Goal: Task Accomplishment & Management: Manage account settings

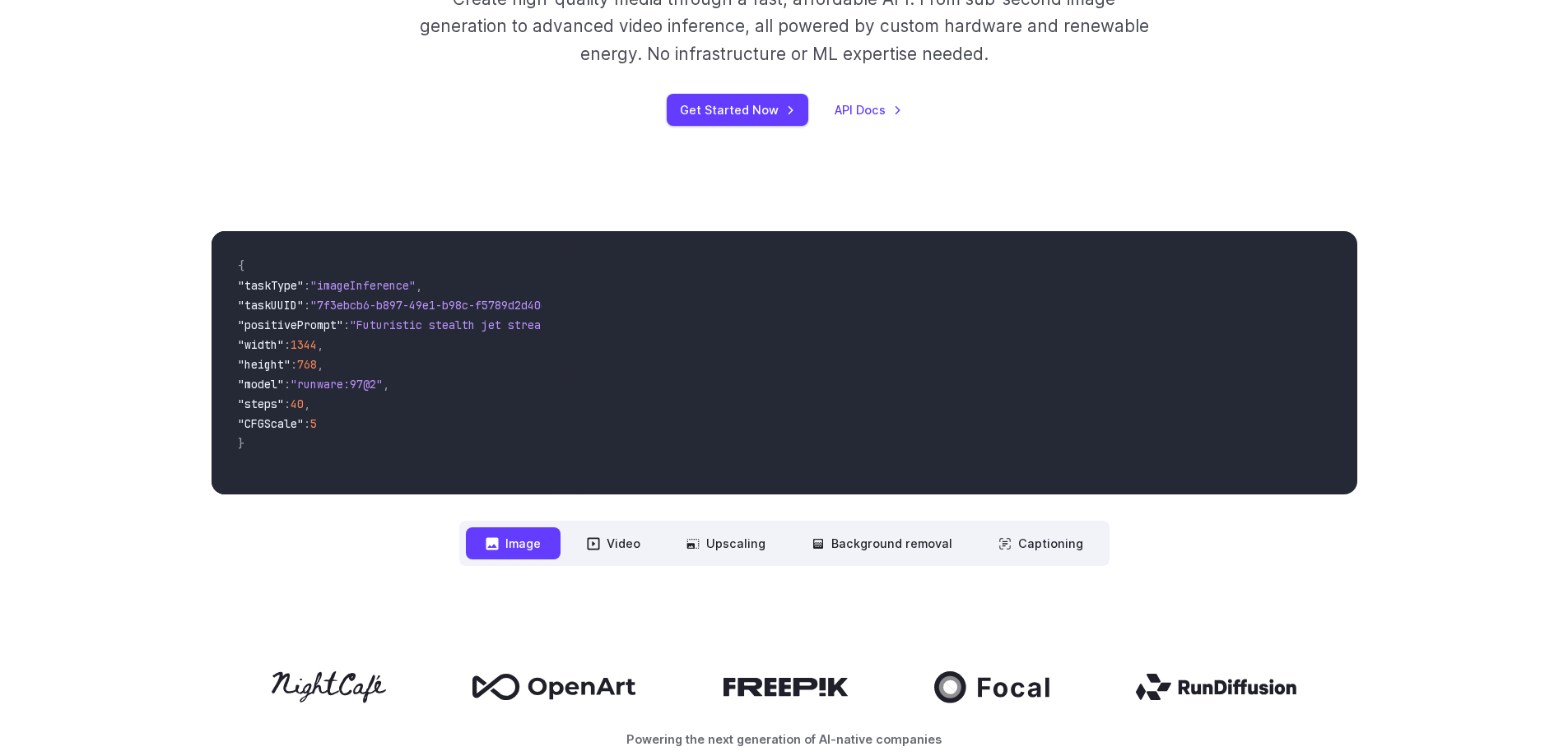
scroll to position [164, 0]
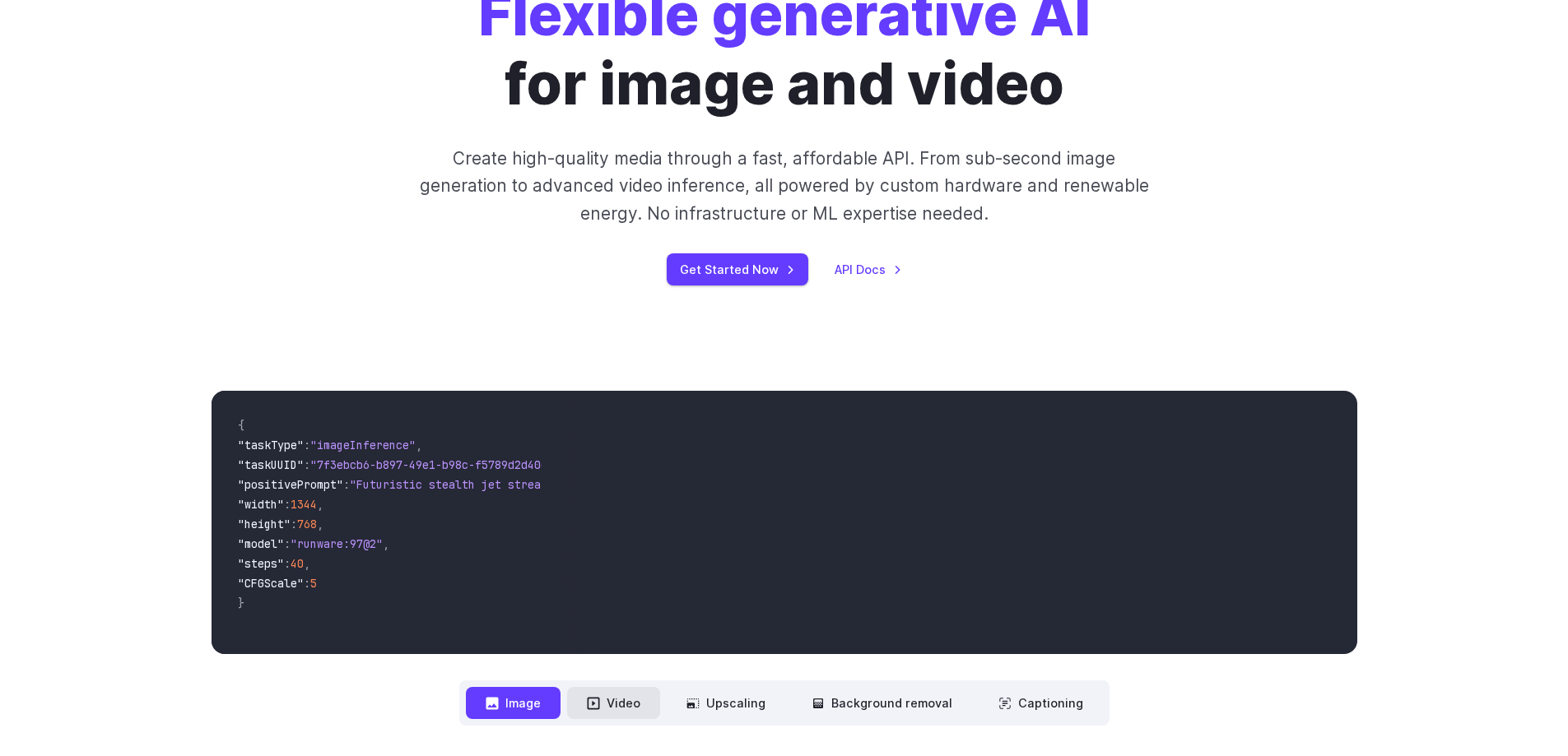
click at [588, 704] on button "Video" at bounding box center [613, 703] width 93 height 32
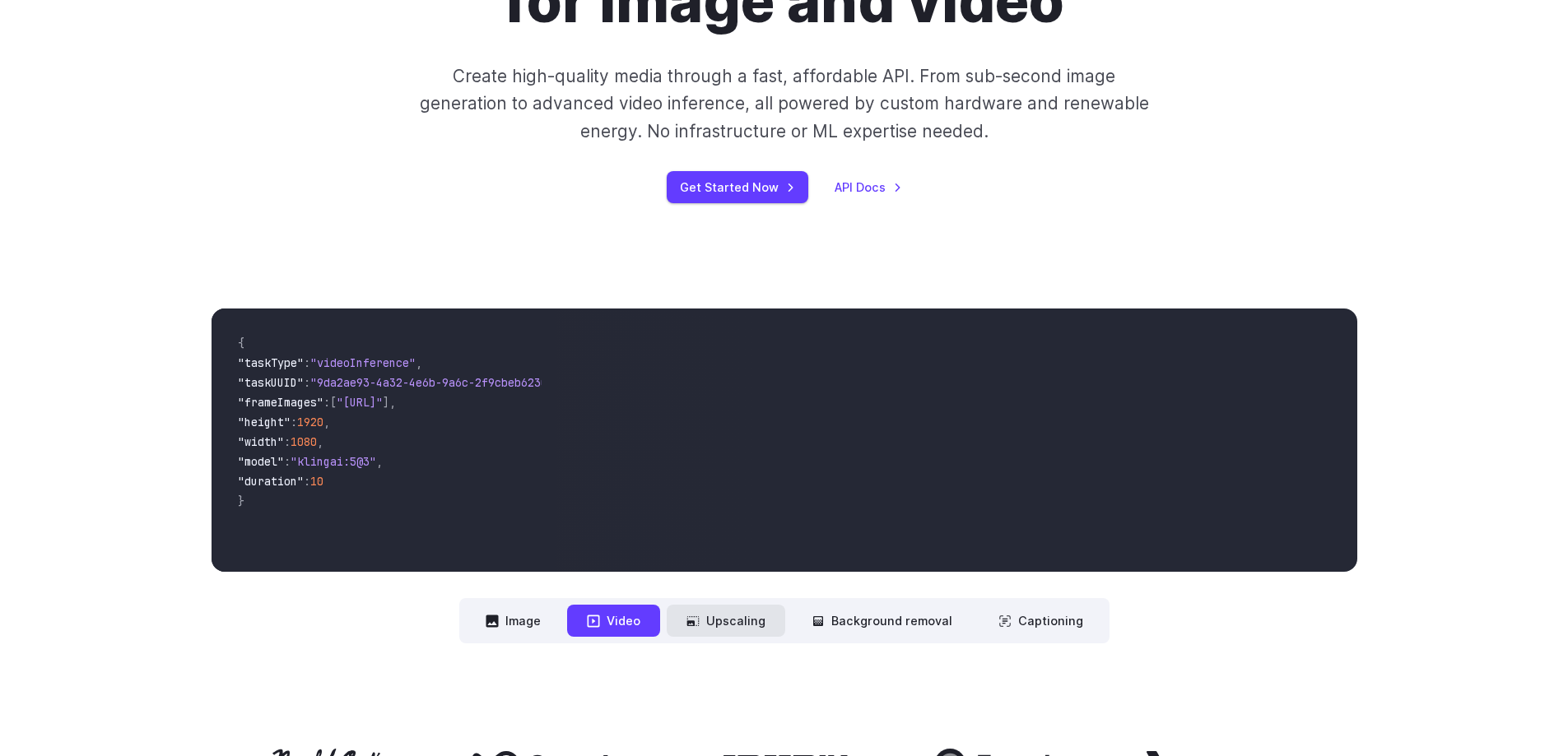
click at [718, 621] on button "Upscaling" at bounding box center [726, 620] width 119 height 32
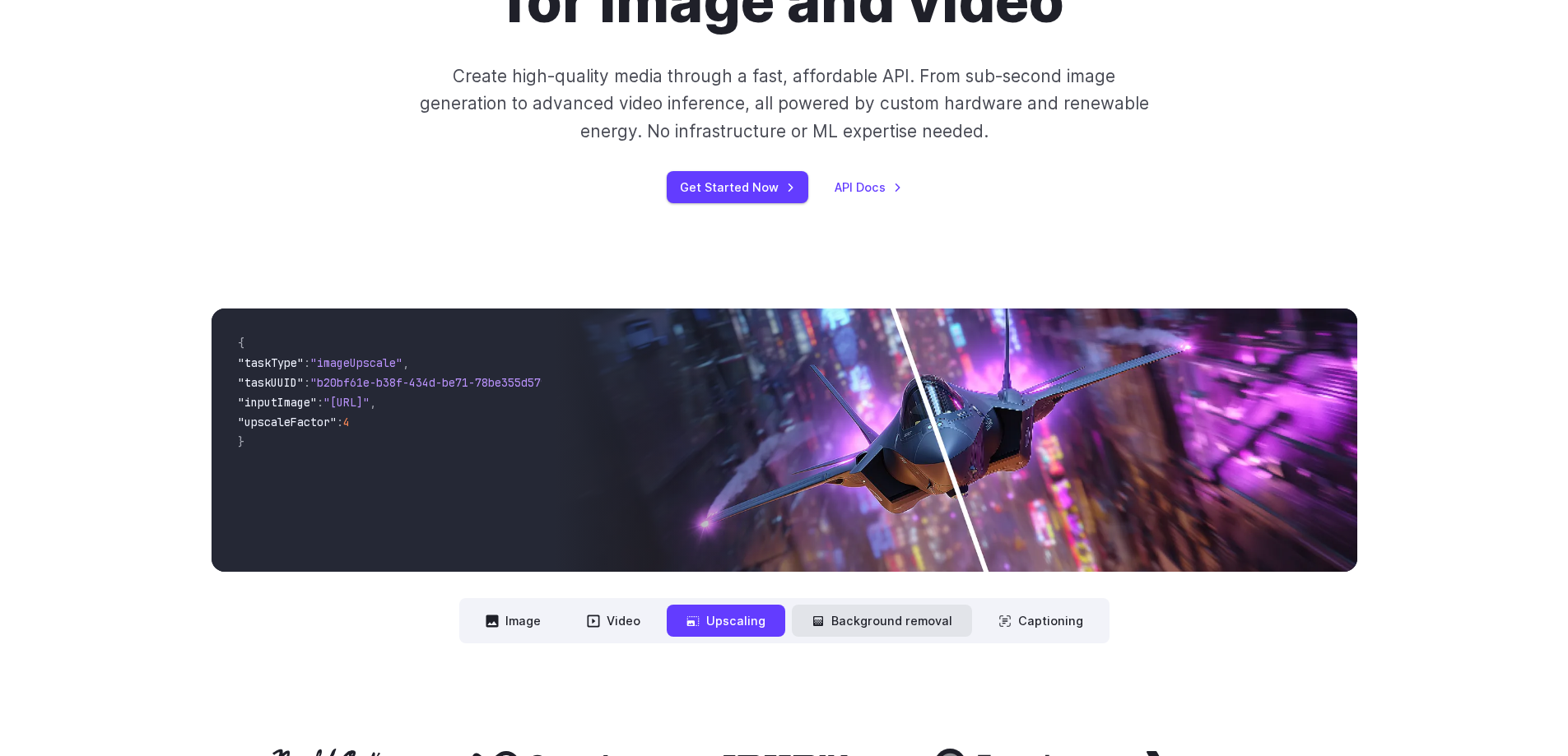
click at [859, 634] on button "Background removal" at bounding box center [881, 620] width 180 height 32
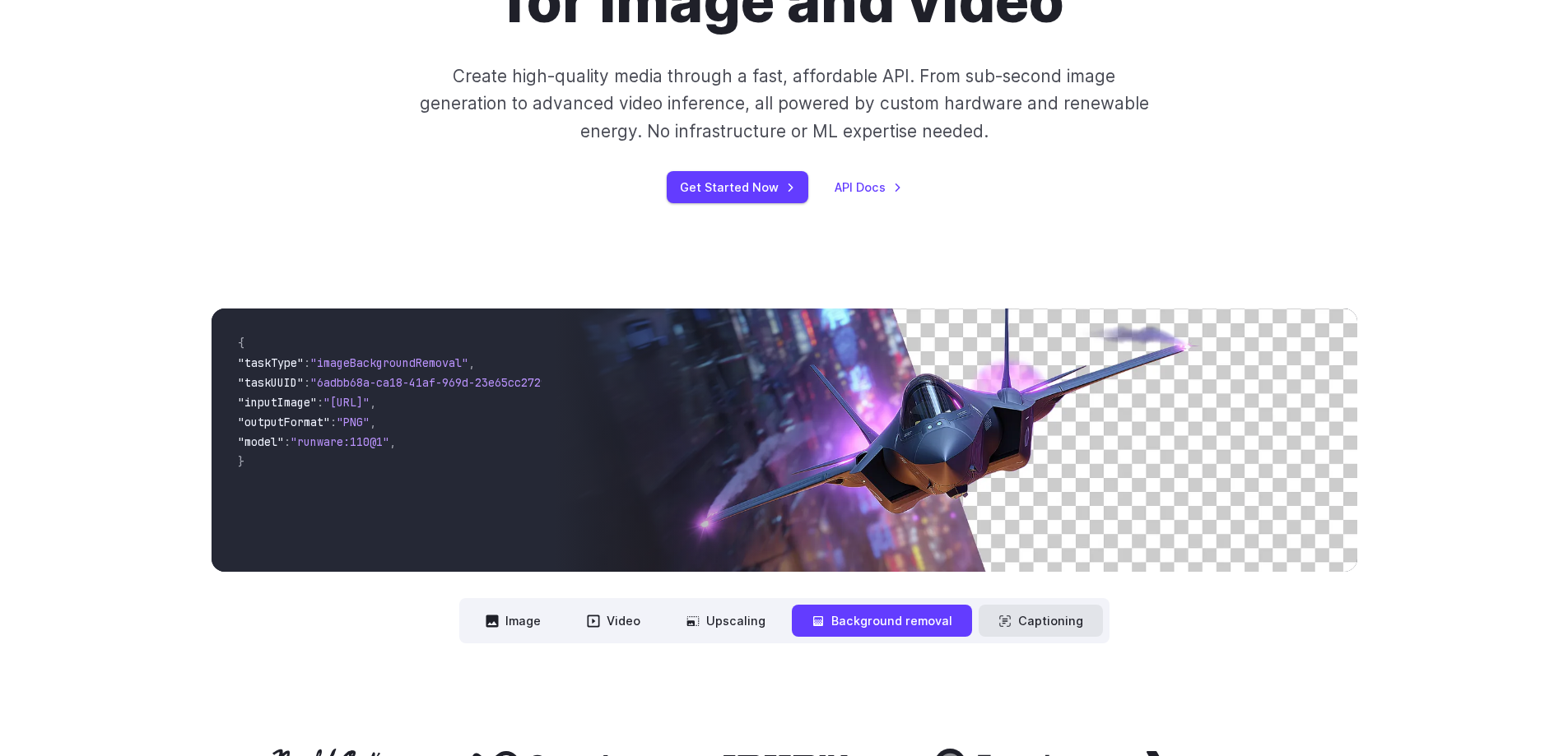
click at [1024, 605] on button "Captioning" at bounding box center [1041, 620] width 124 height 32
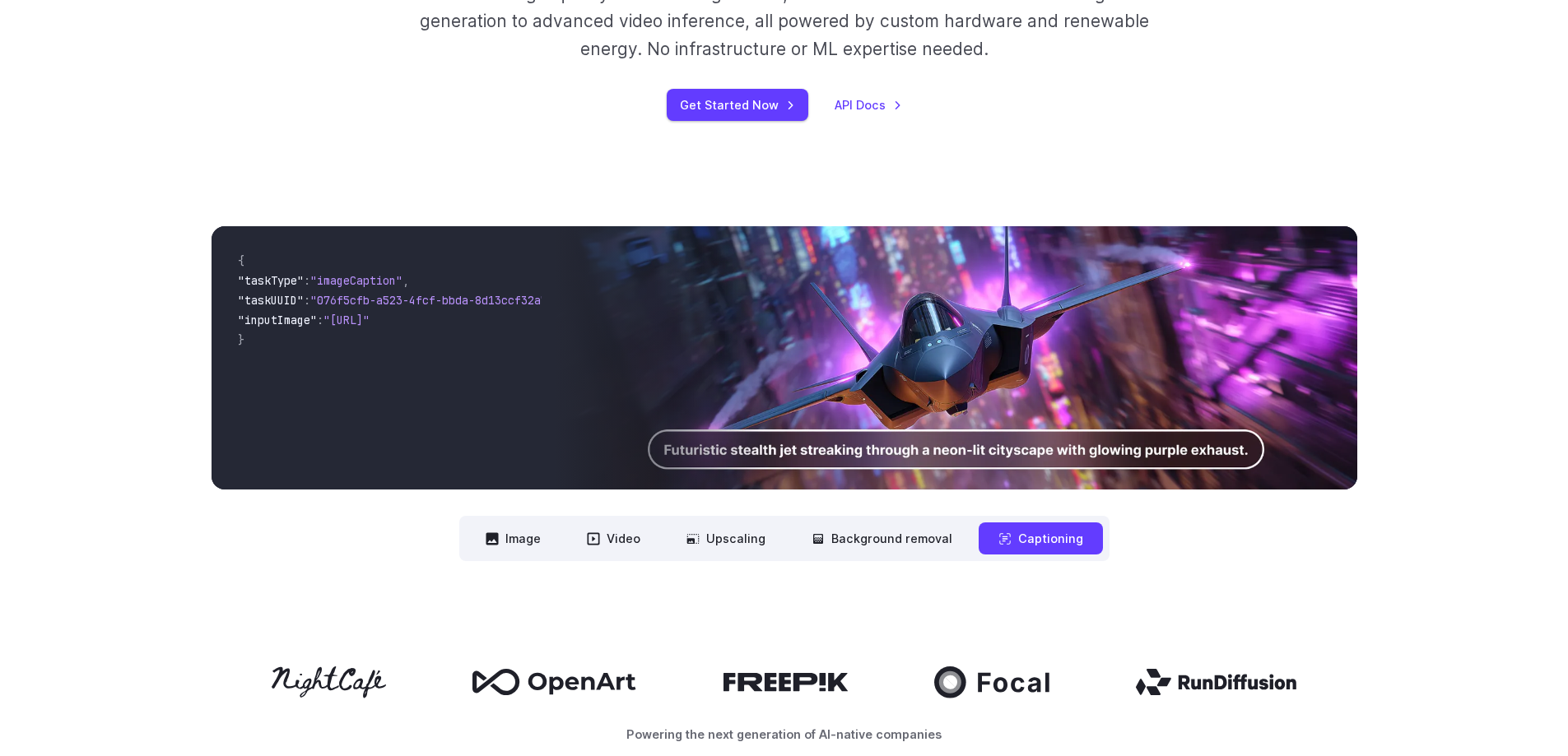
scroll to position [0, 0]
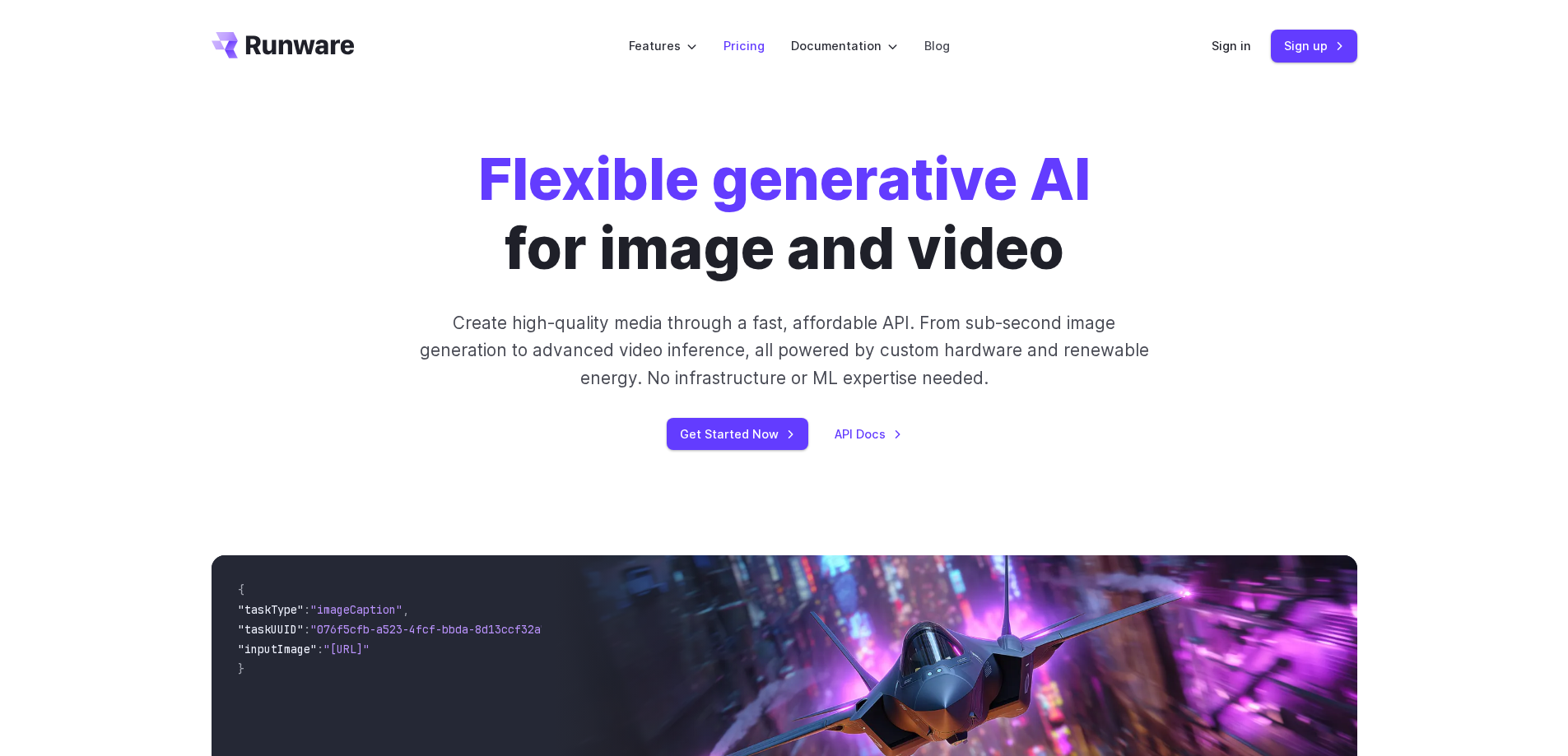
click at [749, 61] on li "Pricing" at bounding box center [744, 46] width 67 height 46
click at [742, 48] on link "Pricing" at bounding box center [744, 46] width 41 height 19
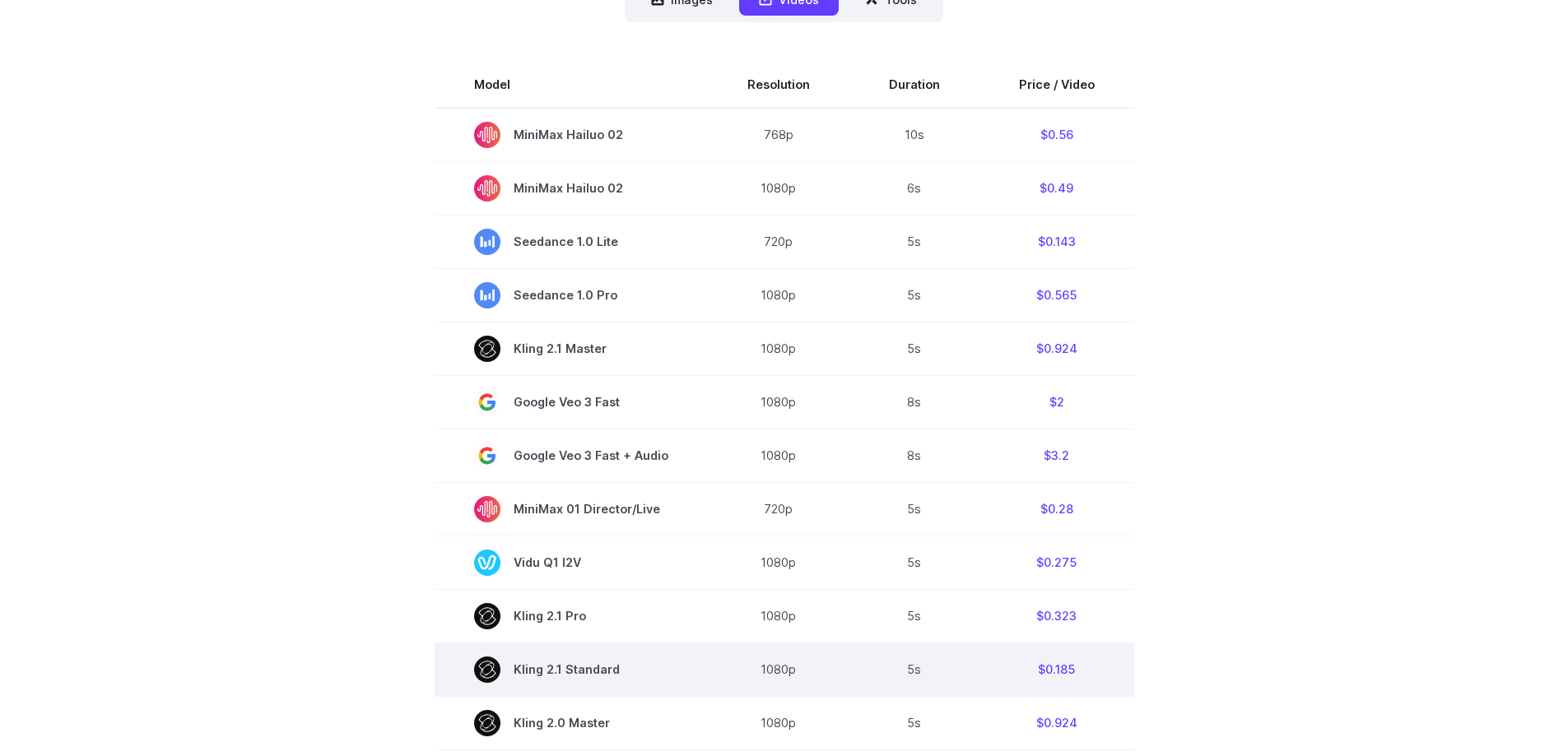
scroll to position [247, 0]
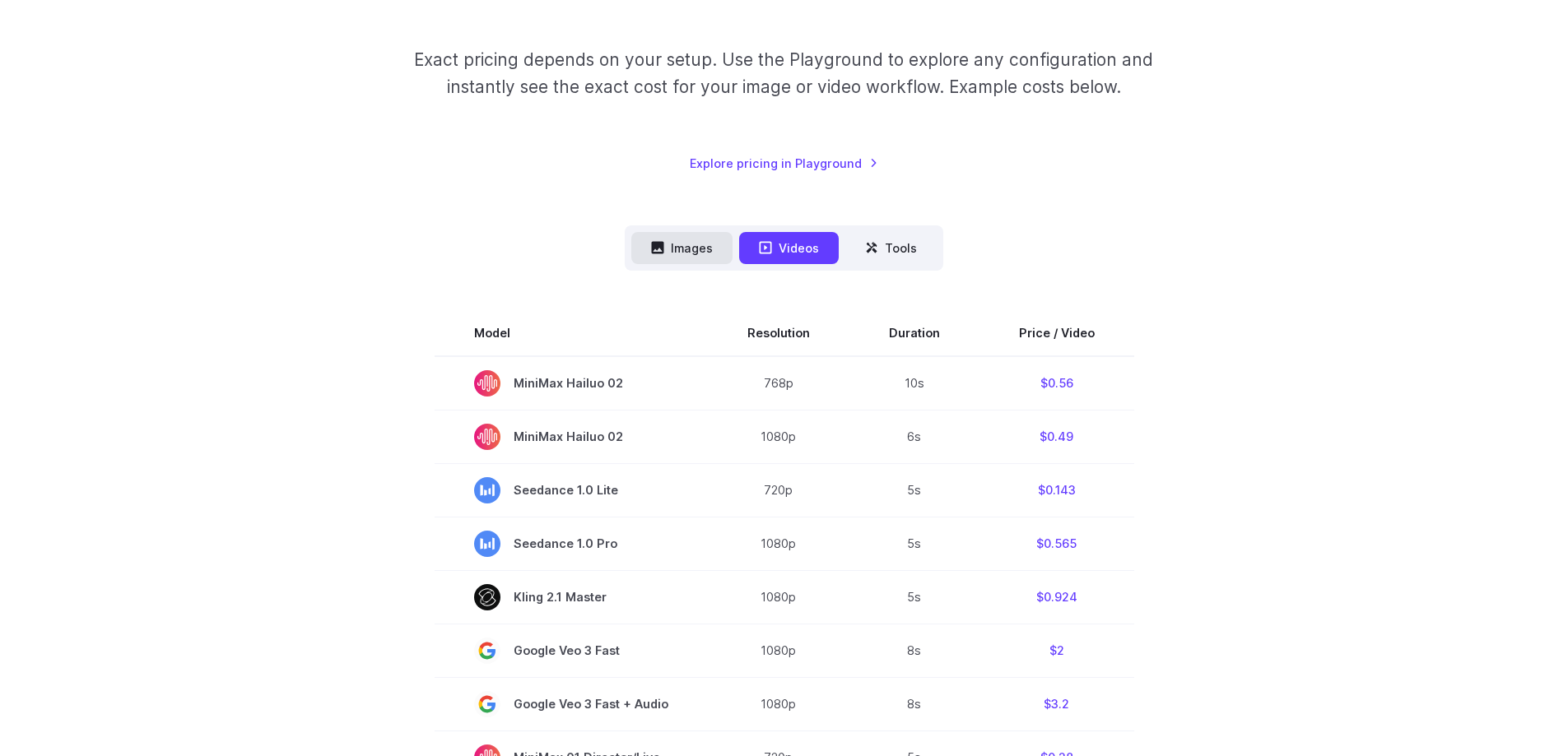
click at [707, 238] on button "Images" at bounding box center [682, 247] width 102 height 32
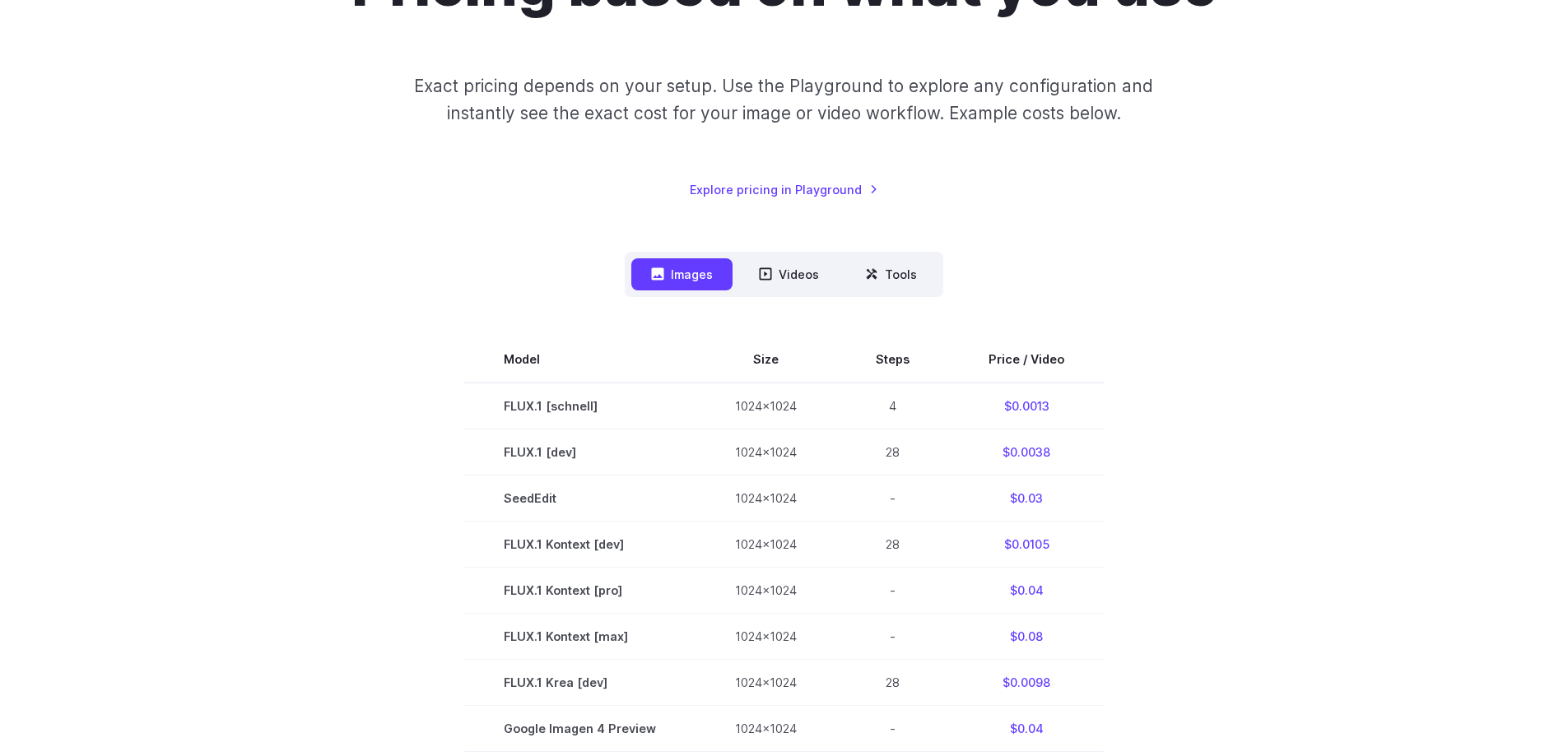
scroll to position [0, 0]
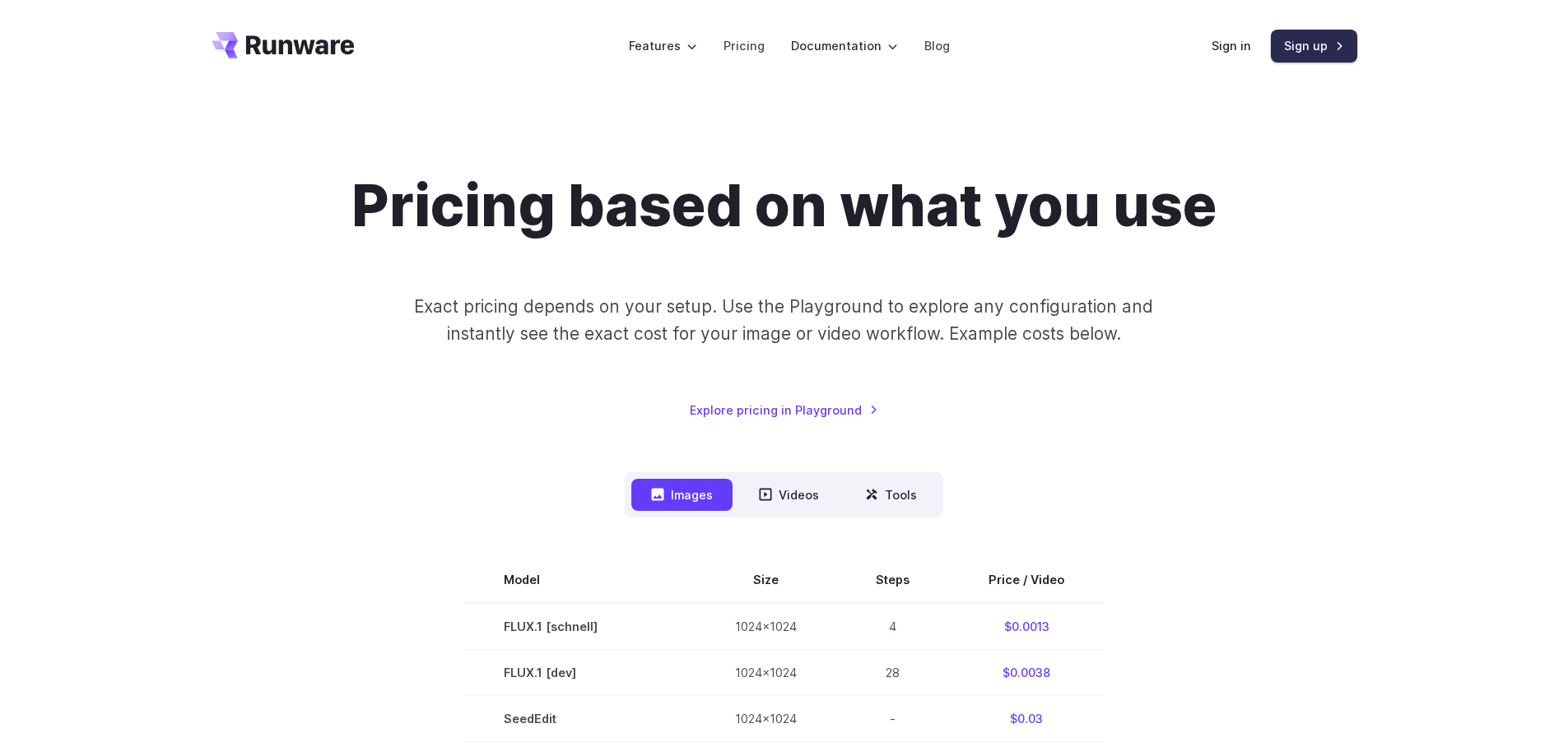
click at [1310, 51] on link "Sign up" at bounding box center [1314, 45] width 86 height 32
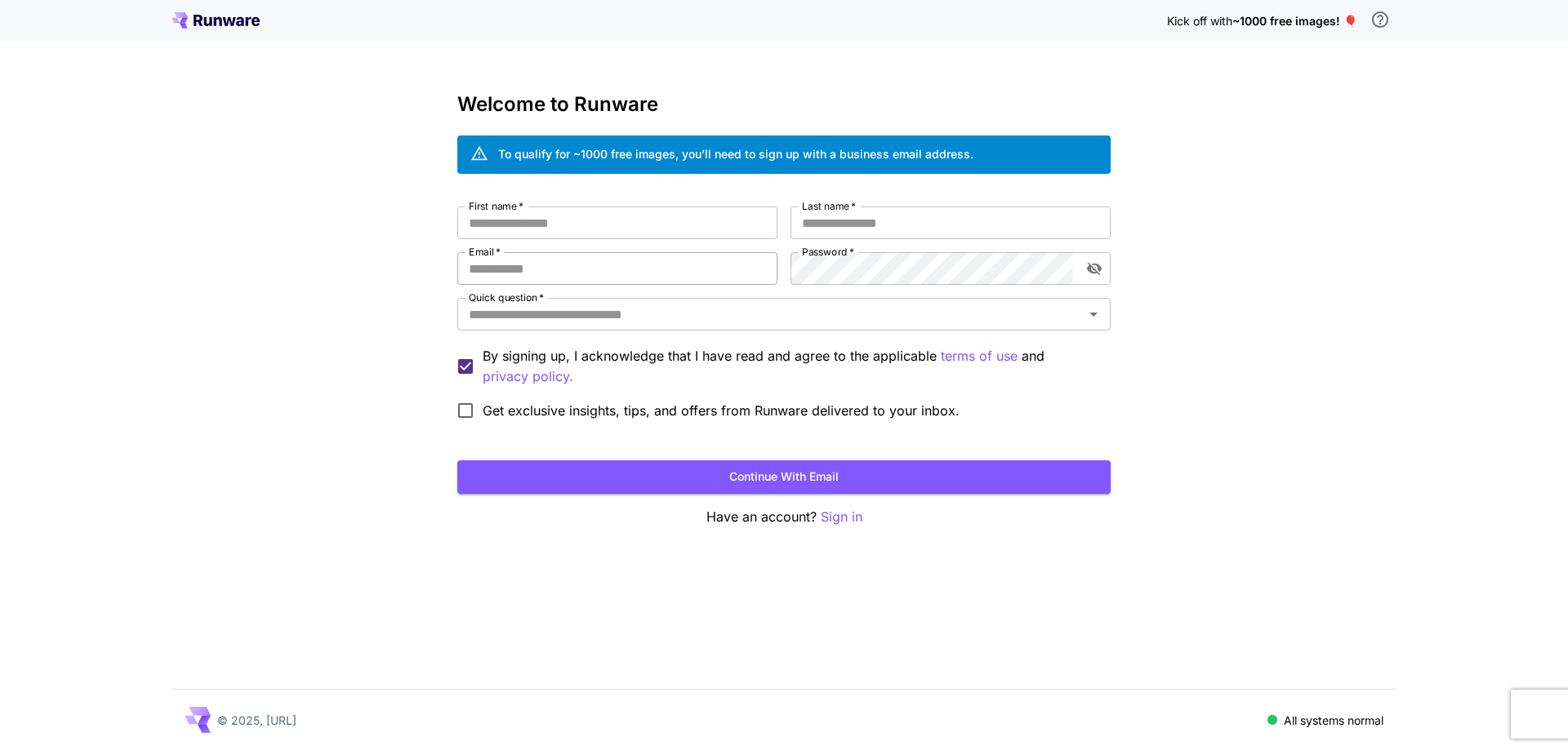
click at [569, 276] on input "Email   *" at bounding box center [617, 268] width 320 height 32
paste input "**********"
type input "**********"
click at [560, 236] on input "First name   *" at bounding box center [617, 223] width 320 height 32
type input "*****"
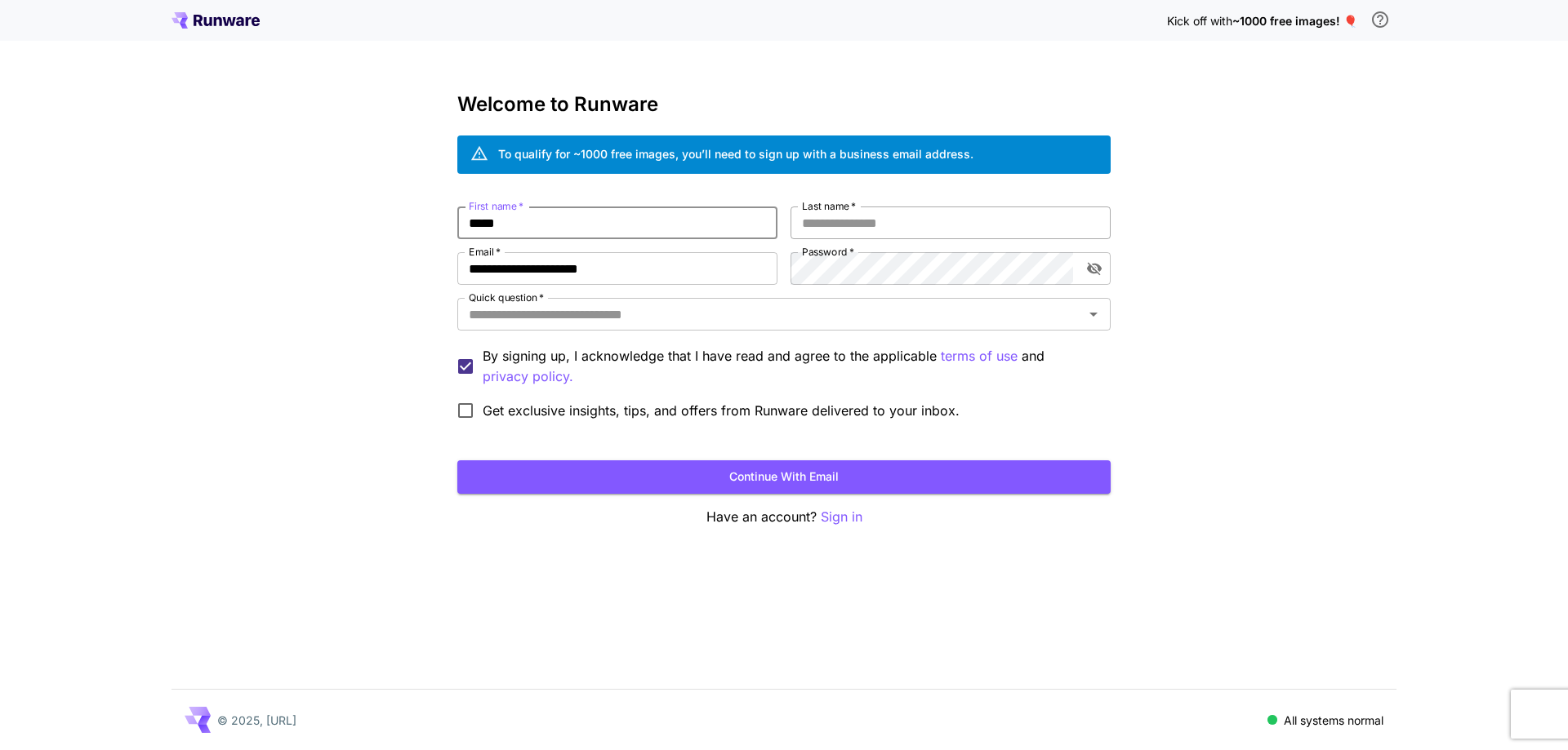
click at [850, 216] on input "Last name   *" at bounding box center [950, 223] width 320 height 32
type input "***"
click at [630, 323] on input "Quick question   *" at bounding box center [770, 314] width 616 height 23
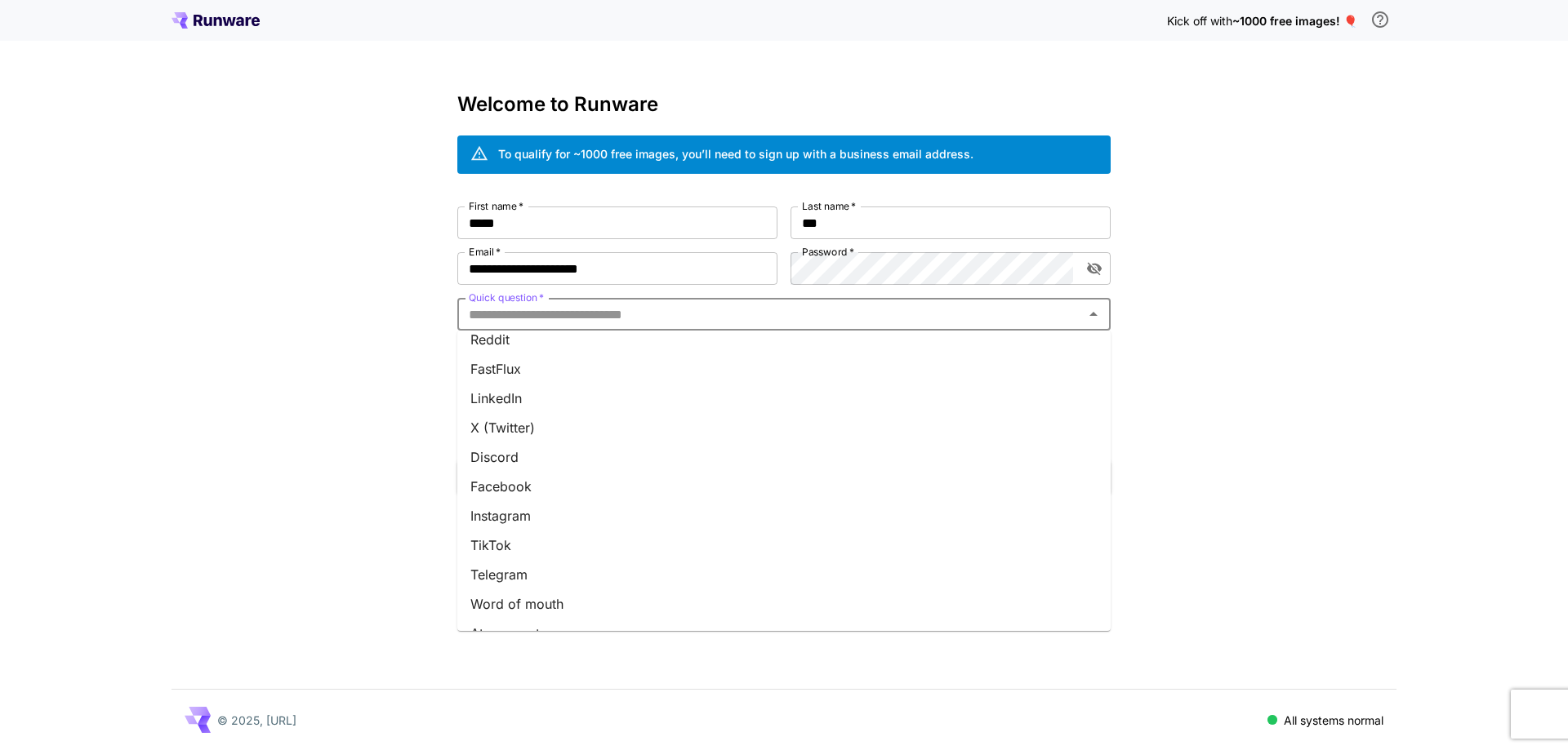
scroll to position [154, 0]
click at [493, 617] on li "Other" at bounding box center [784, 610] width 653 height 29
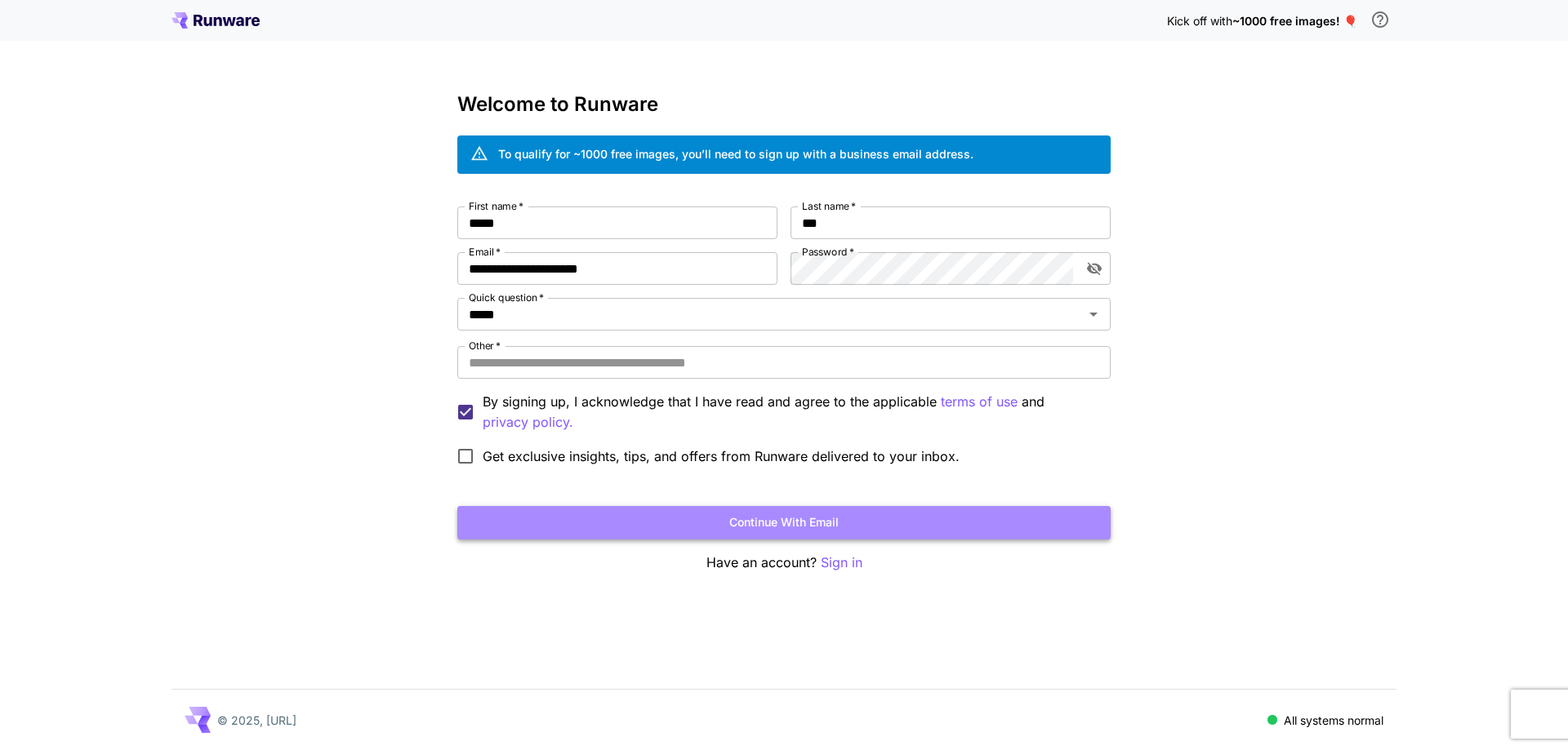
click at [772, 524] on button "Continue with email" at bounding box center [784, 522] width 653 height 33
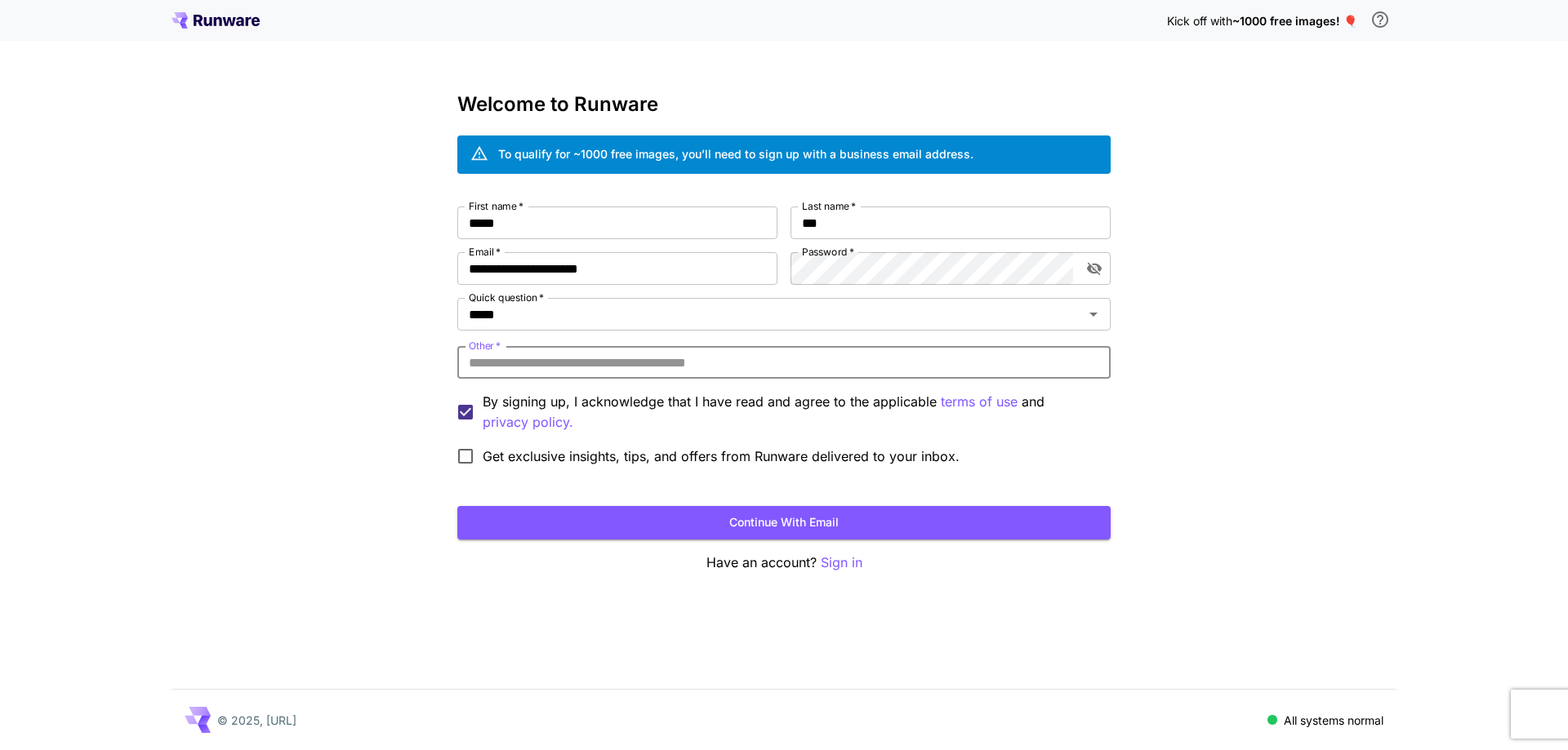
click at [729, 359] on input "Other   *" at bounding box center [784, 362] width 653 height 32
drag, startPoint x: 737, startPoint y: 354, endPoint x: 716, endPoint y: 367, distance: 24.7
click at [736, 354] on input "Other   *" at bounding box center [784, 362] width 653 height 32
click at [714, 371] on input "Other   *" at bounding box center [784, 362] width 653 height 32
type input "*********"
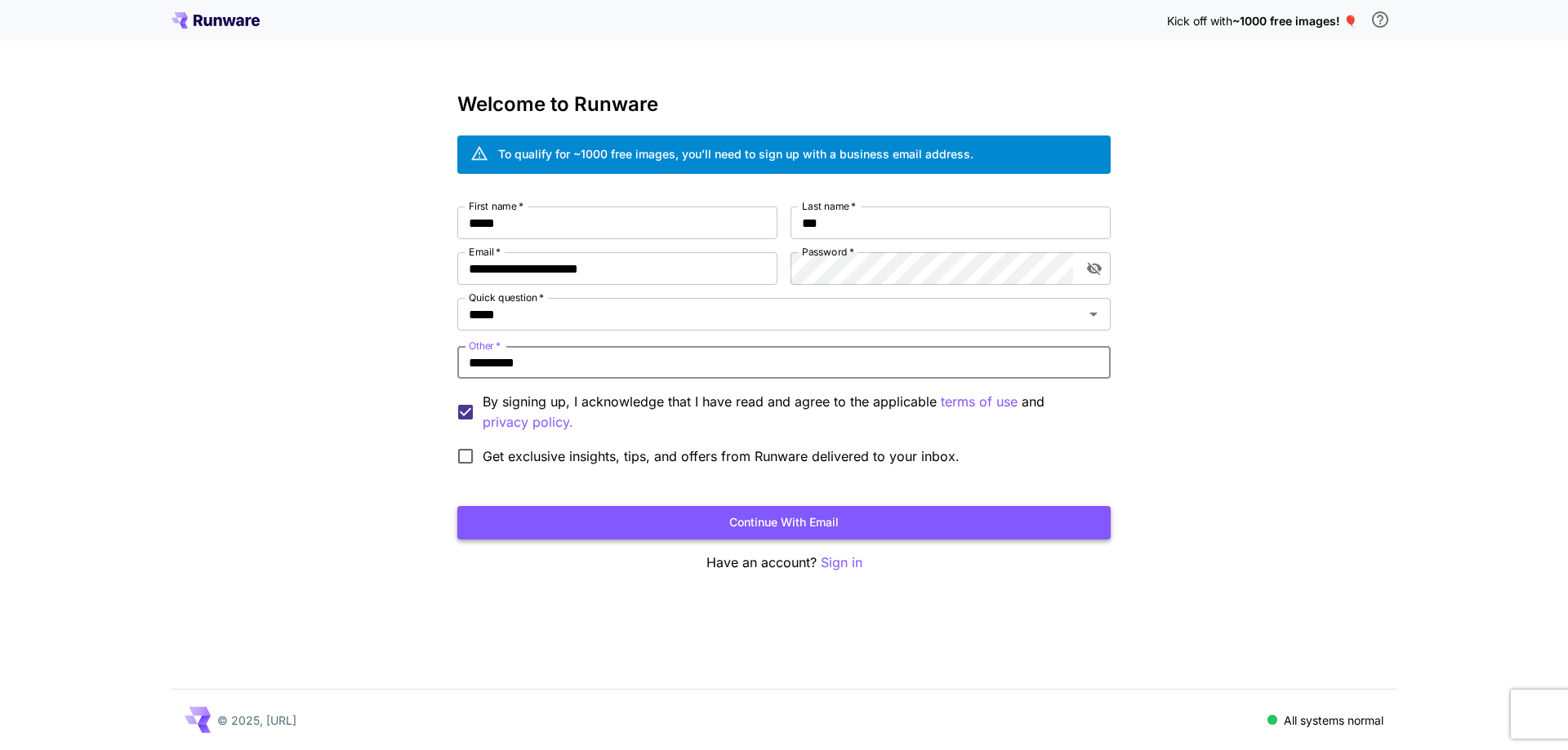
click at [819, 525] on button "Continue with email" at bounding box center [784, 522] width 653 height 33
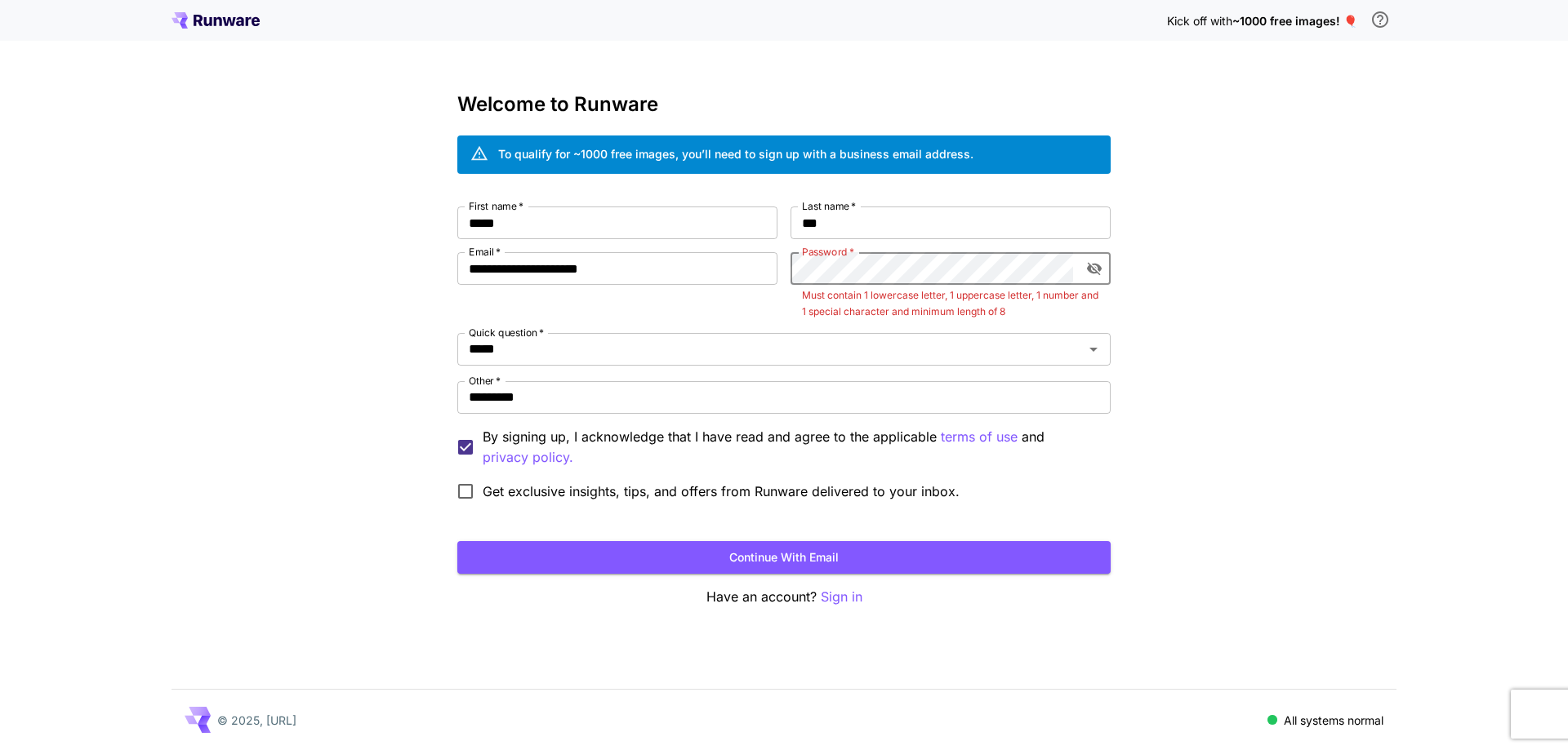
click at [1089, 269] on icon "toggle password visibility" at bounding box center [1094, 269] width 15 height 13
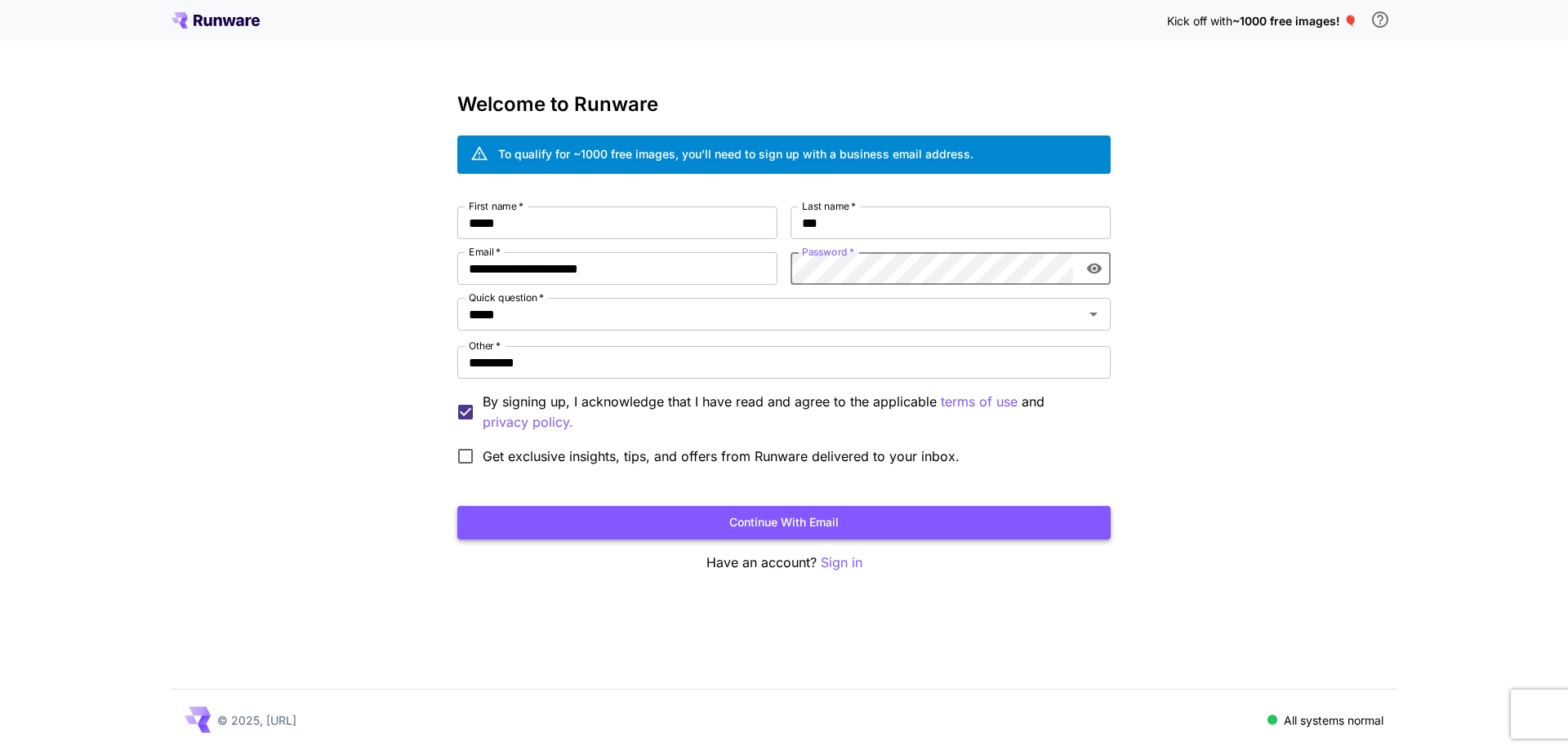
click at [848, 513] on button "Continue with email" at bounding box center [784, 522] width 653 height 33
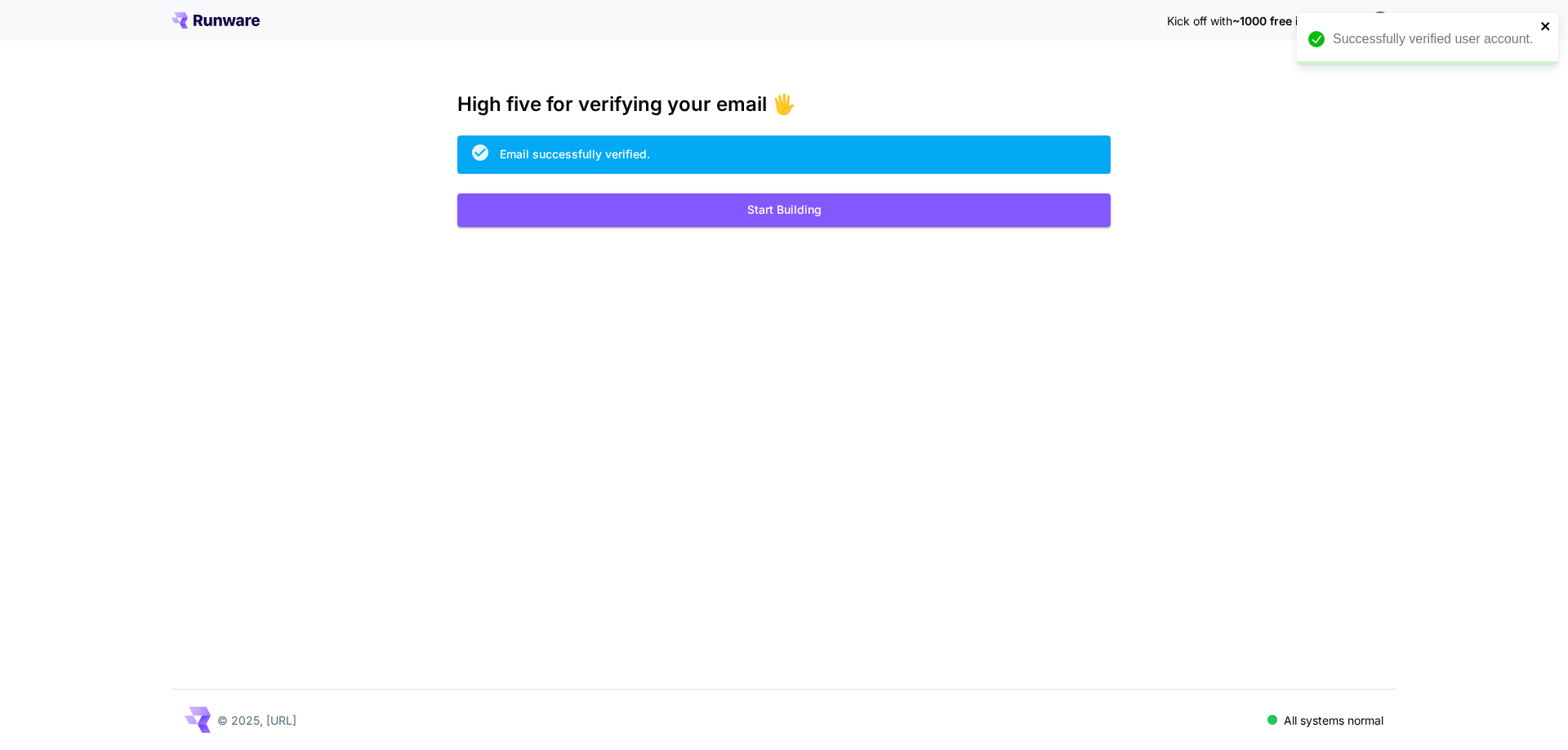
click at [1547, 29] on icon "close" at bounding box center [1545, 26] width 11 height 13
click at [749, 215] on button "Start Building" at bounding box center [784, 209] width 653 height 33
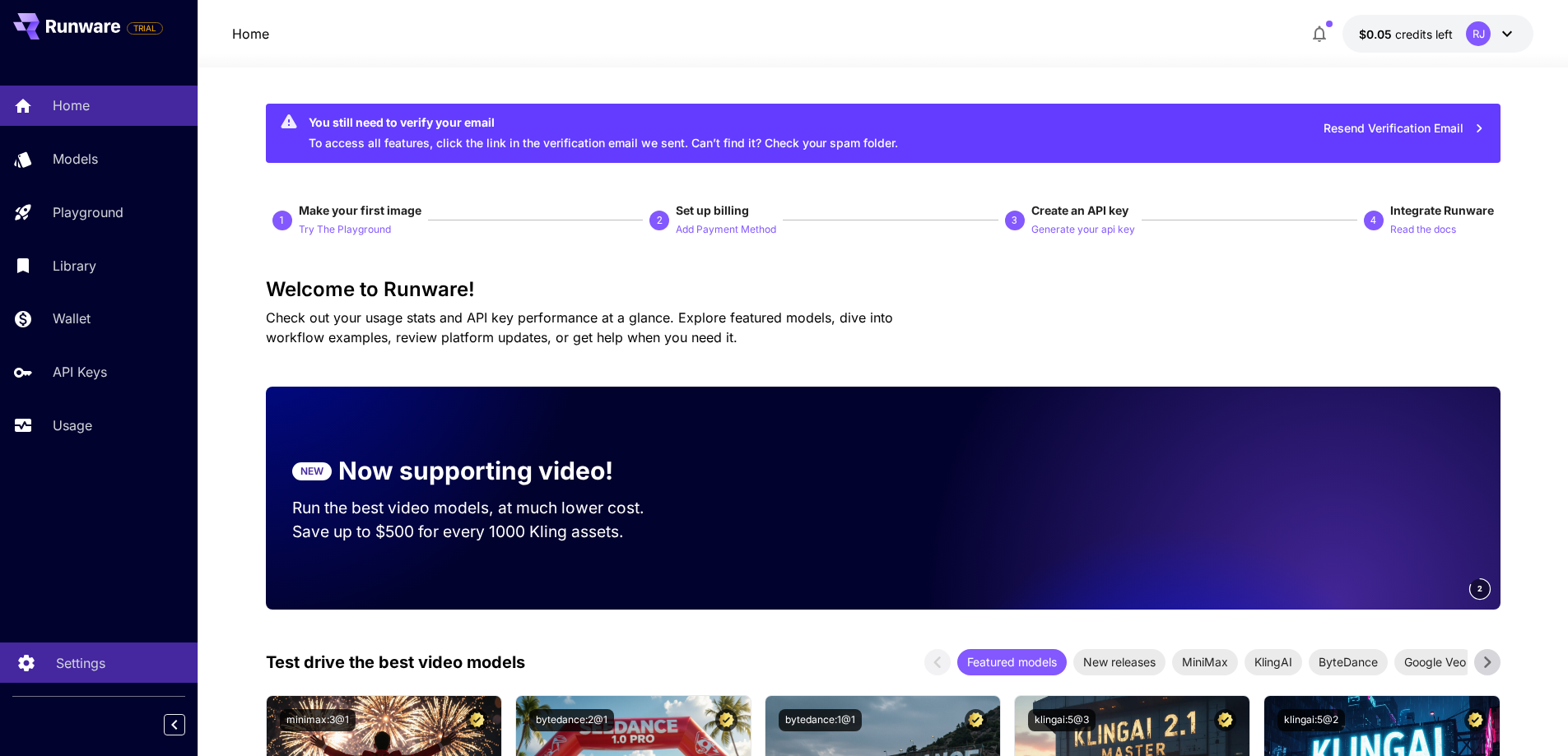
click at [50, 671] on link "Settings" at bounding box center [98, 662] width 197 height 40
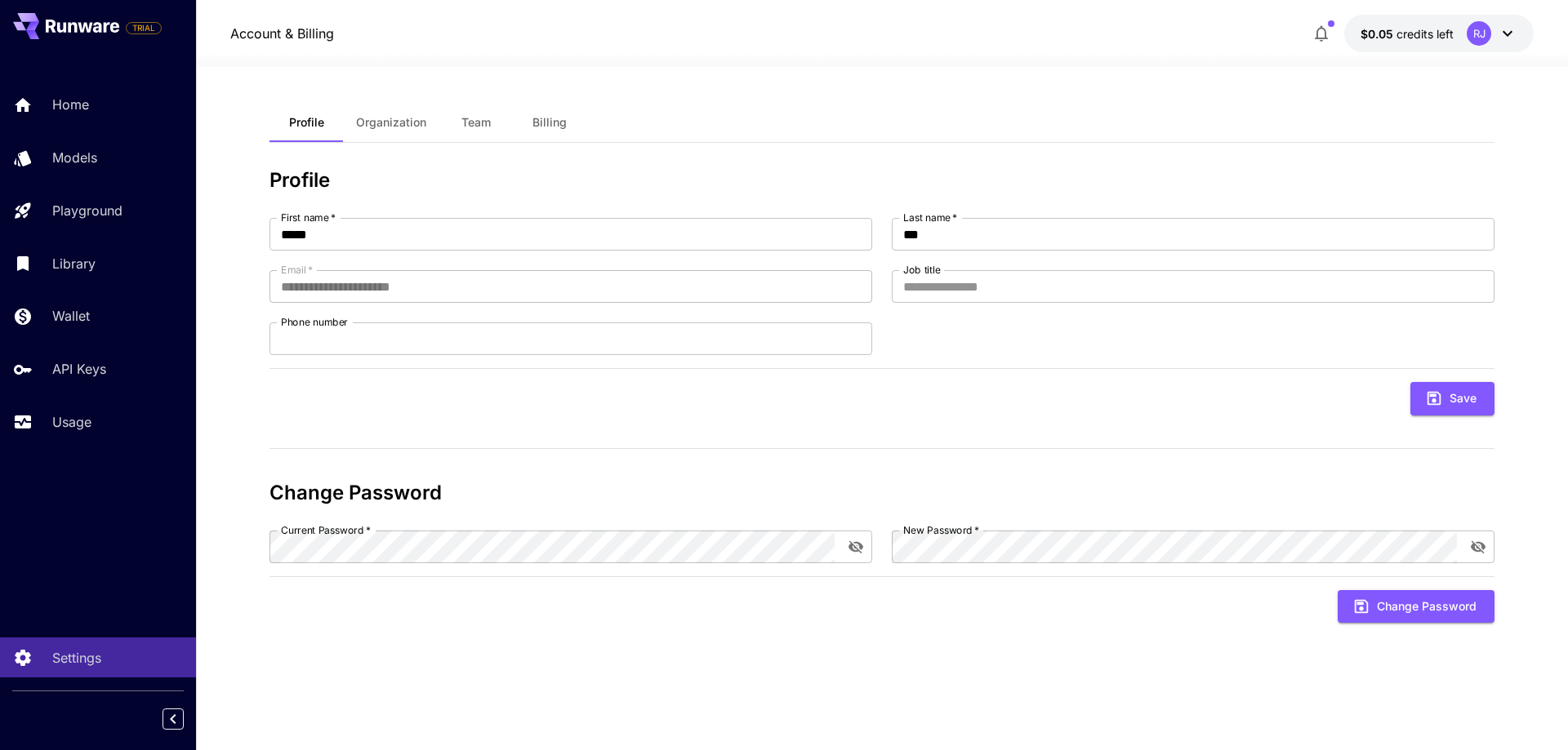
click at [1487, 34] on div "RJ" at bounding box center [1478, 33] width 25 height 25
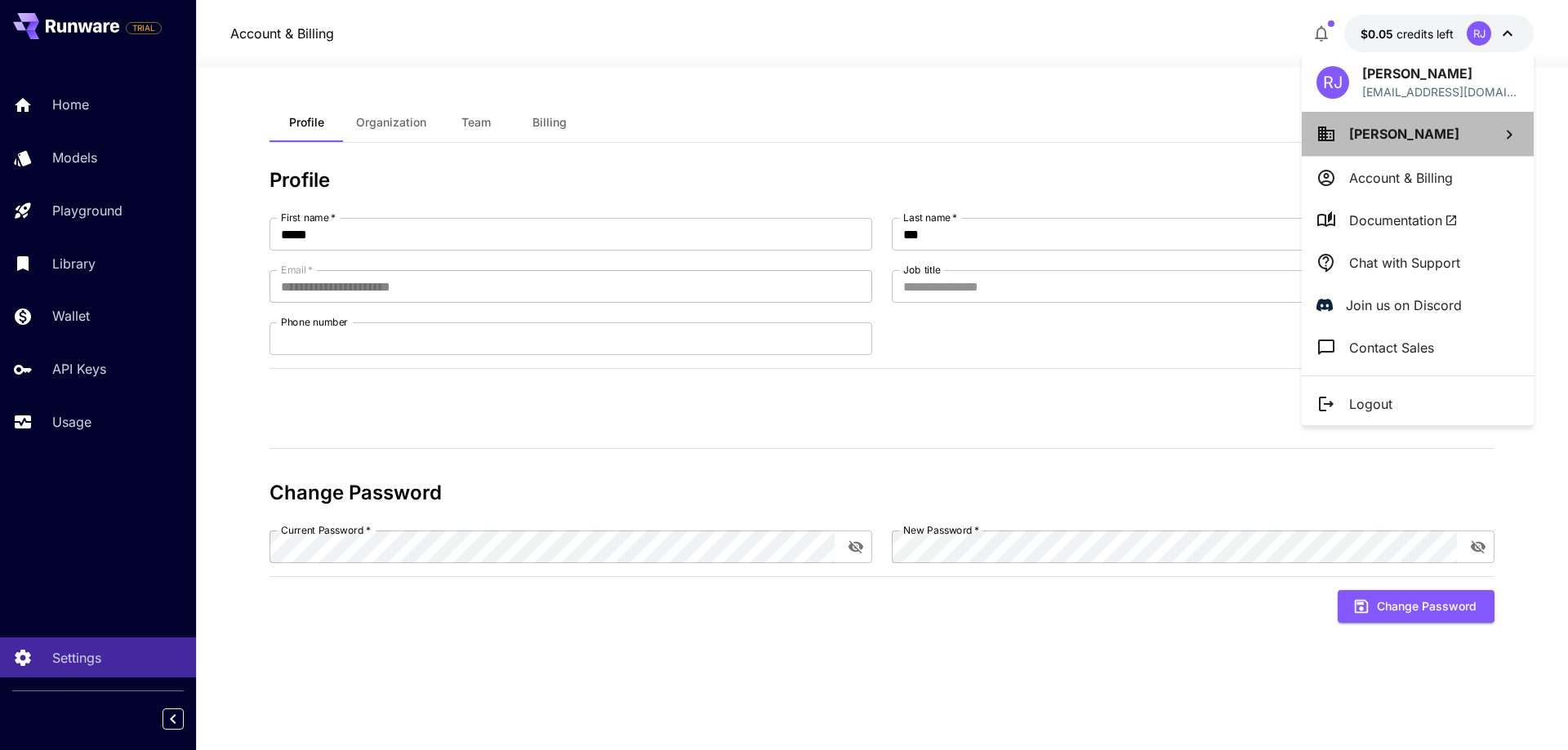
click at [1507, 133] on icon at bounding box center [1508, 134] width 20 height 20
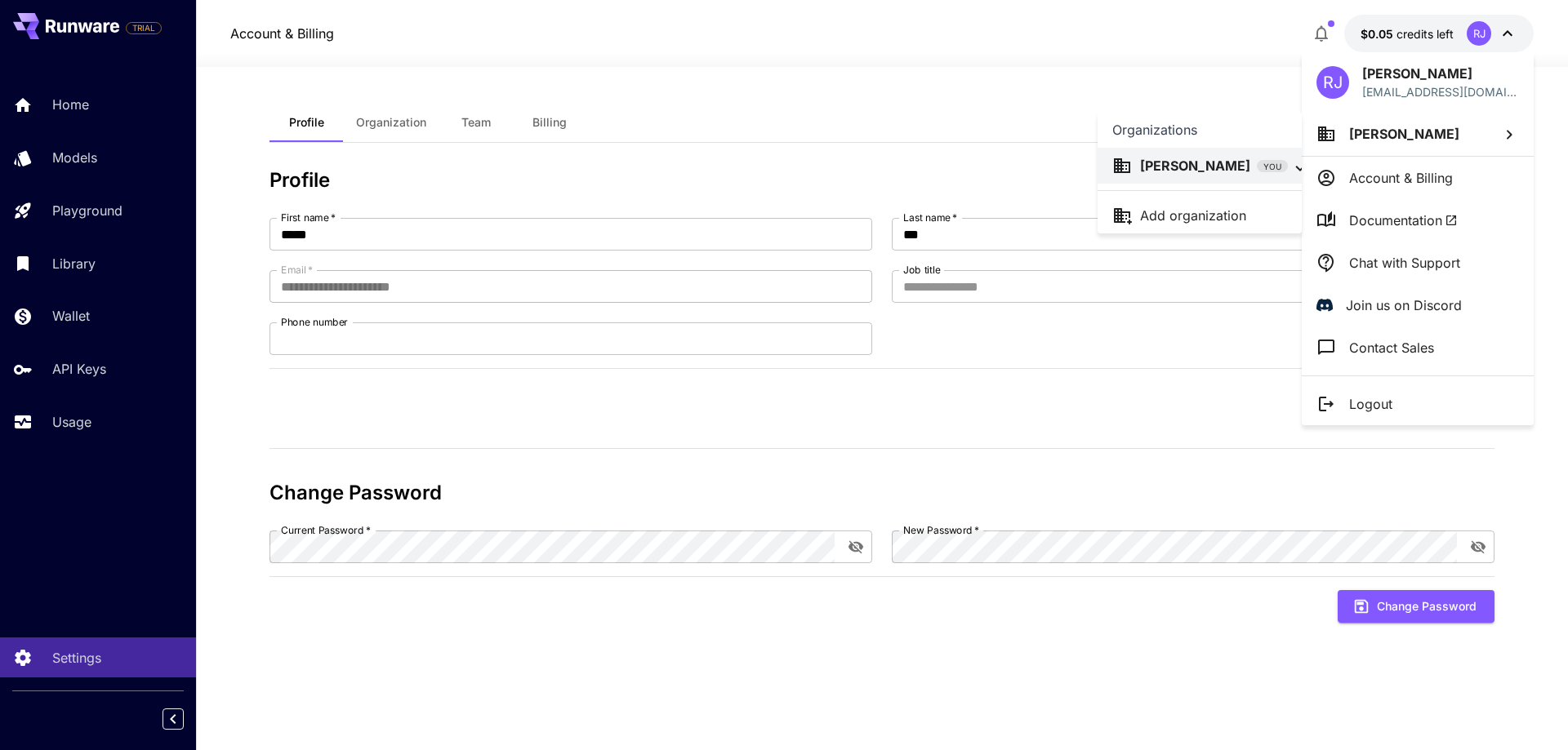
click at [1547, 126] on div at bounding box center [784, 375] width 1568 height 750
click at [386, 111] on div at bounding box center [784, 375] width 1568 height 750
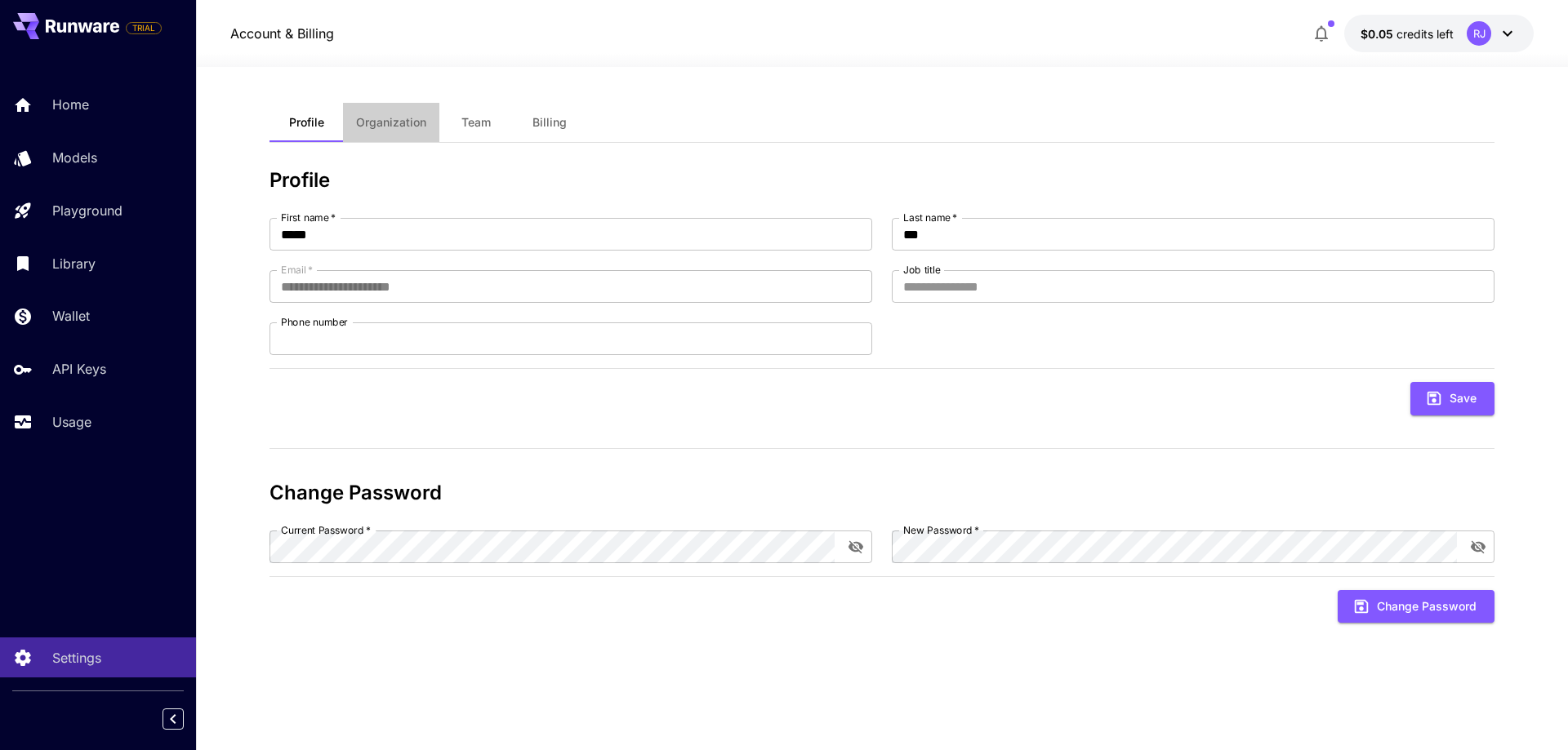
click at [379, 127] on span "Organization" at bounding box center [391, 122] width 70 height 15
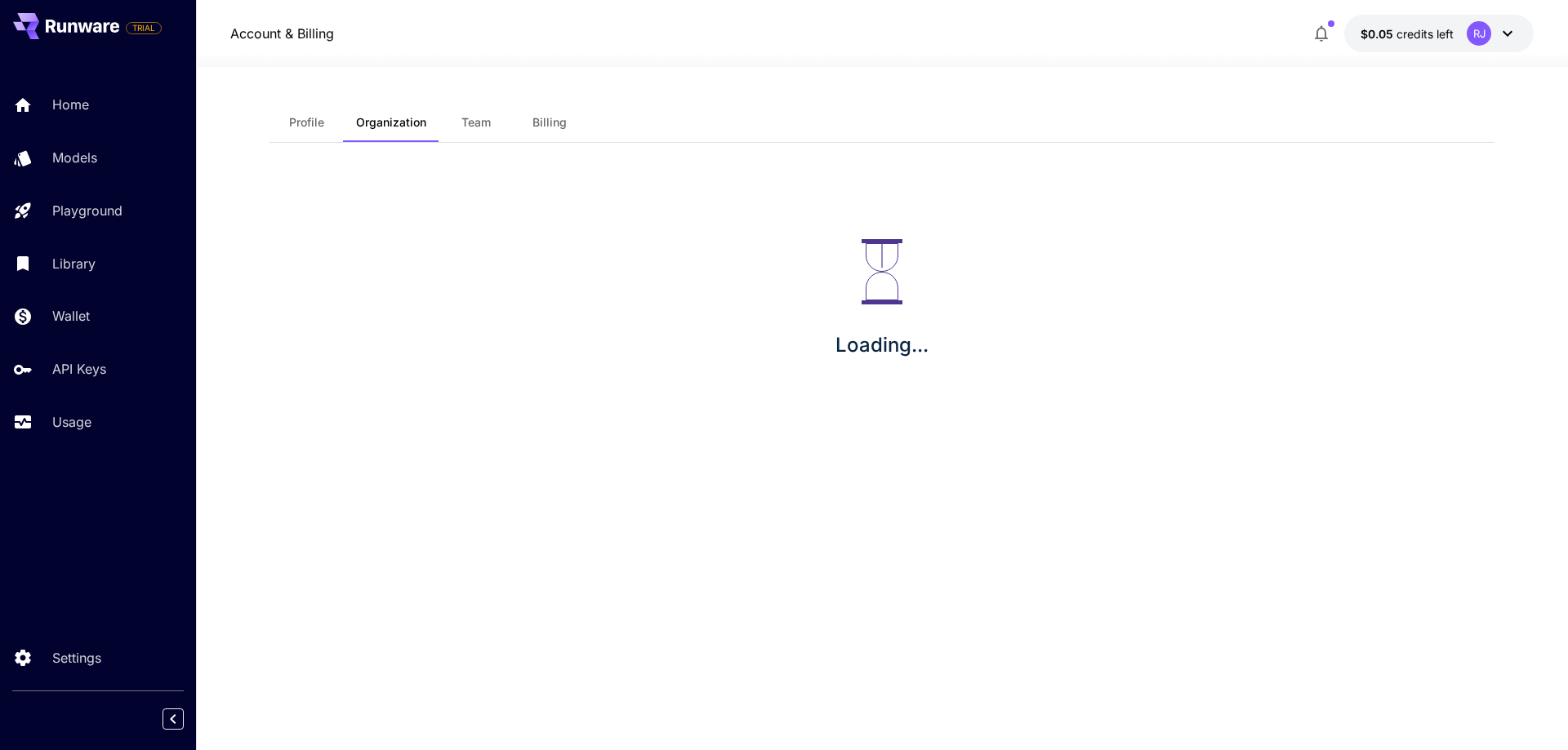
click at [494, 120] on button "Team" at bounding box center [476, 122] width 73 height 39
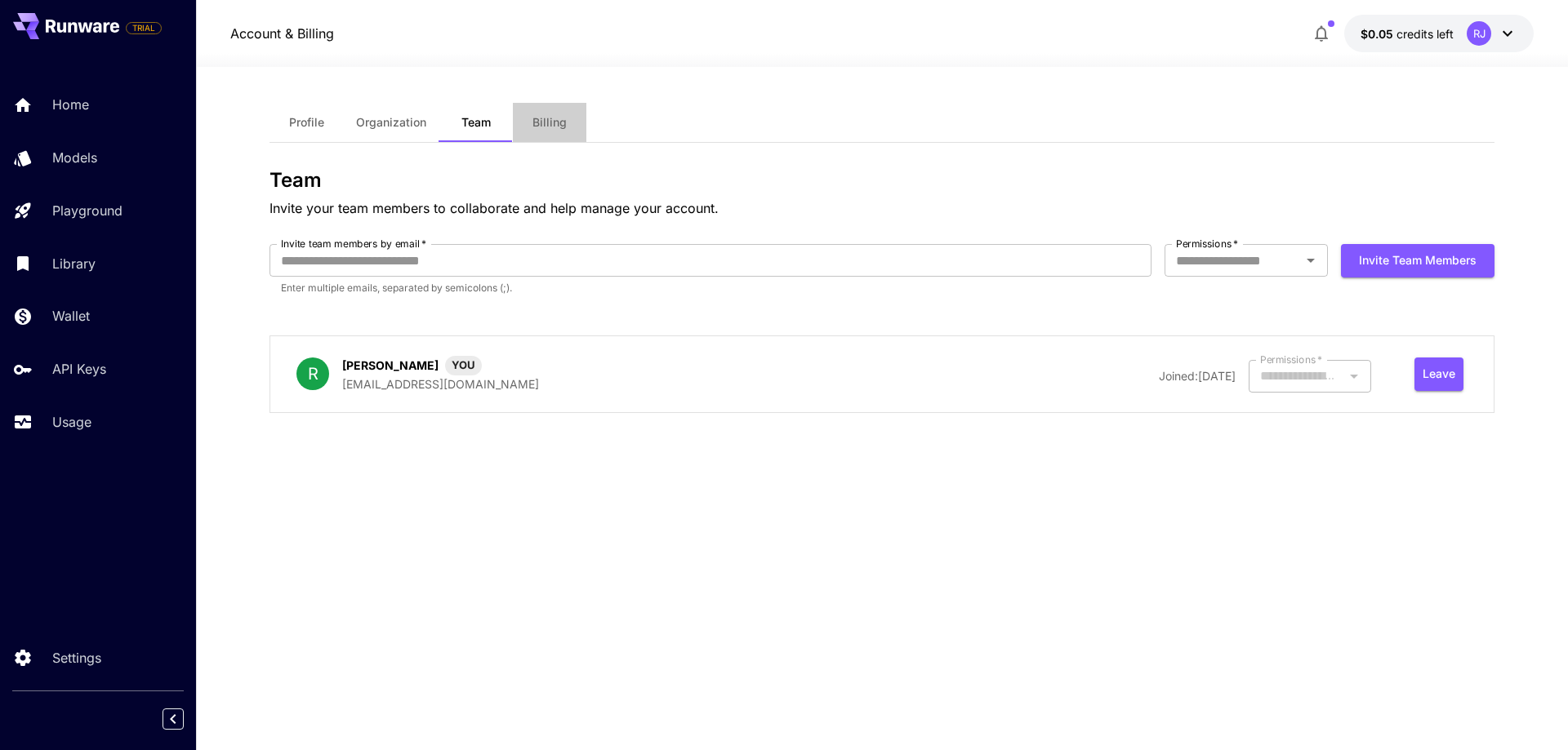
click at [559, 121] on span "Billing" at bounding box center [549, 122] width 34 height 15
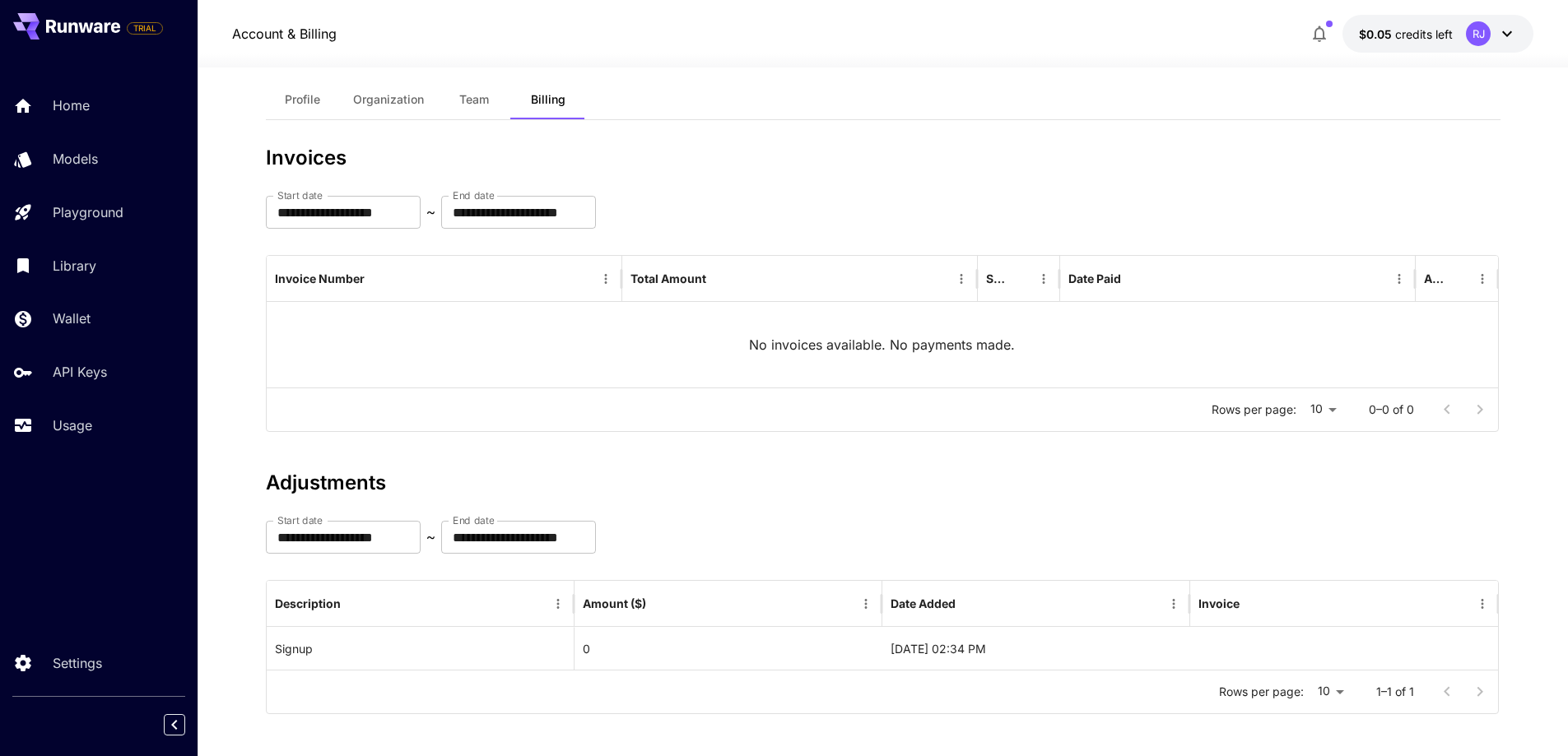
scroll to position [31, 0]
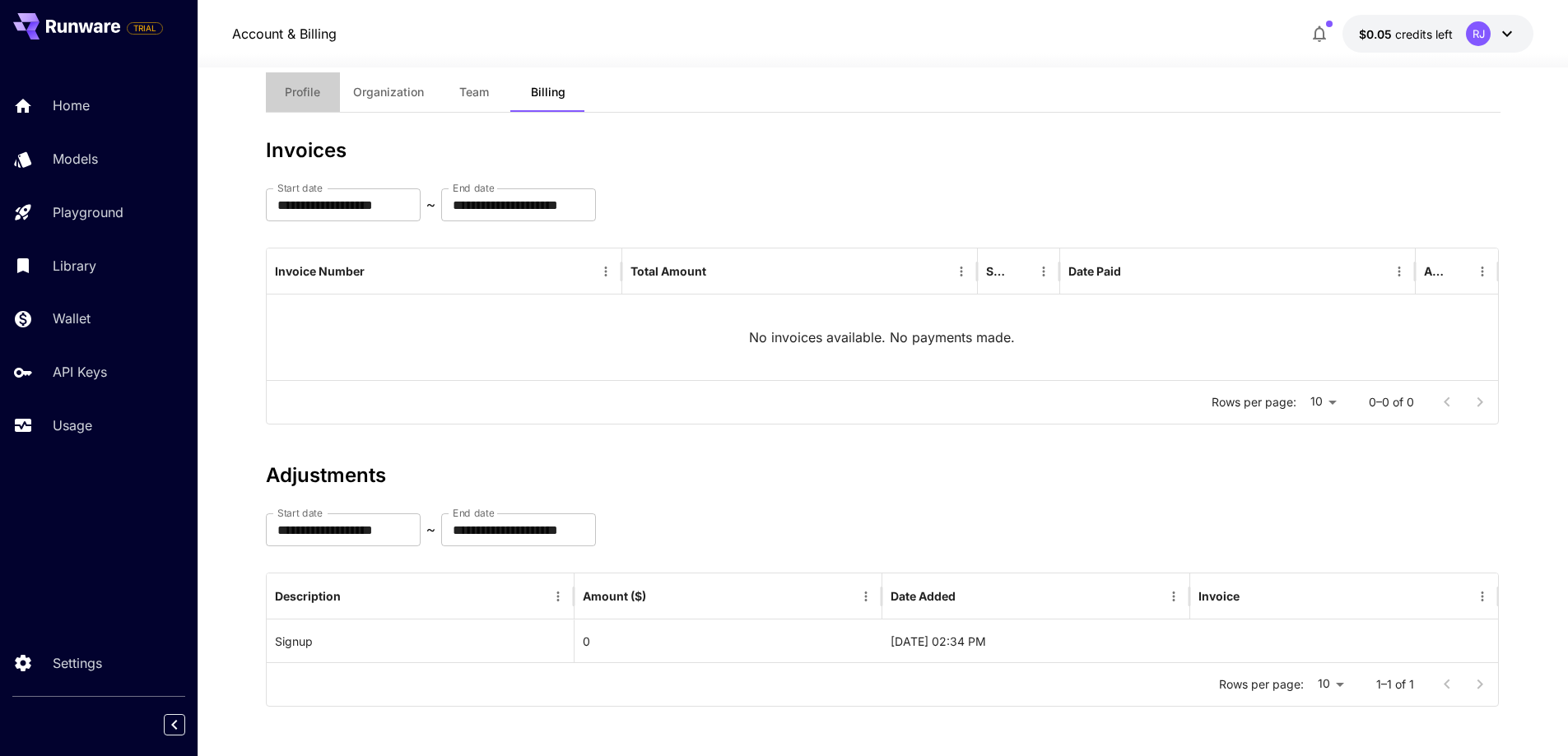
click at [293, 90] on span "Profile" at bounding box center [302, 91] width 35 height 15
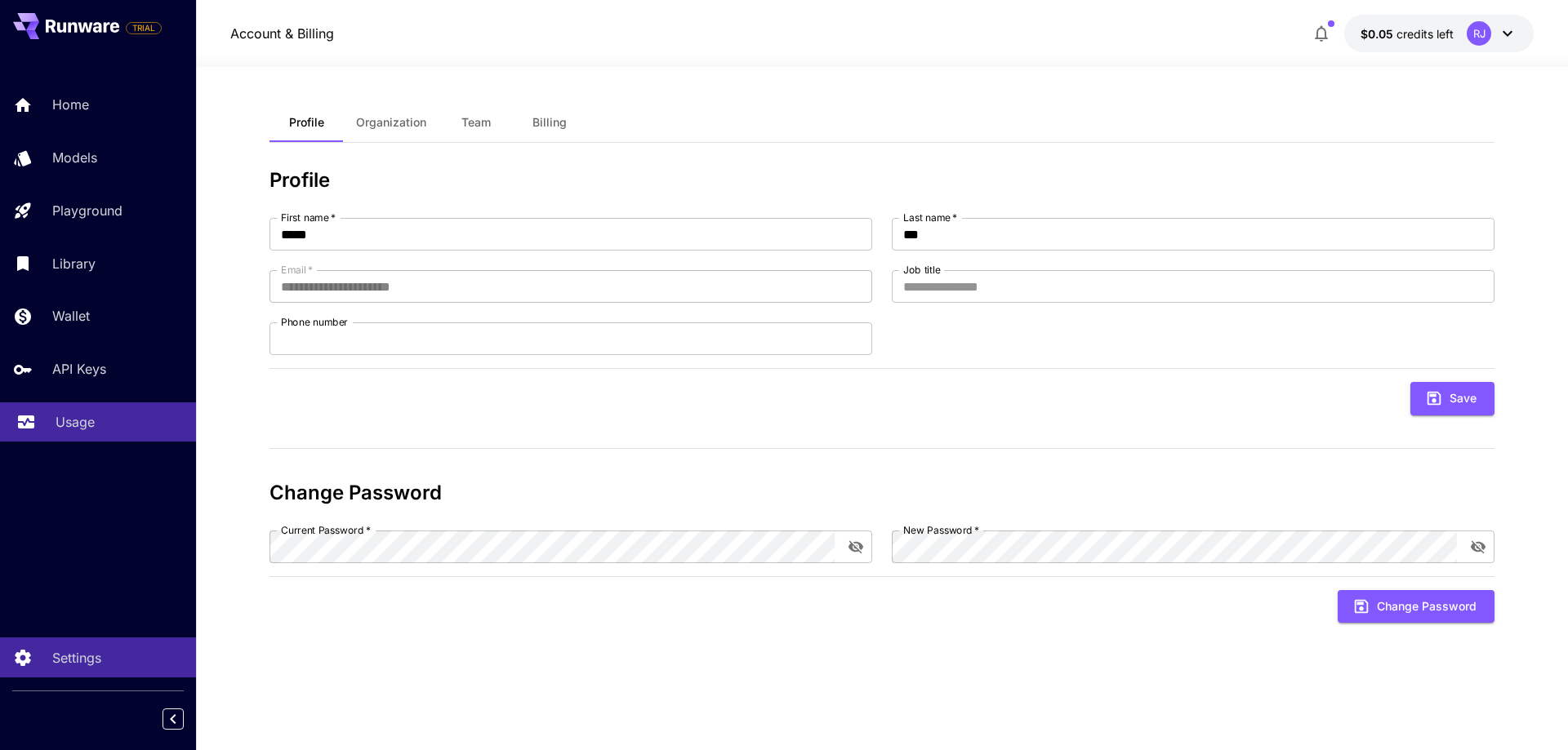
click at [73, 425] on p "Usage" at bounding box center [75, 422] width 39 height 20
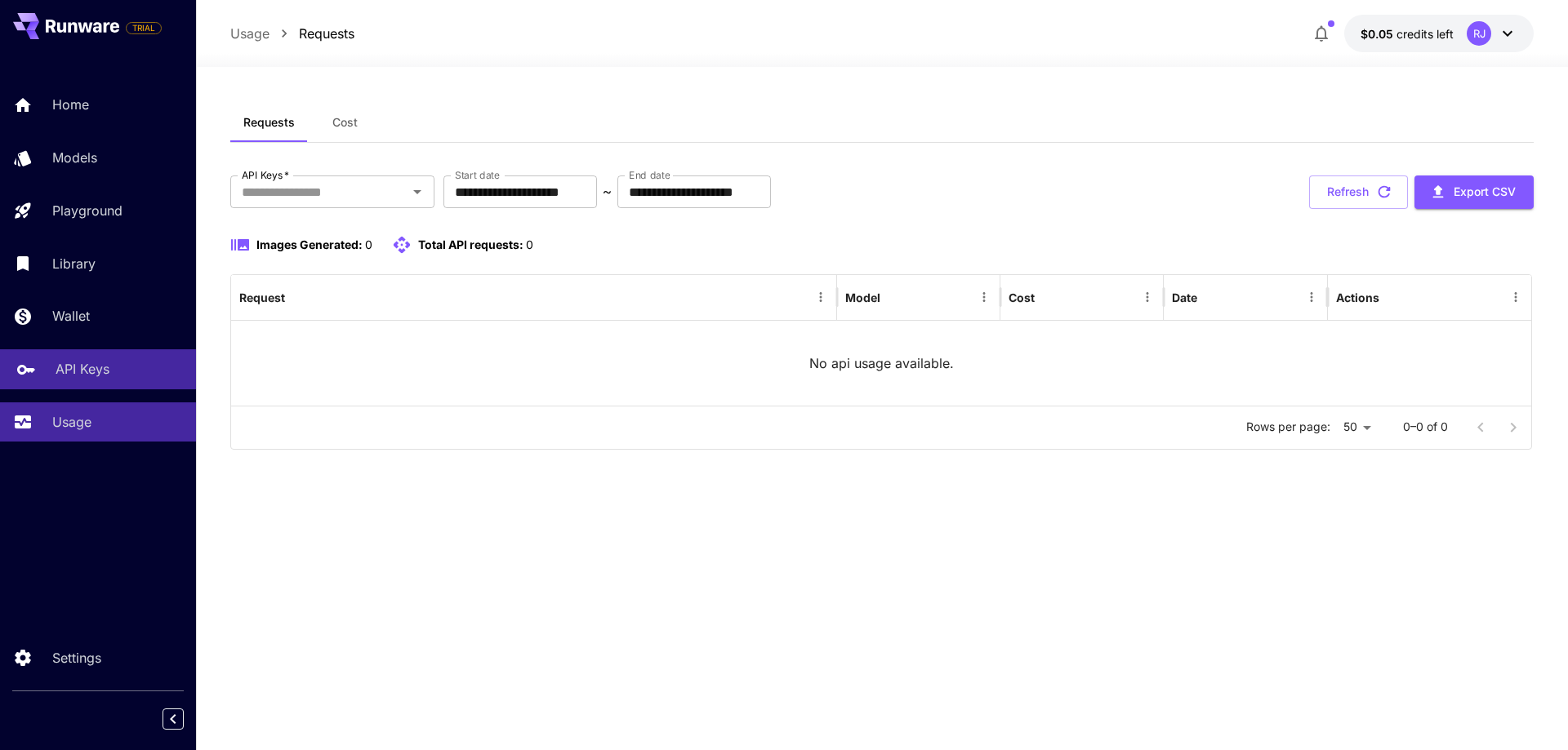
click at [73, 375] on p "API Keys" at bounding box center [82, 368] width 54 height 20
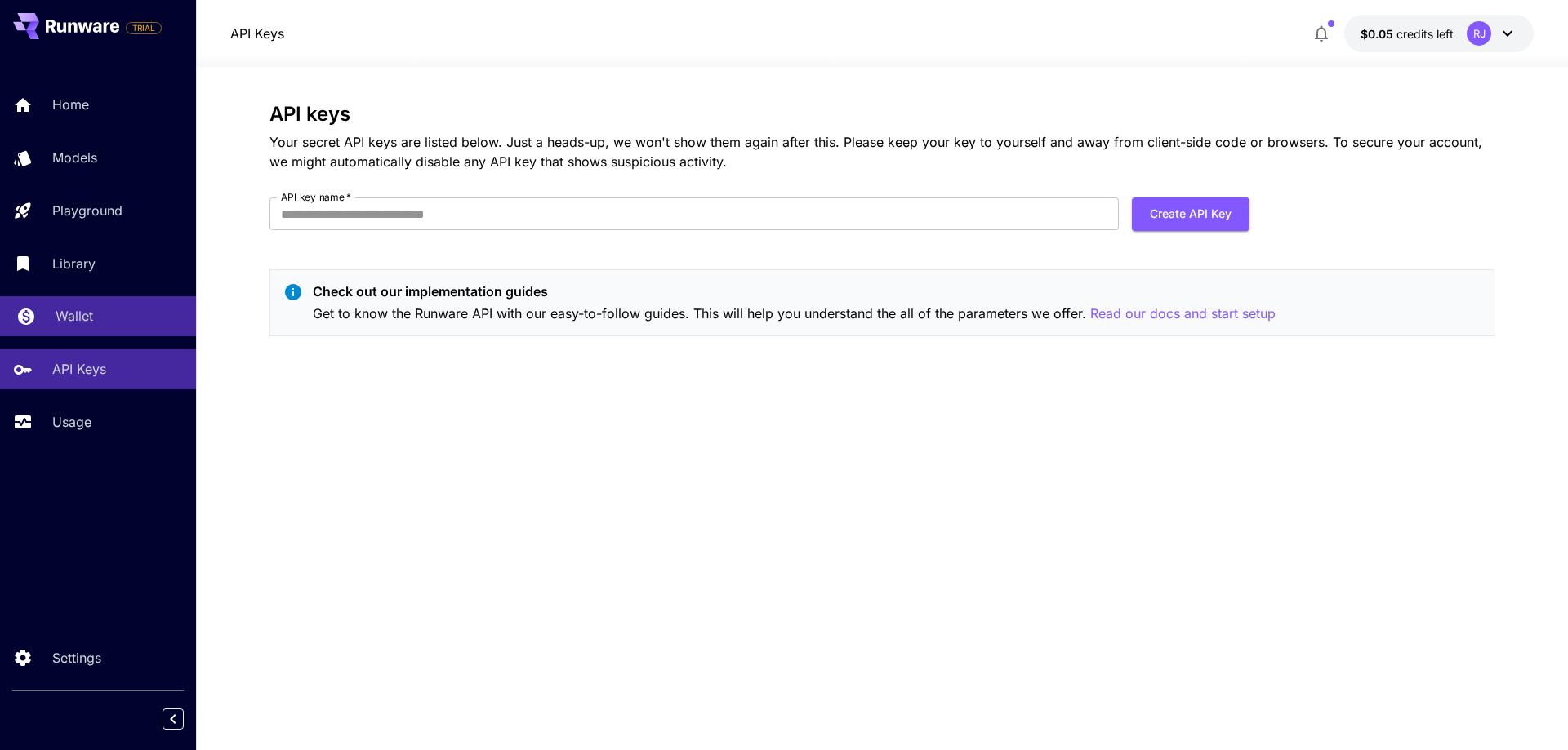
click at [73, 329] on link "Wallet" at bounding box center [97, 316] width 196 height 40
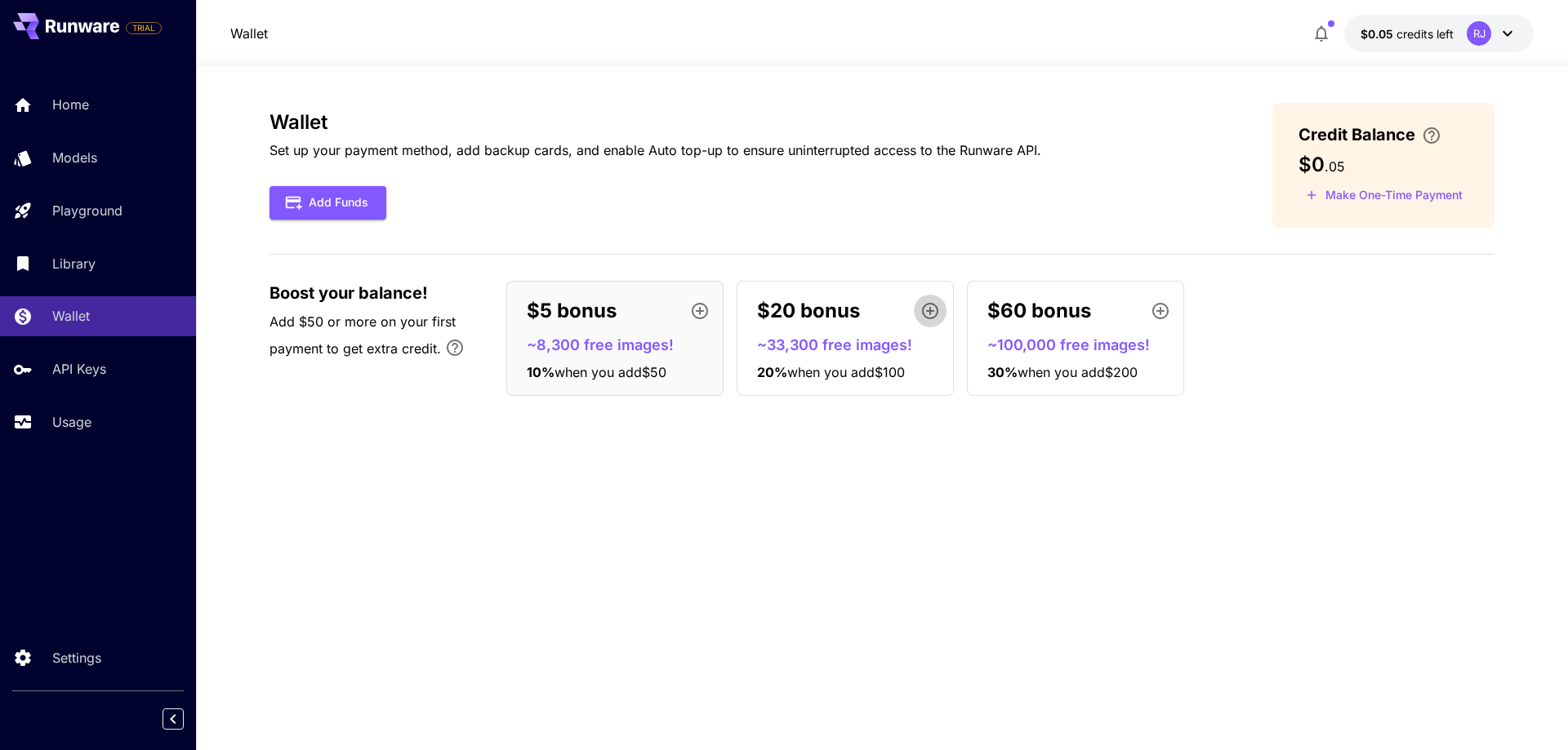
click at [933, 313] on icon "button" at bounding box center [930, 311] width 20 height 20
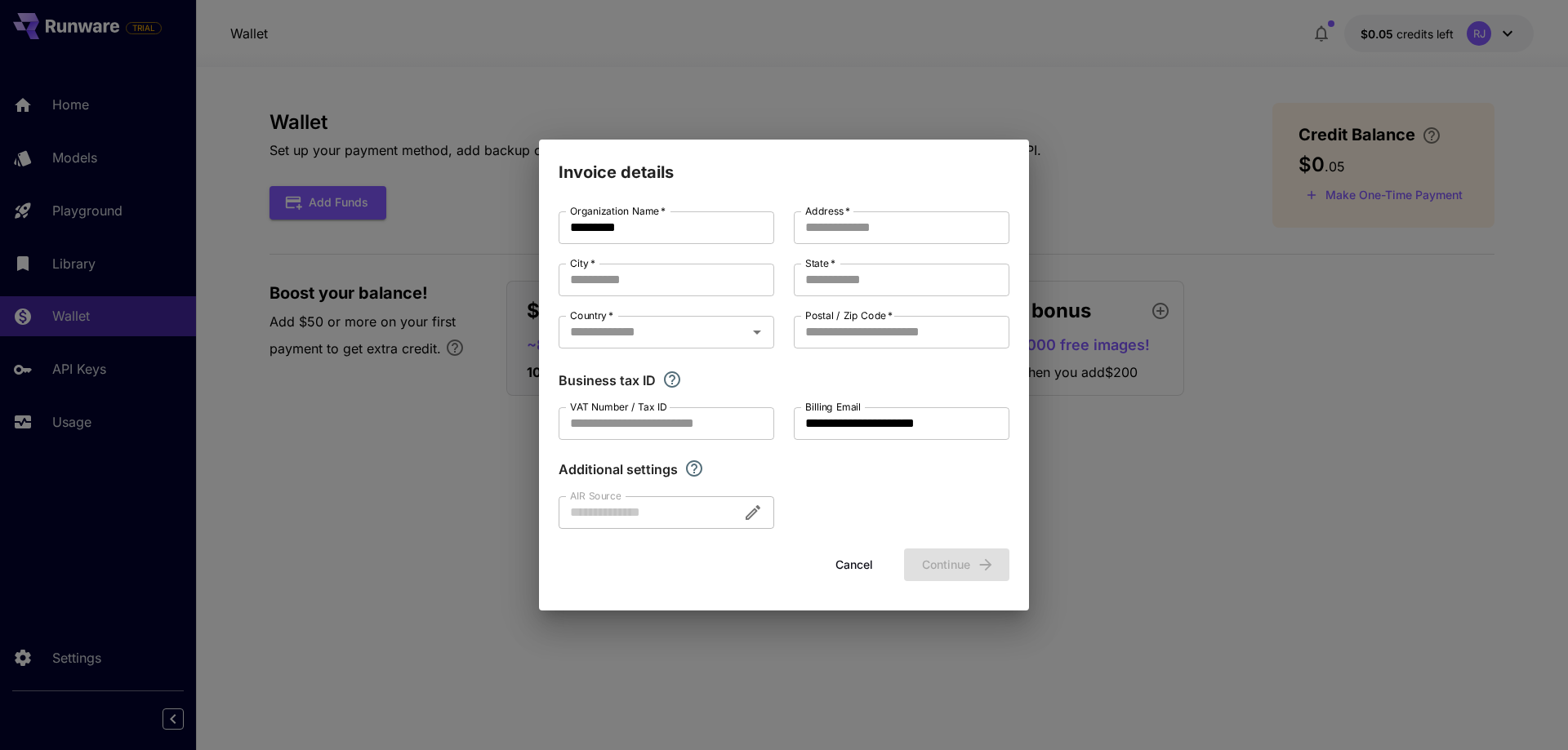
click at [857, 567] on button "Cancel" at bounding box center [854, 565] width 73 height 33
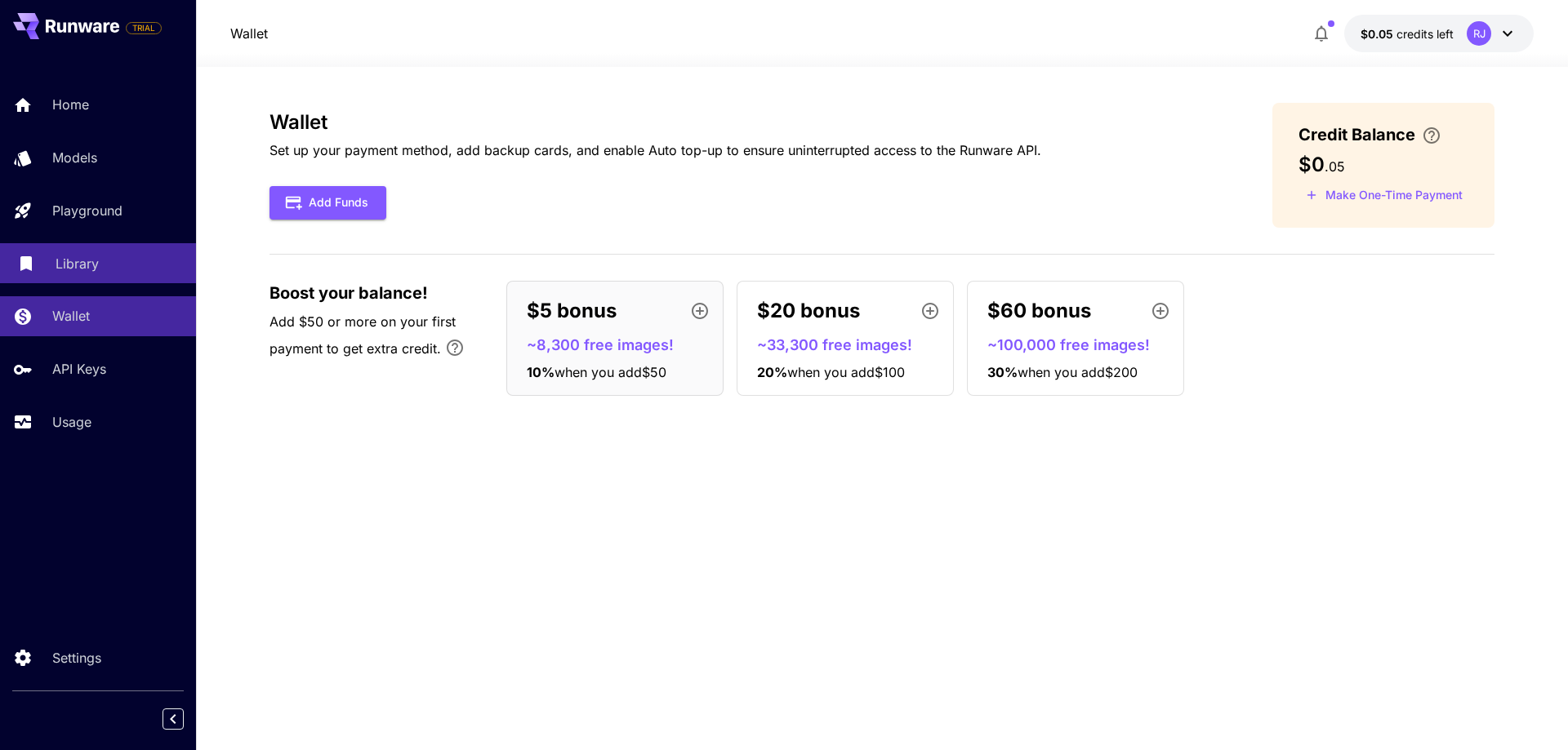
click at [85, 268] on p "Library" at bounding box center [77, 263] width 44 height 20
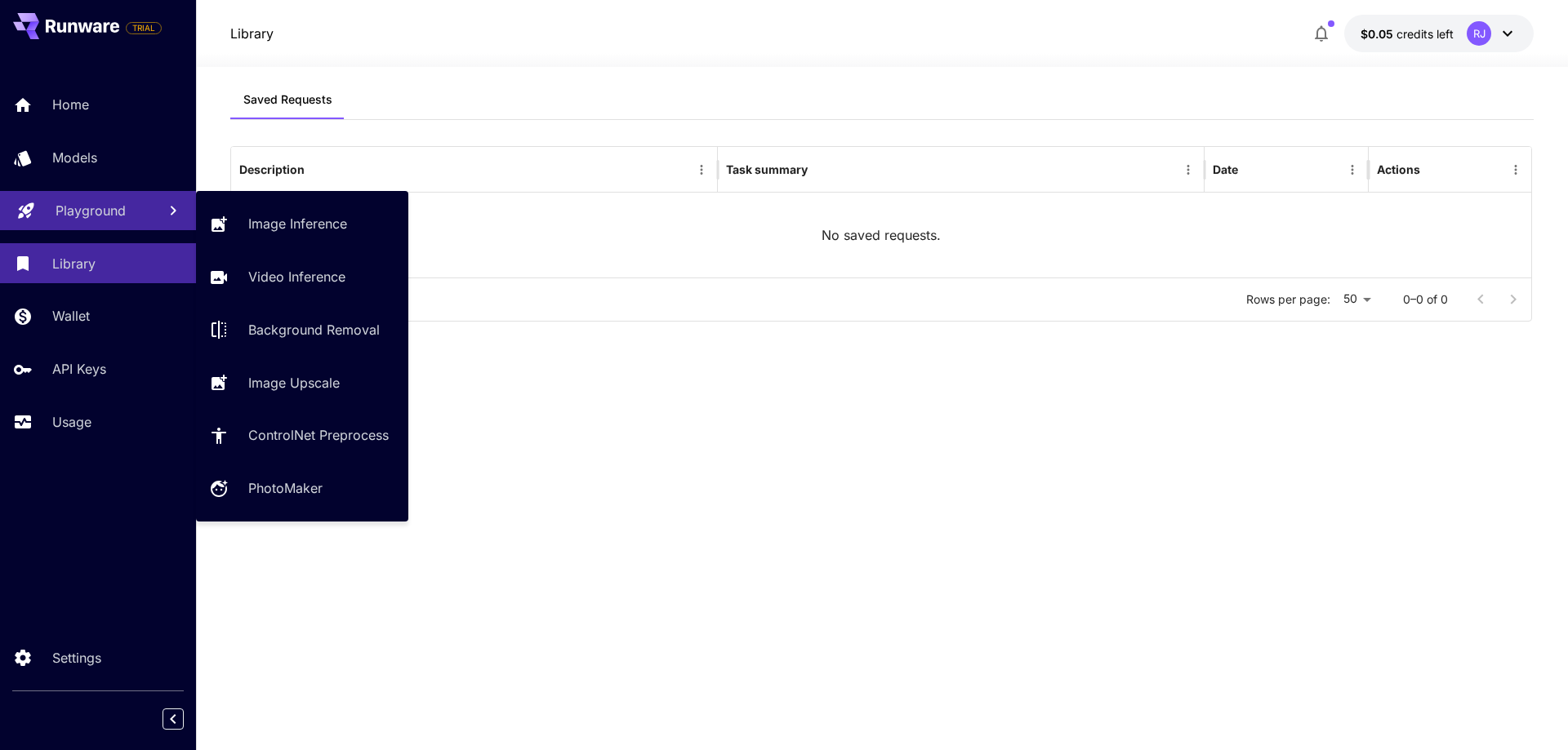
click at [85, 210] on p "Playground" at bounding box center [91, 210] width 70 height 20
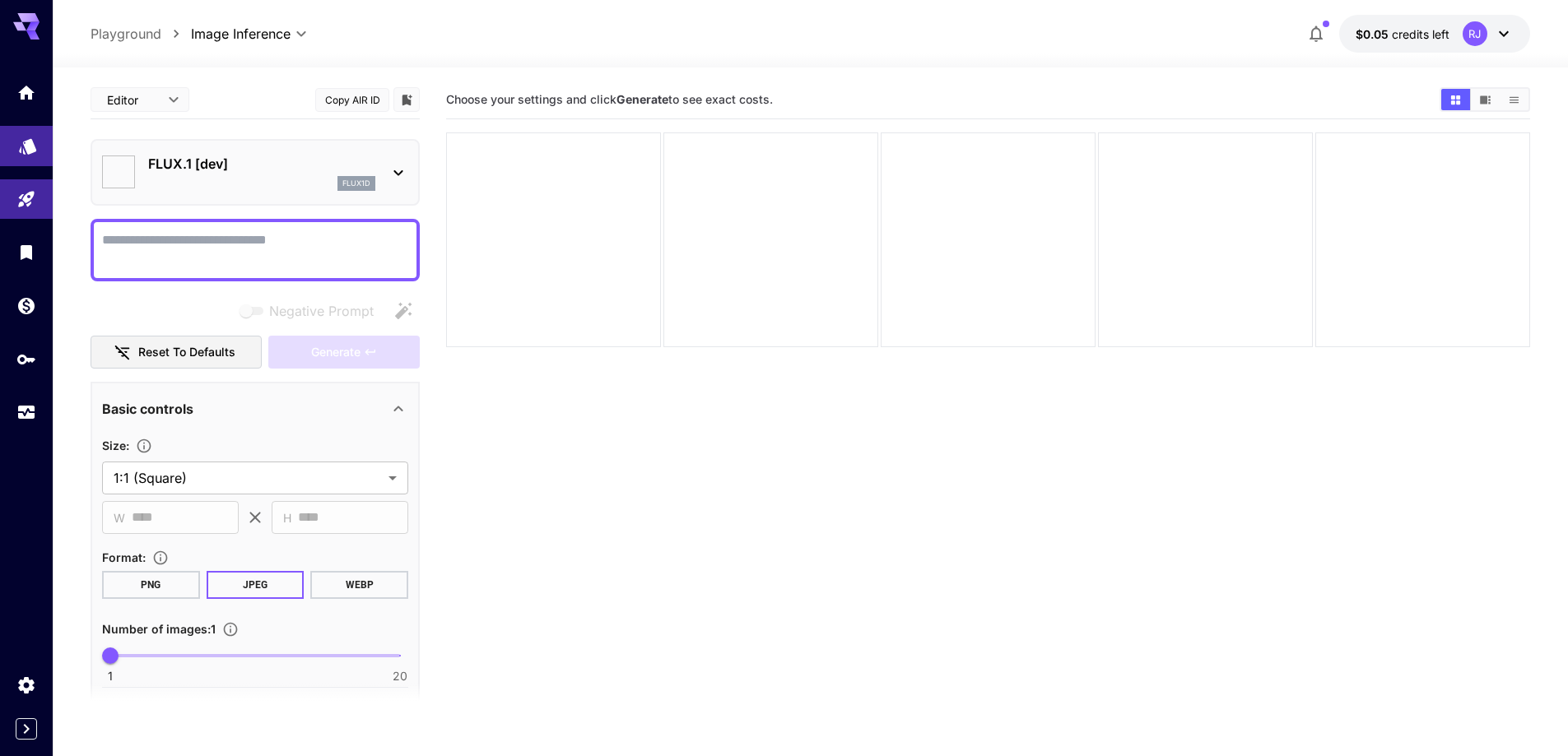
type input "**********"
click at [23, 735] on icon "Expand sidebar" at bounding box center [26, 728] width 20 height 20
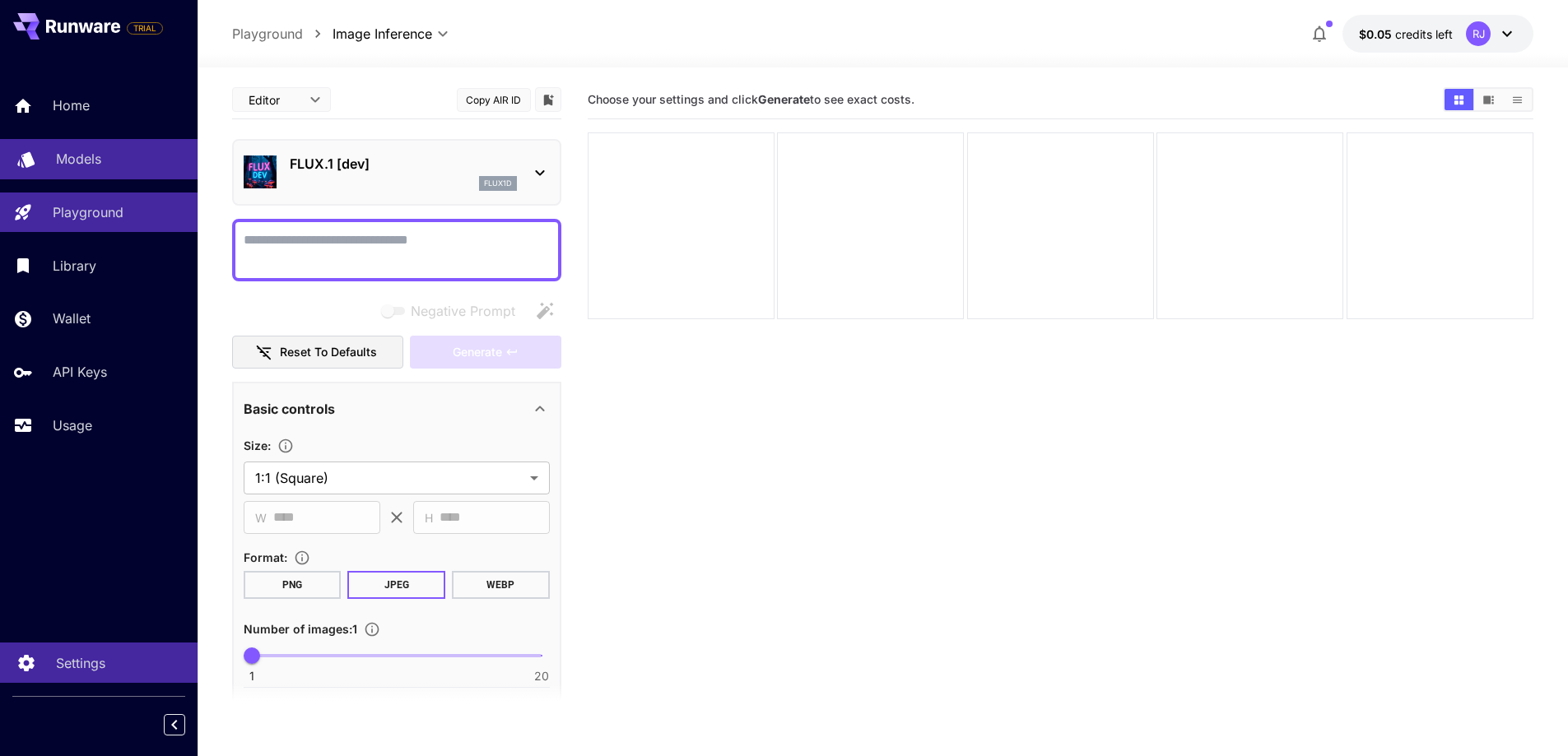
click at [33, 643] on link "Settings" at bounding box center [98, 662] width 197 height 40
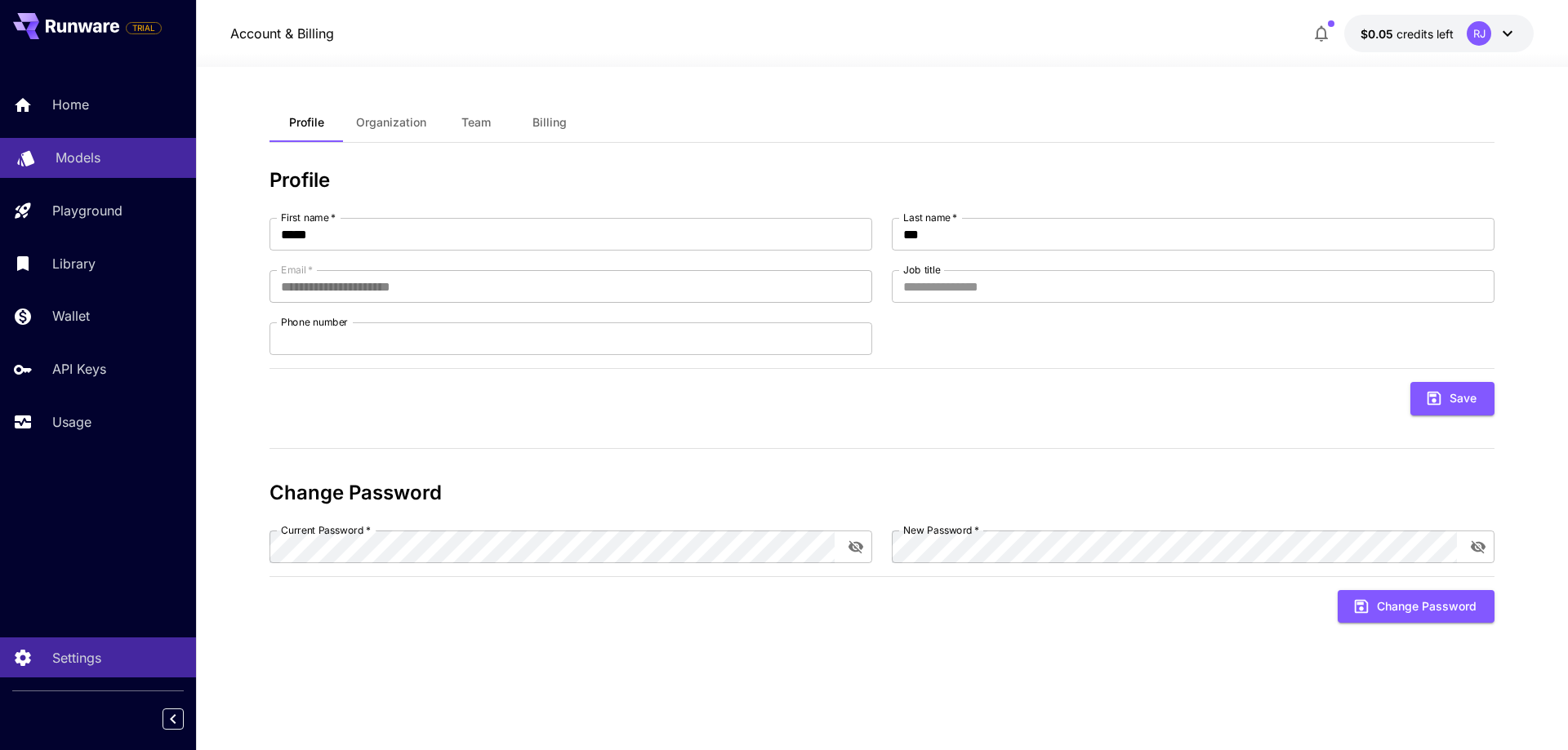
click at [314, 28] on p "Account & Billing" at bounding box center [281, 33] width 103 height 20
click at [1360, 34] on span "$0.05" at bounding box center [1378, 34] width 36 height 14
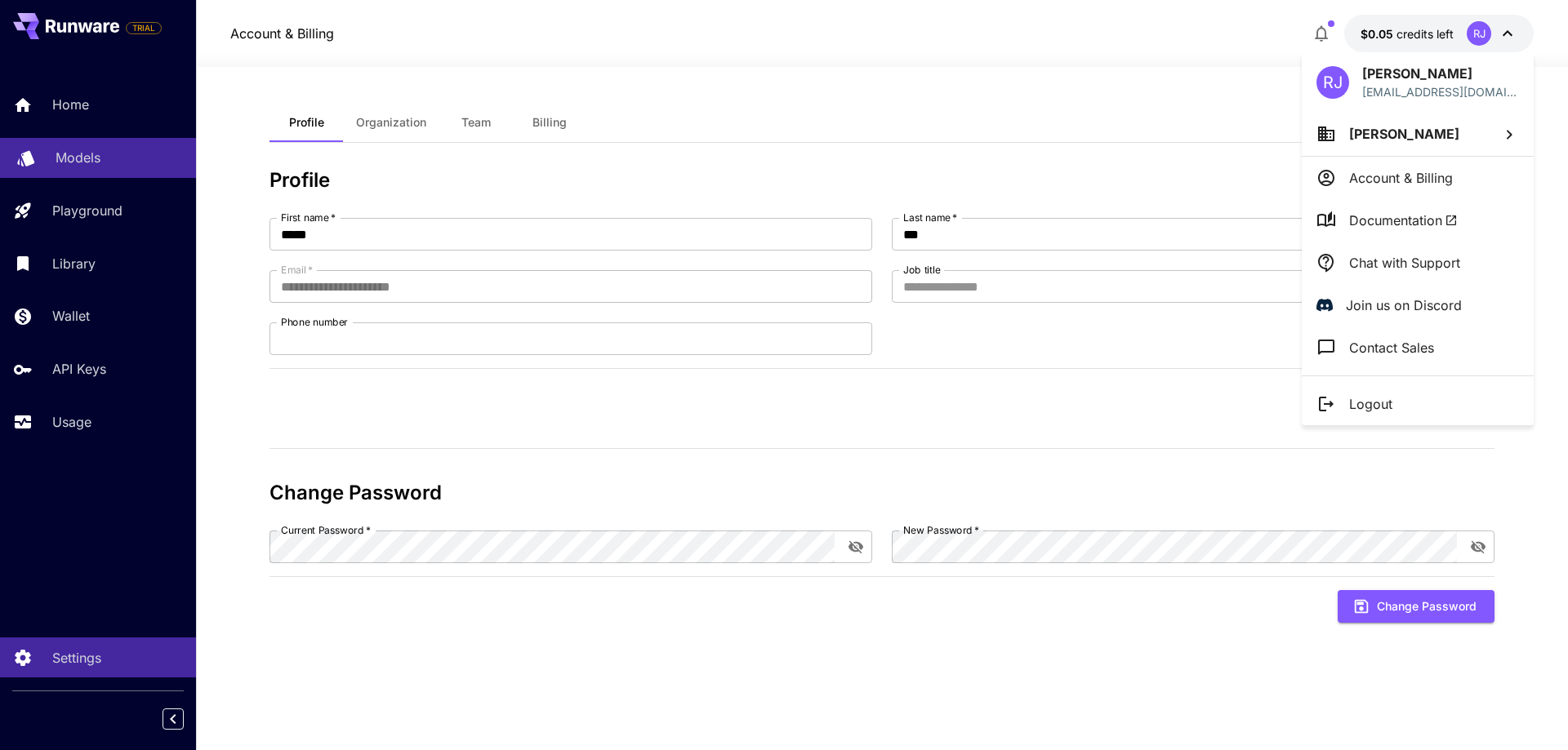
click at [1396, 238] on li "Documentation" at bounding box center [1417, 220] width 232 height 43
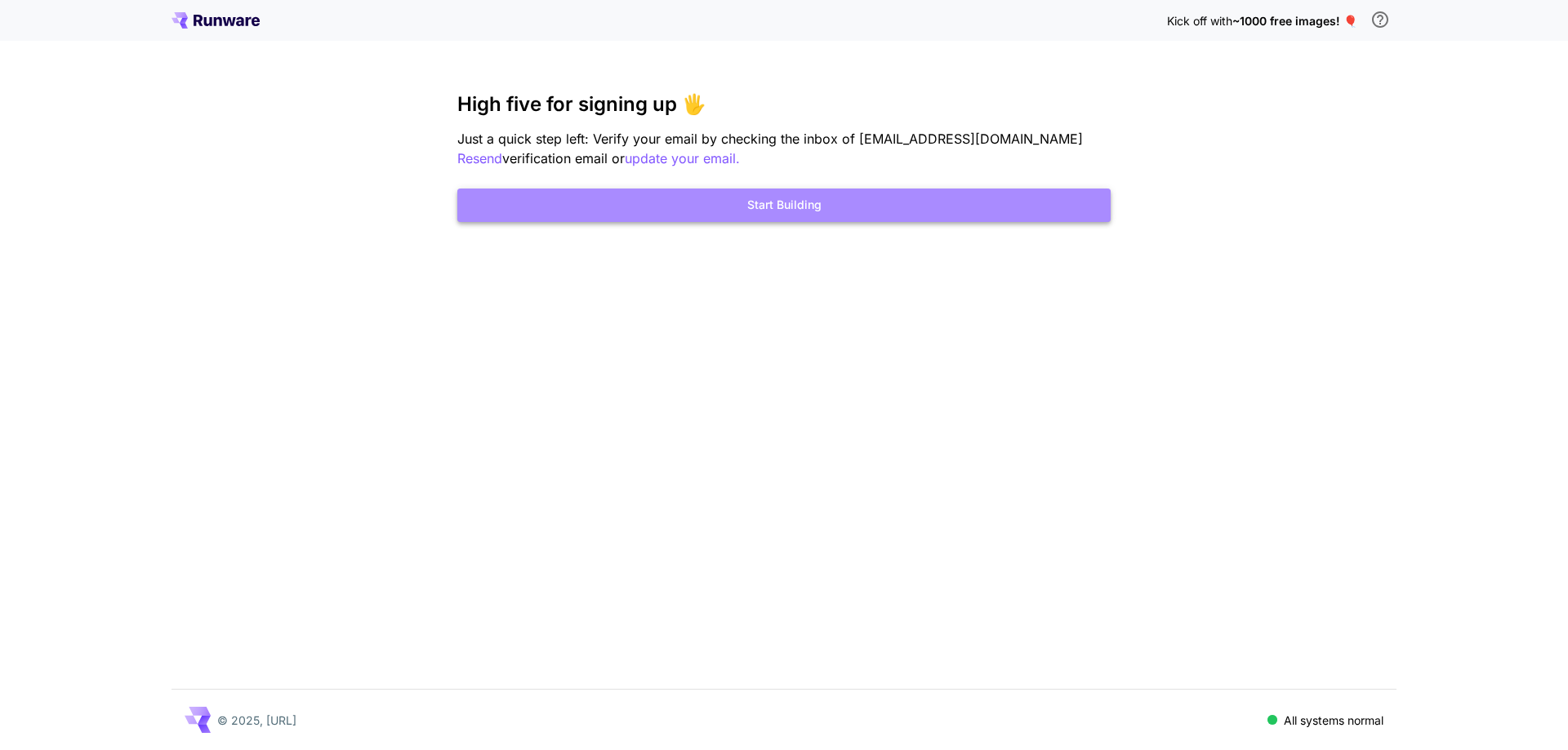
click at [760, 213] on button "Start Building" at bounding box center [784, 205] width 653 height 33
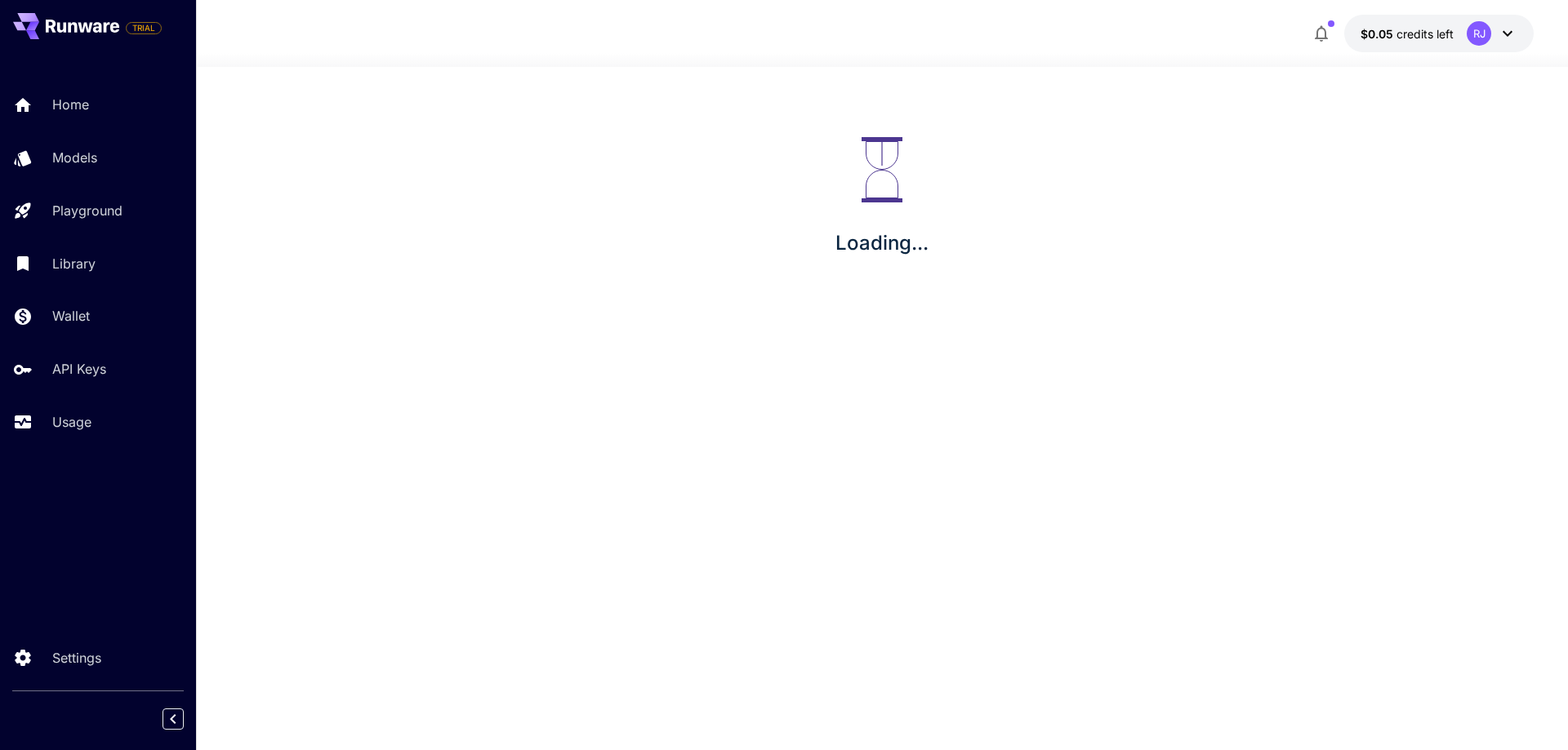
click at [1466, 38] on div "RJ" at bounding box center [1478, 33] width 25 height 25
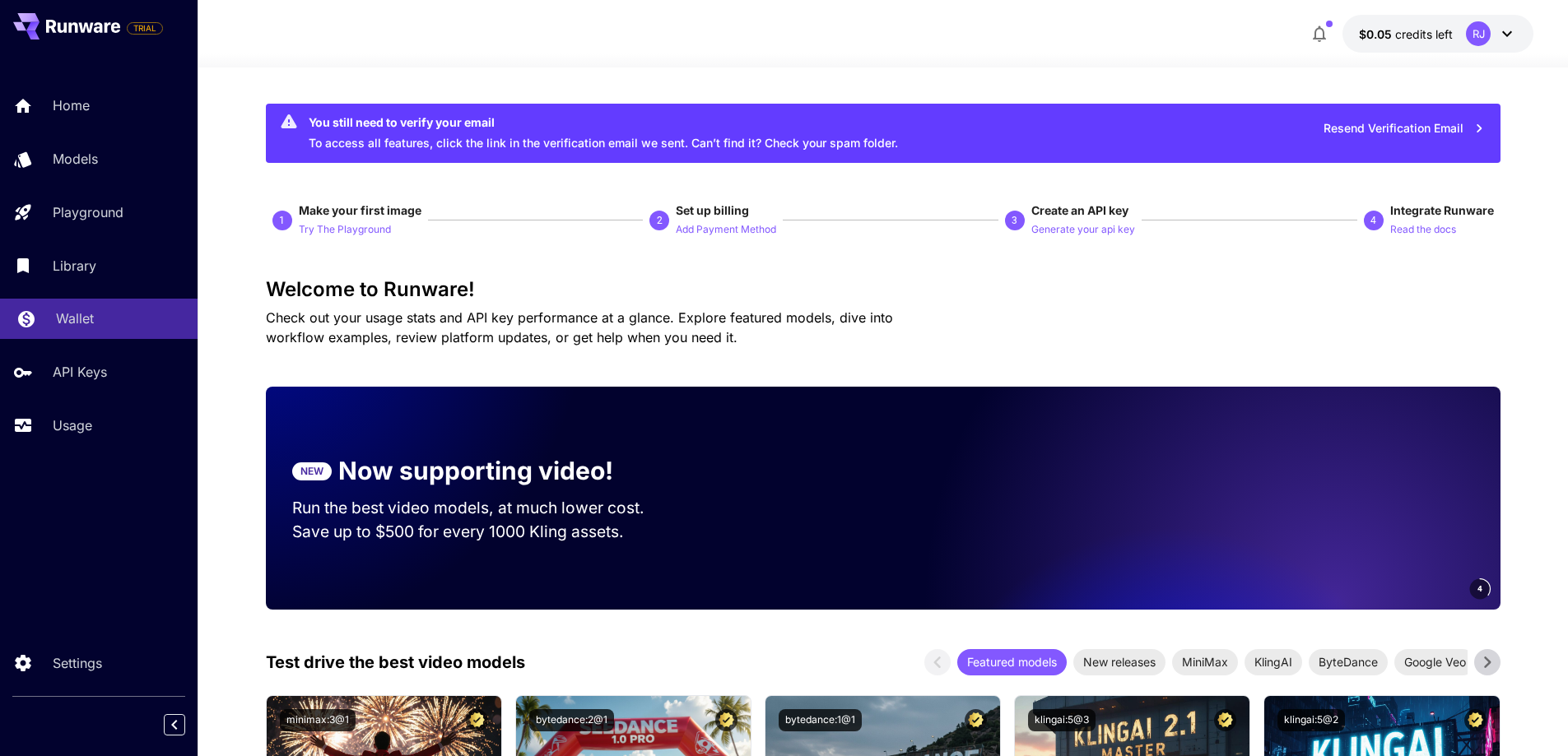
click at [61, 319] on p "Wallet" at bounding box center [75, 318] width 38 height 20
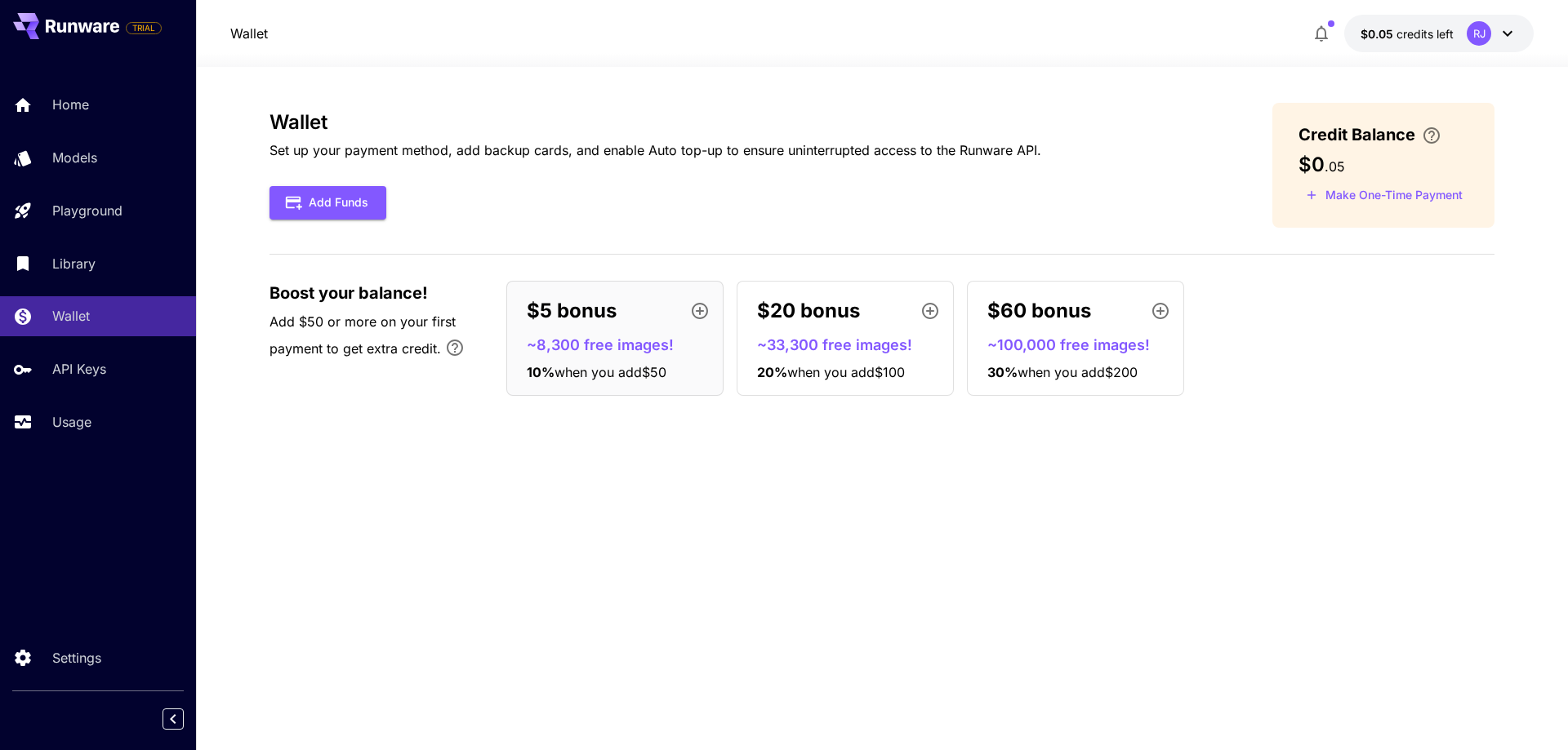
click at [377, 220] on div "Wallet Set up your payment method, add backup cards, and enable Auto top-up to …" at bounding box center [881, 165] width 1224 height 125
click at [366, 208] on button "Add Funds" at bounding box center [327, 202] width 117 height 33
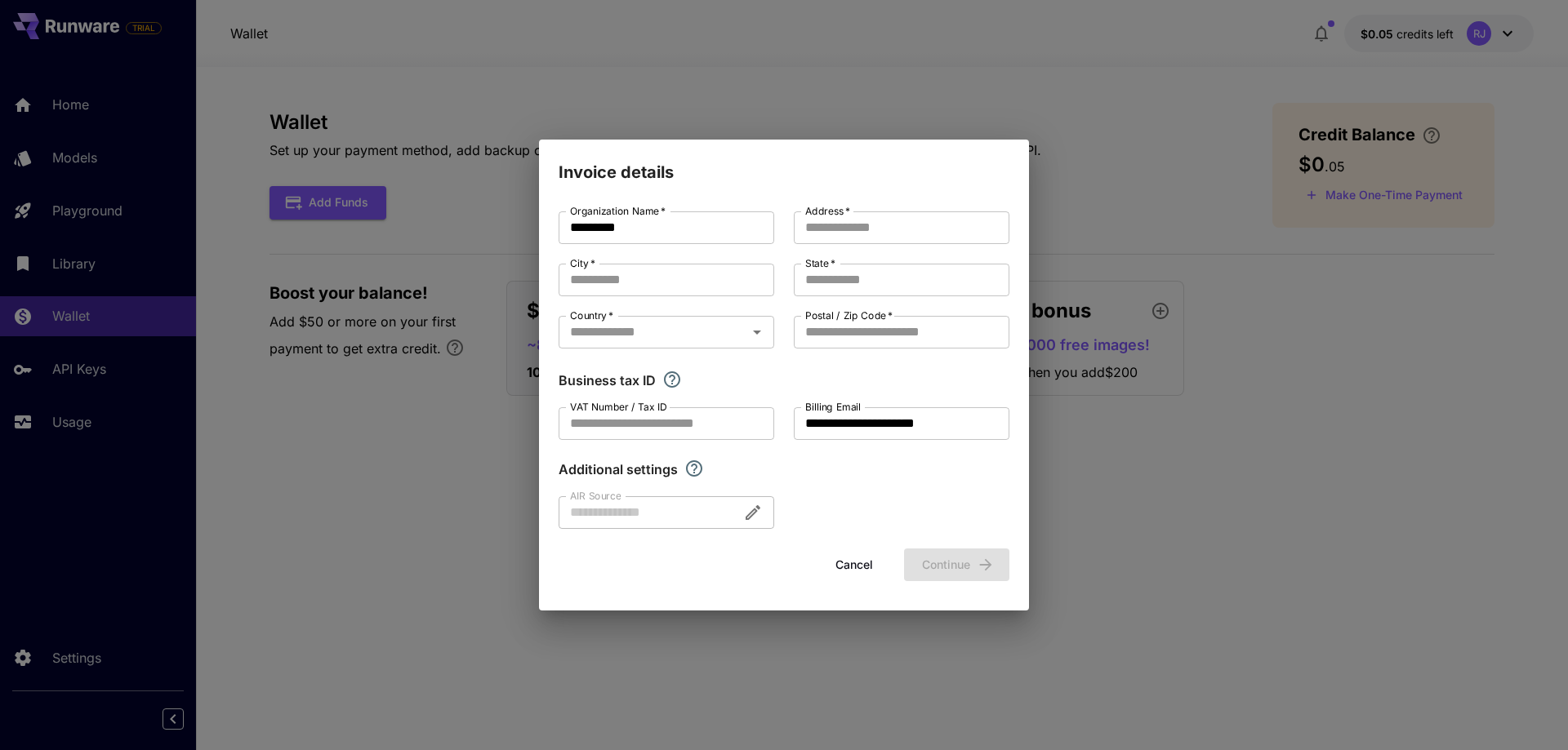
click at [671, 516] on div at bounding box center [667, 513] width 215 height 32
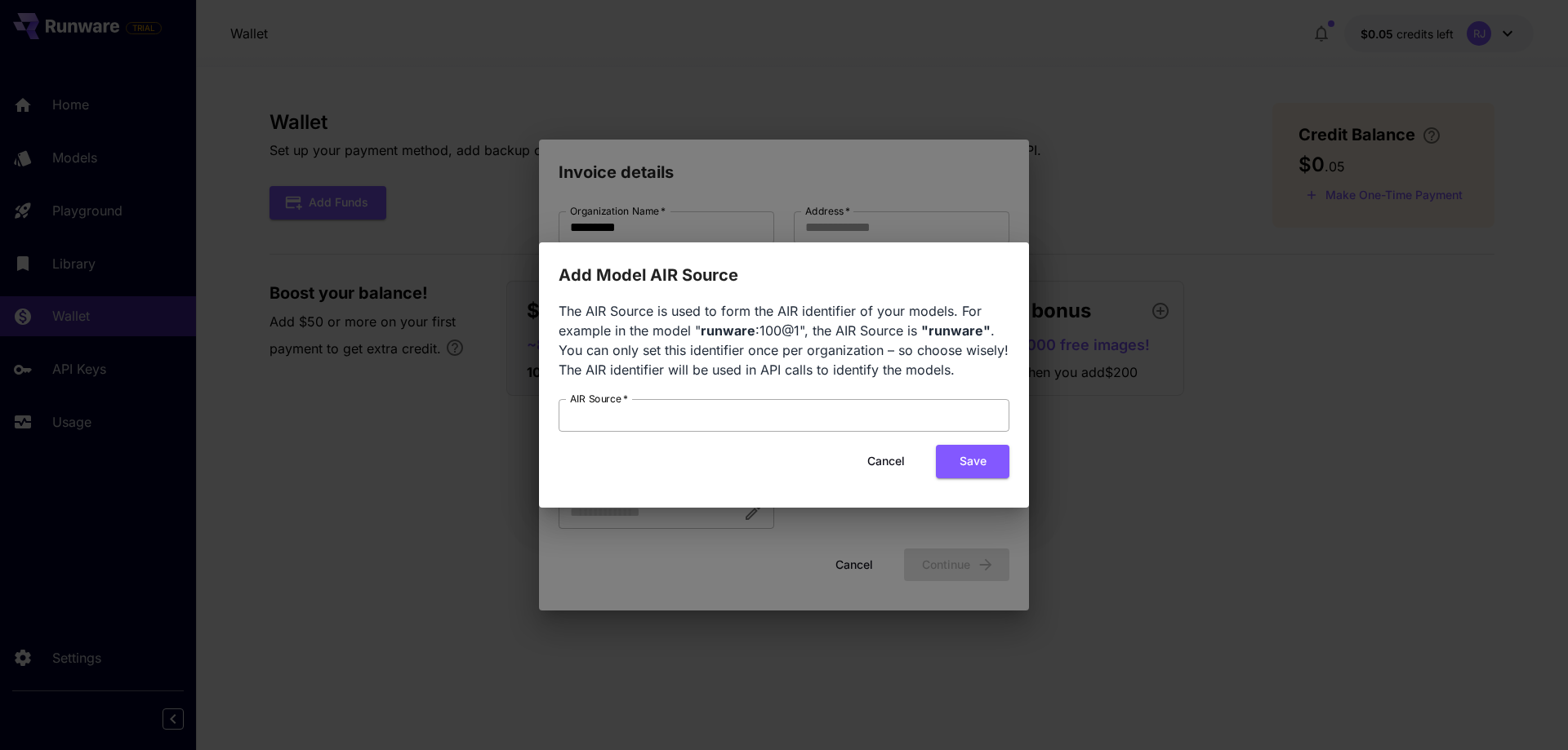
click at [673, 412] on input "AIR Source   *" at bounding box center [784, 415] width 450 height 32
paste input "**********"
type input "**********"
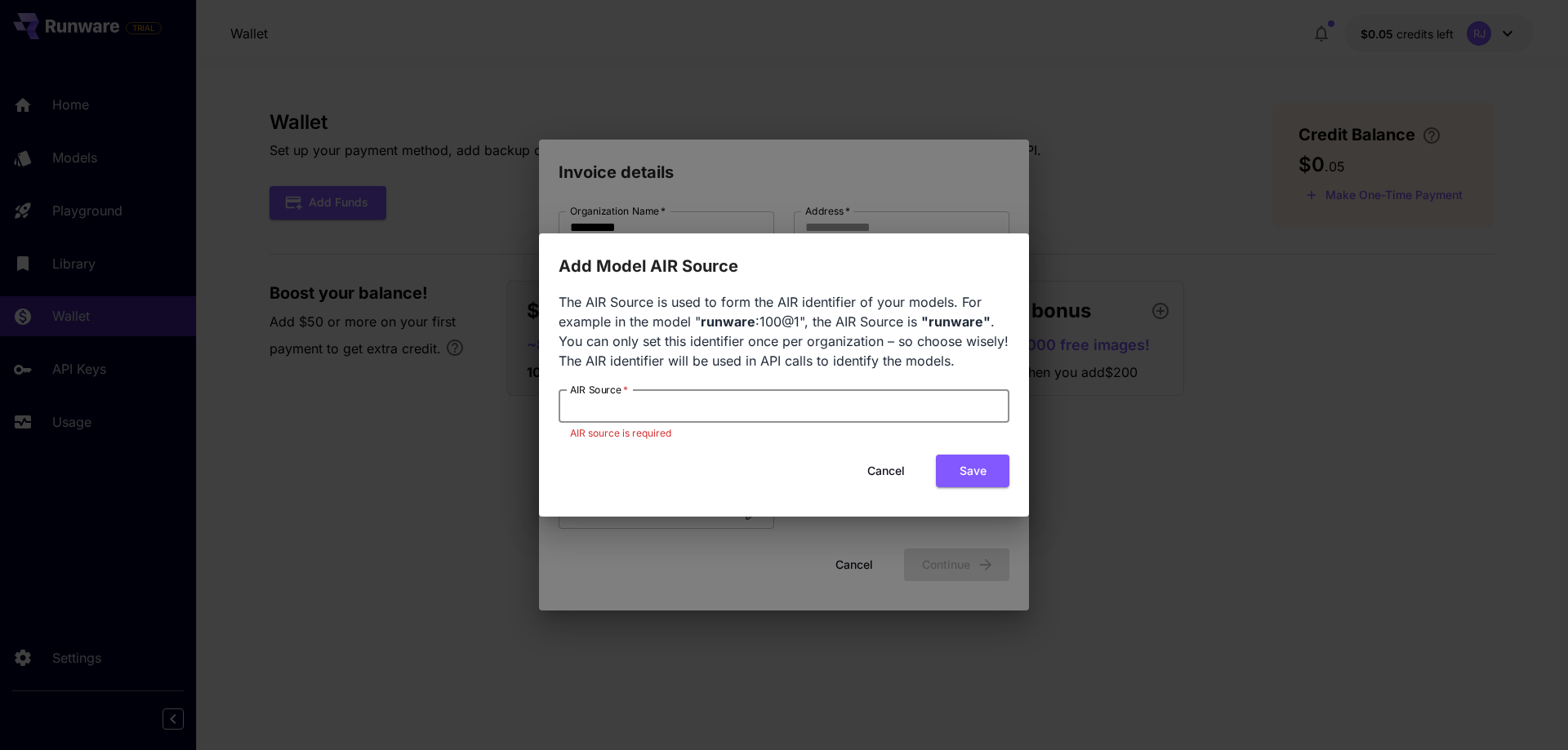
click at [895, 482] on button "Cancel" at bounding box center [886, 471] width 73 height 33
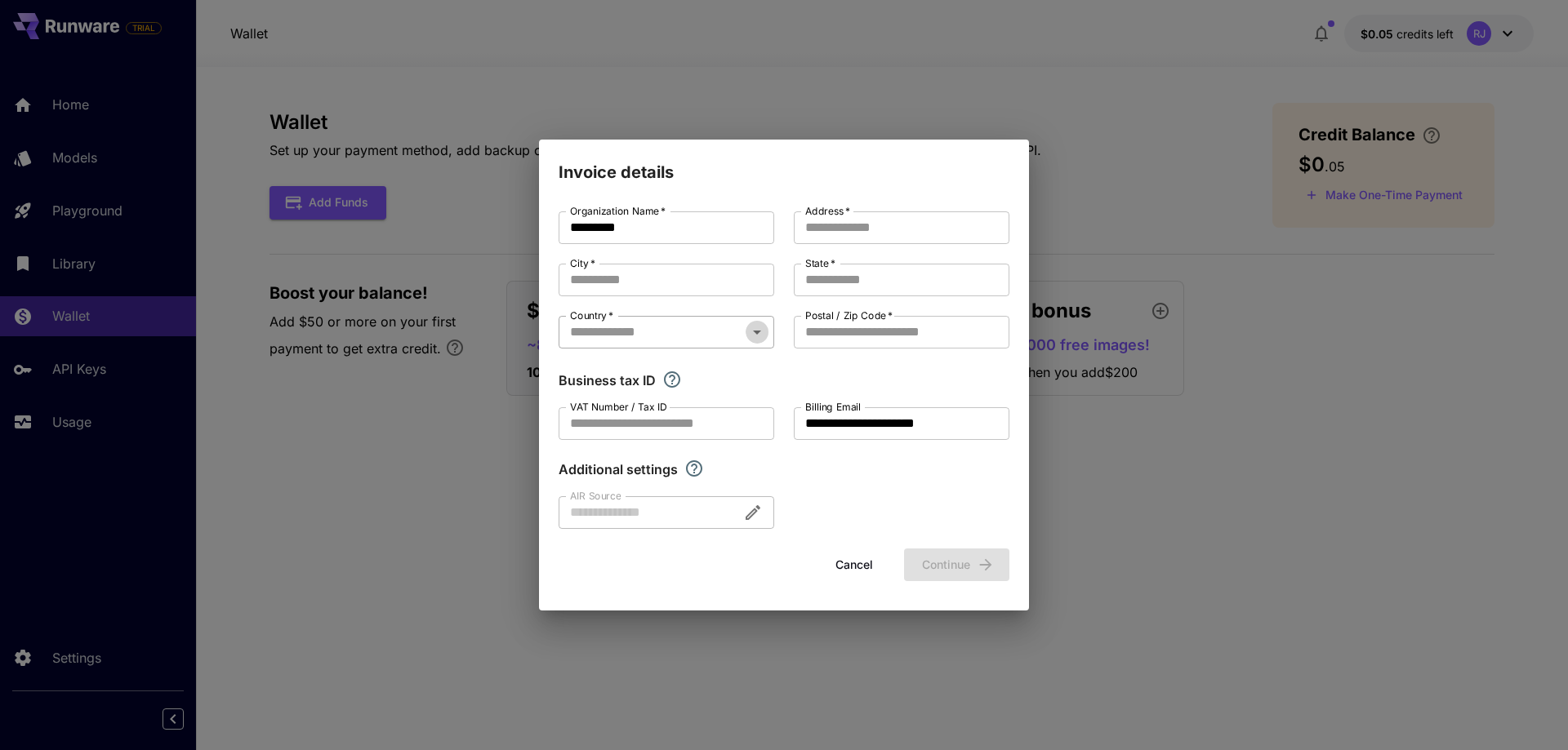
click at [760, 336] on icon "Open" at bounding box center [756, 331] width 20 height 20
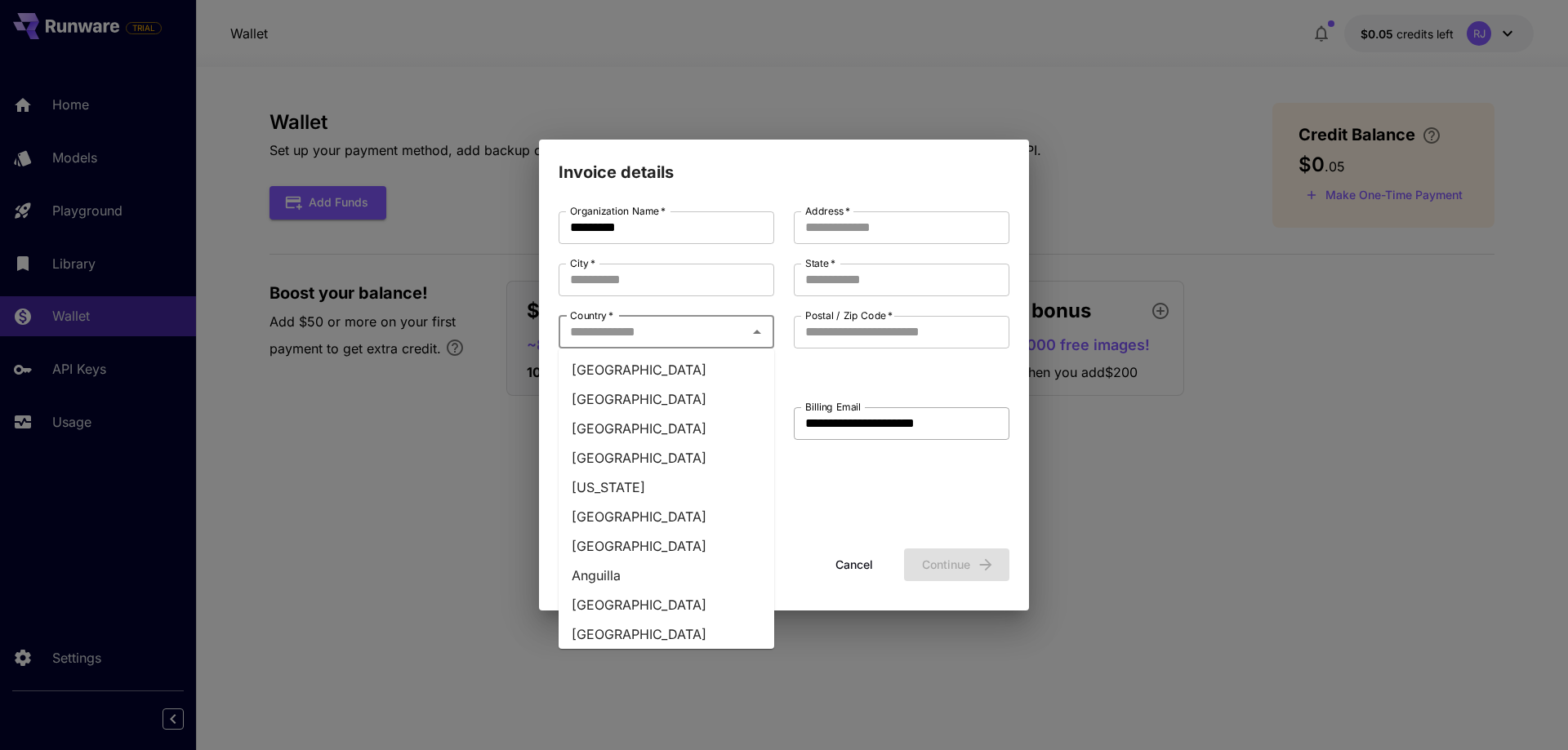
click at [866, 439] on input "**********" at bounding box center [901, 424] width 215 height 32
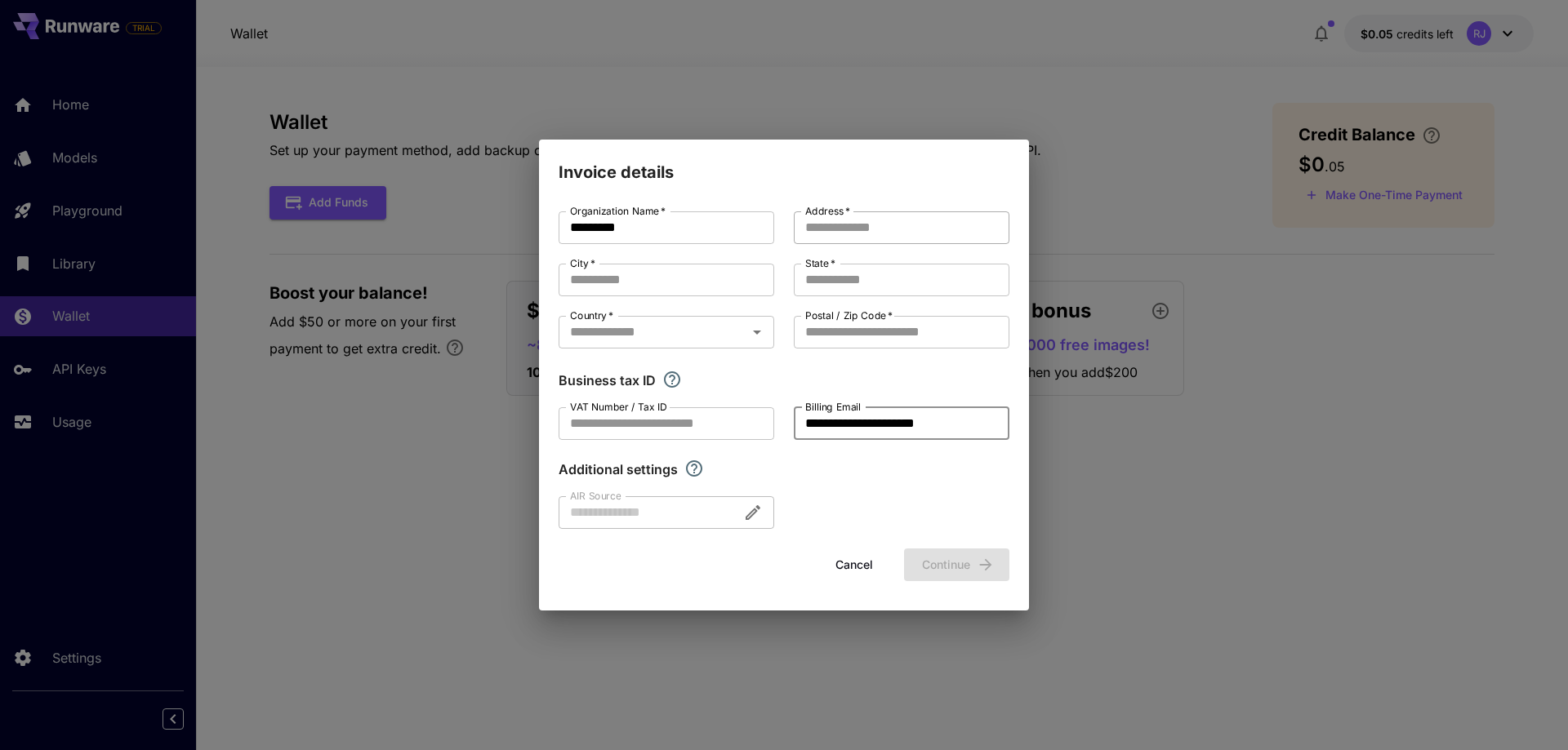
click at [865, 229] on input "Address   *" at bounding box center [901, 227] width 215 height 32
type input "***"
click at [608, 284] on input "City   *" at bounding box center [667, 280] width 215 height 32
type input "**"
click at [846, 340] on input "Postal / Zip Code   *" at bounding box center [901, 332] width 215 height 32
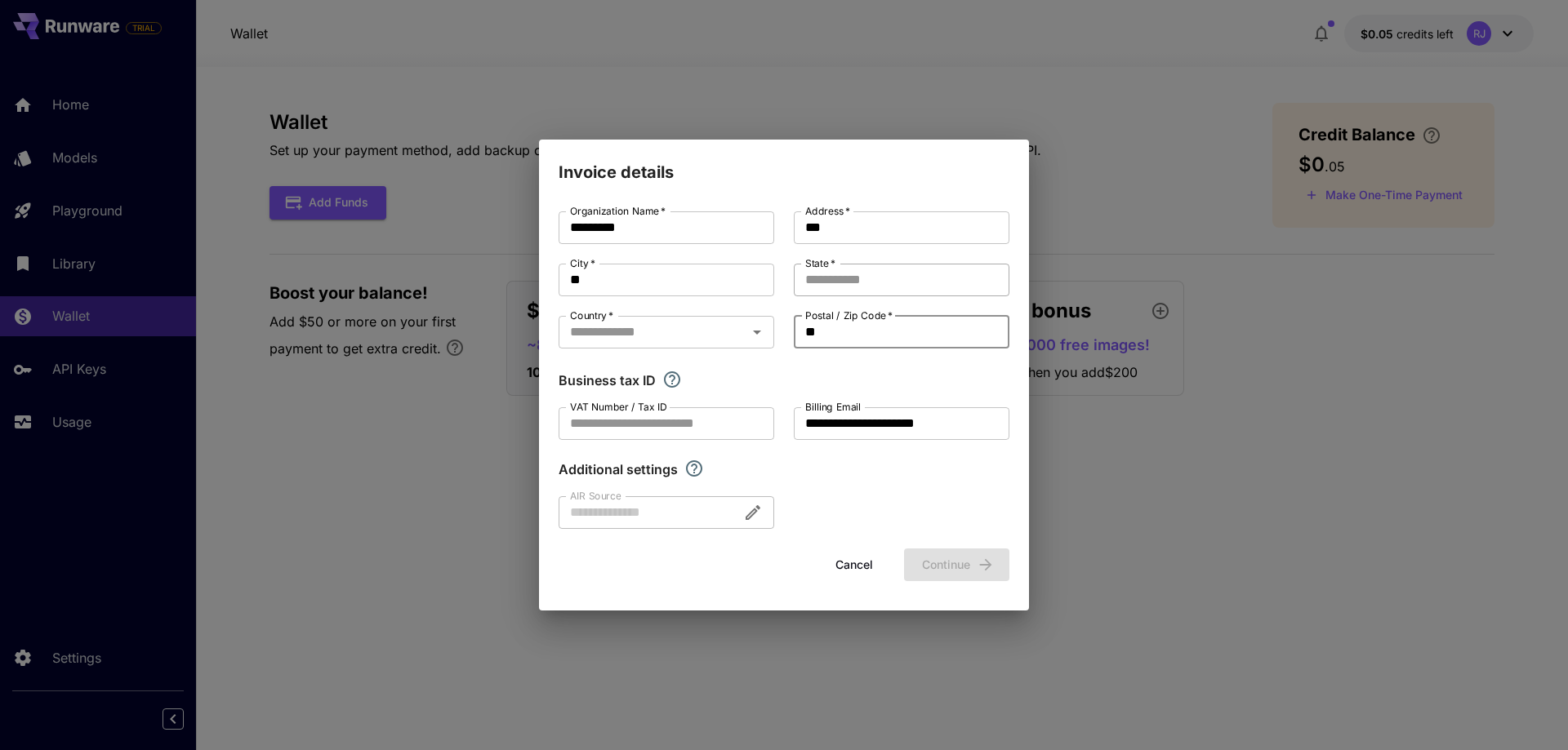
type input "*"
type input "******"
click at [608, 337] on input "Country   *" at bounding box center [652, 332] width 179 height 23
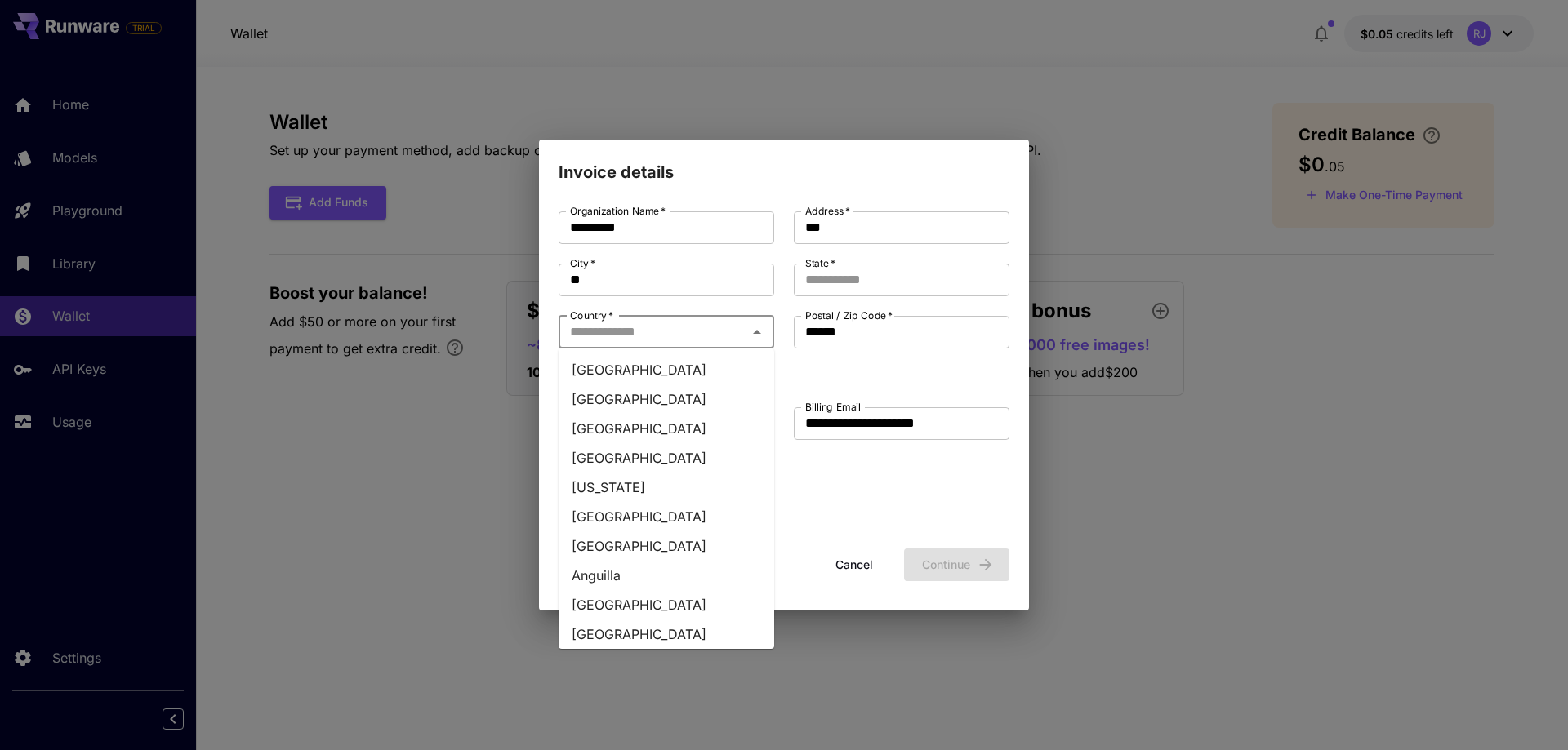
click at [600, 379] on li "[GEOGRAPHIC_DATA]" at bounding box center [667, 370] width 215 height 29
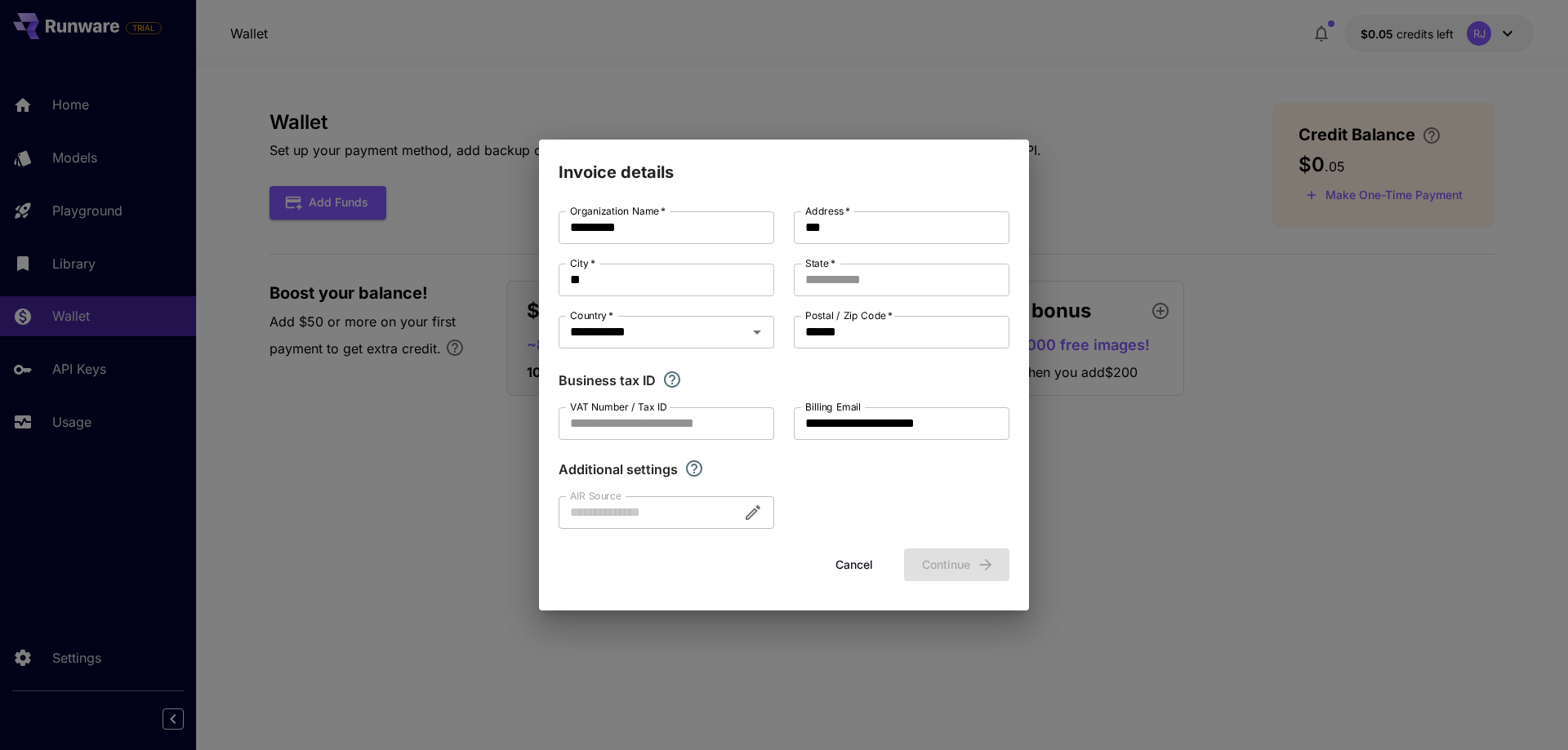
click at [700, 523] on div at bounding box center [667, 513] width 215 height 32
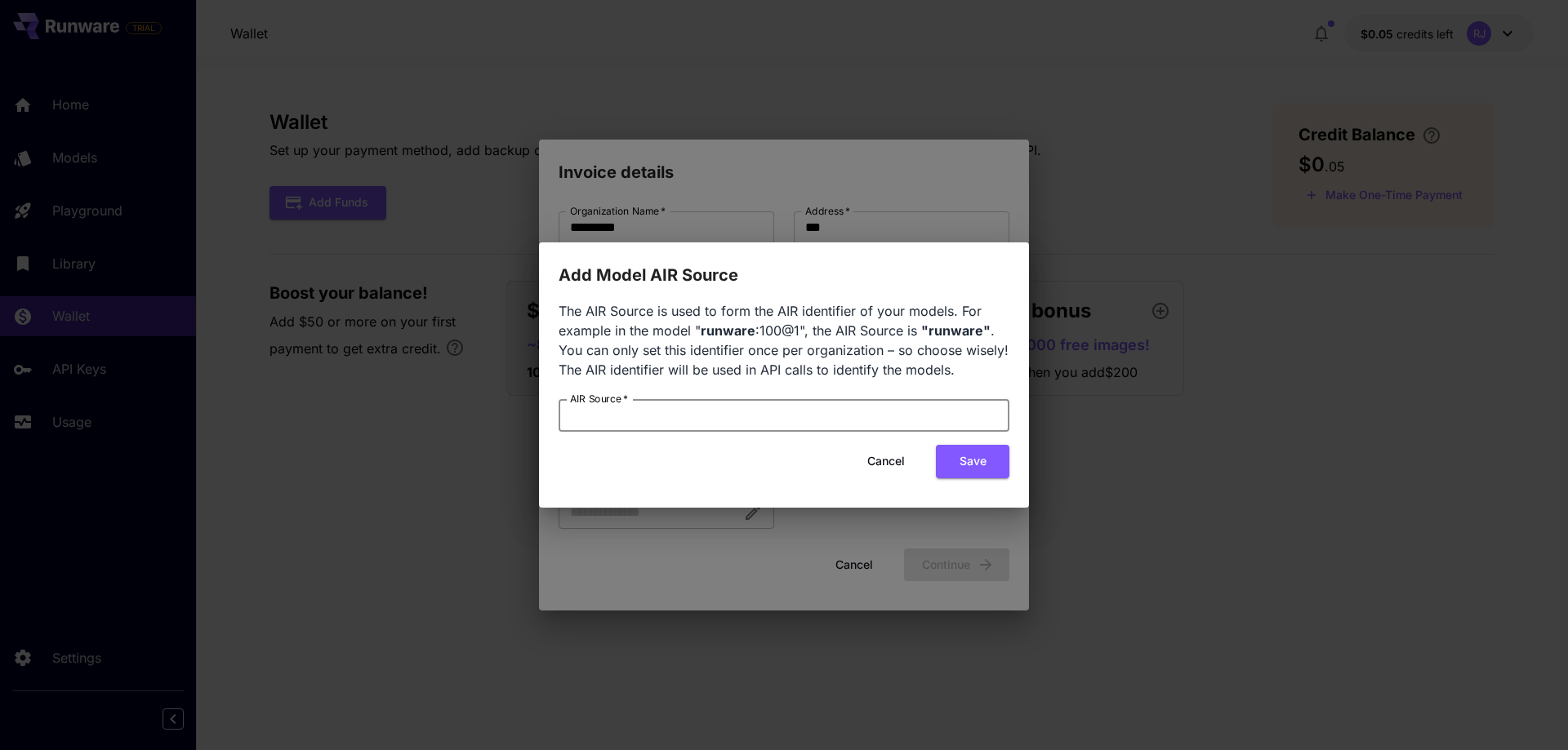
click at [867, 429] on input "AIR Source   *" at bounding box center [784, 415] width 450 height 32
drag, startPoint x: 700, startPoint y: 328, endPoint x: 796, endPoint y: 326, distance: 96.0
click at [796, 326] on span "The AIR Source is used to form the AIR identifier of your models. For example i…" at bounding box center [784, 341] width 450 height 75
copy span "runware :100@1"
click at [684, 424] on input "AIR Source   *" at bounding box center [784, 415] width 450 height 32
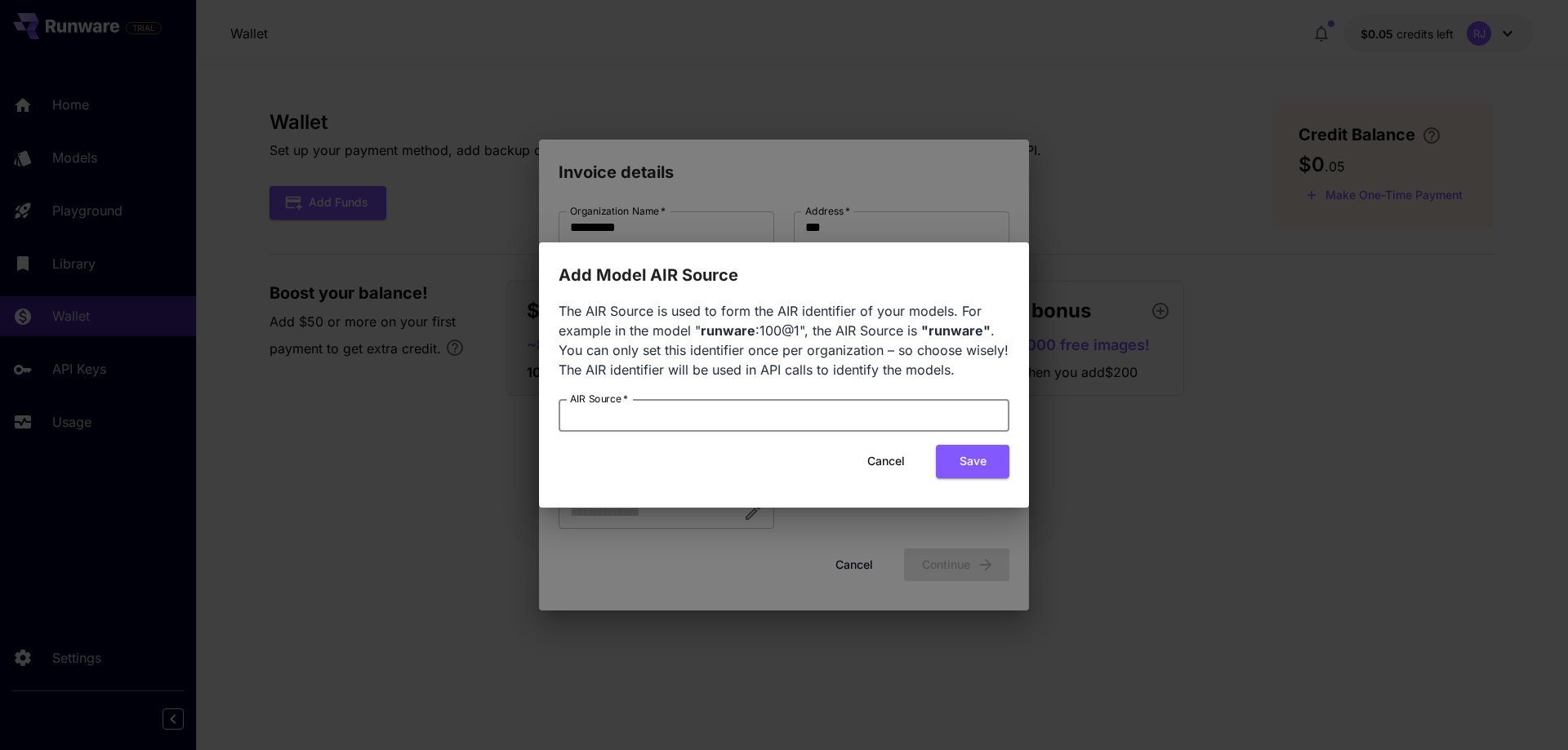
paste input "**********"
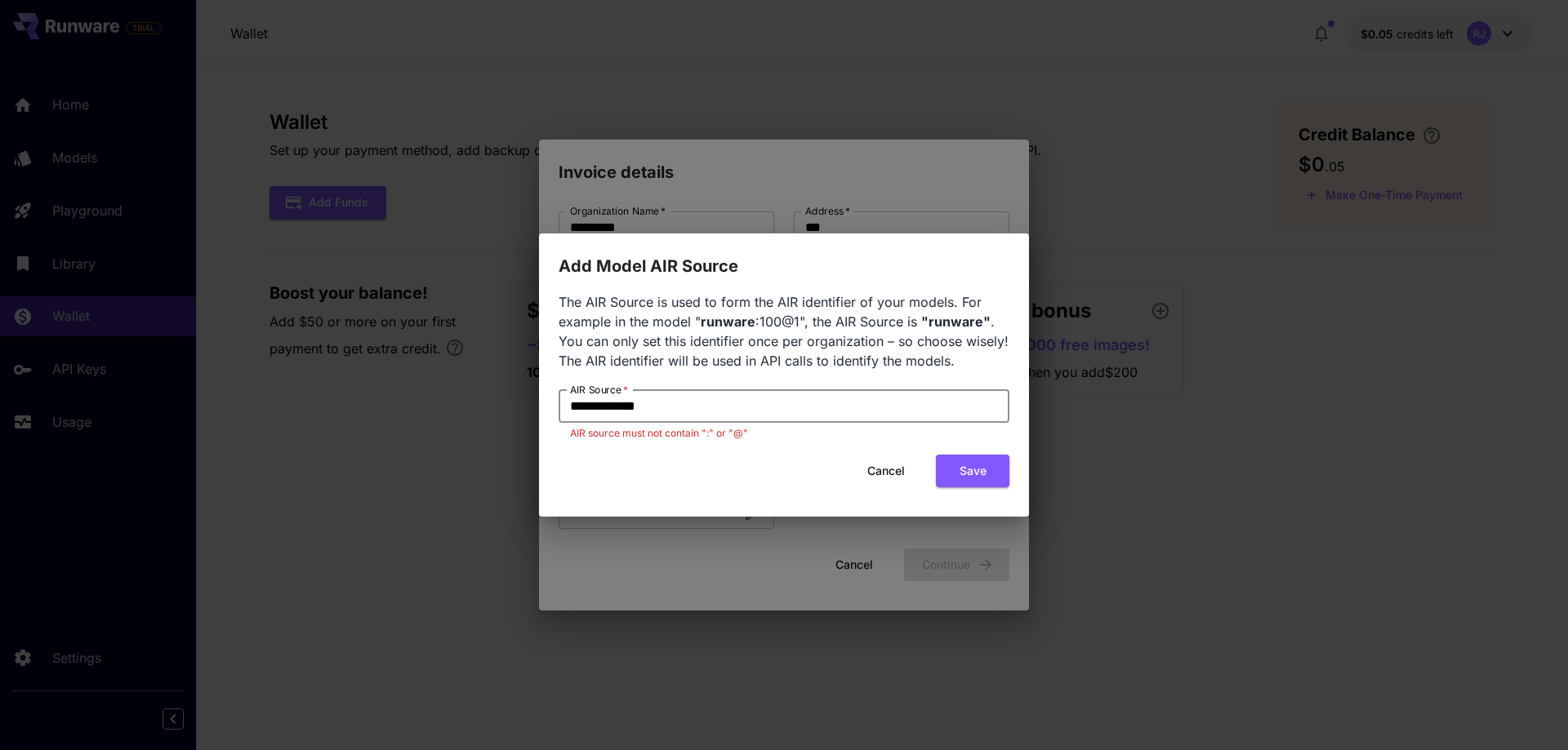
click at [622, 402] on input "**********" at bounding box center [784, 407] width 450 height 32
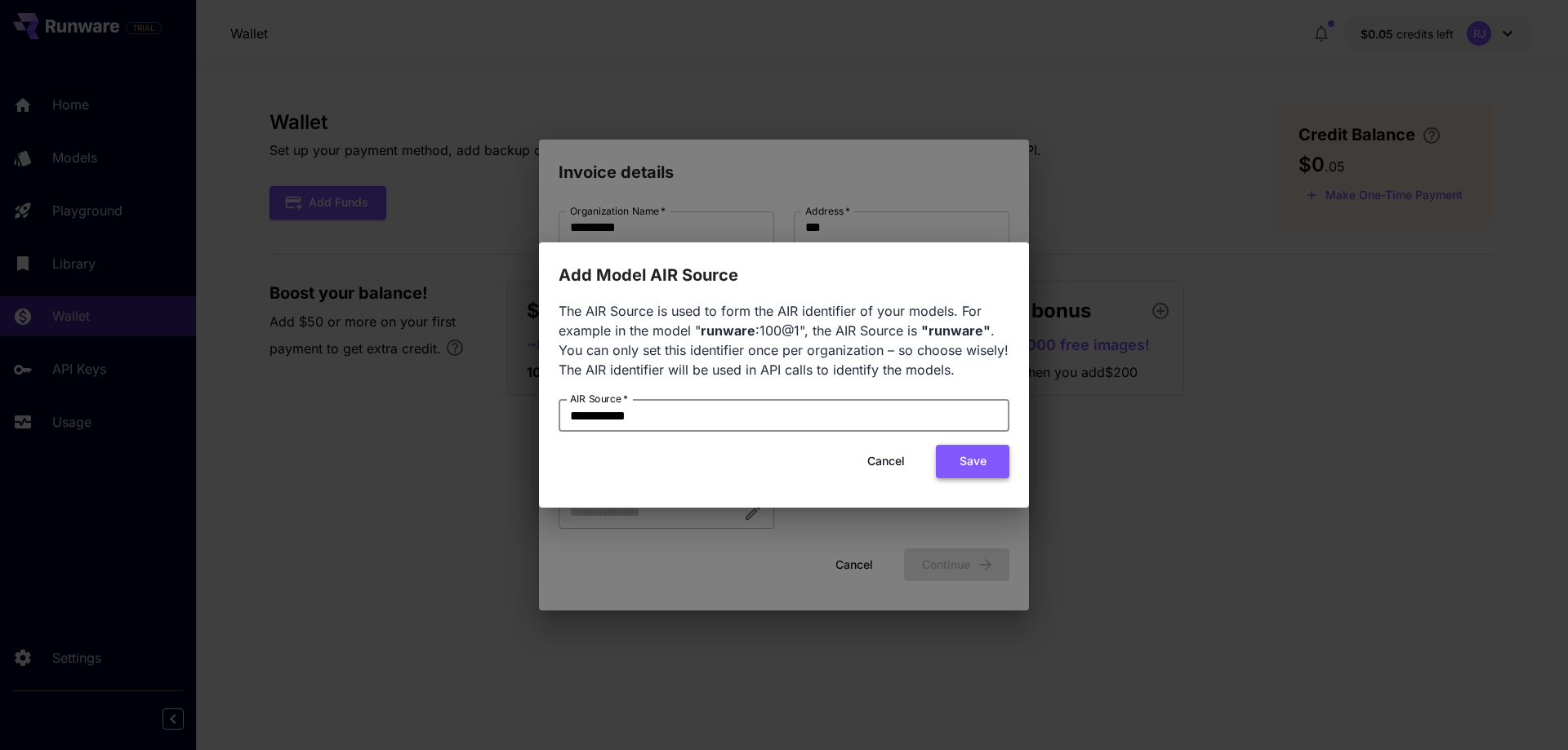
type input "**********"
click at [992, 469] on button "Save" at bounding box center [972, 461] width 73 height 33
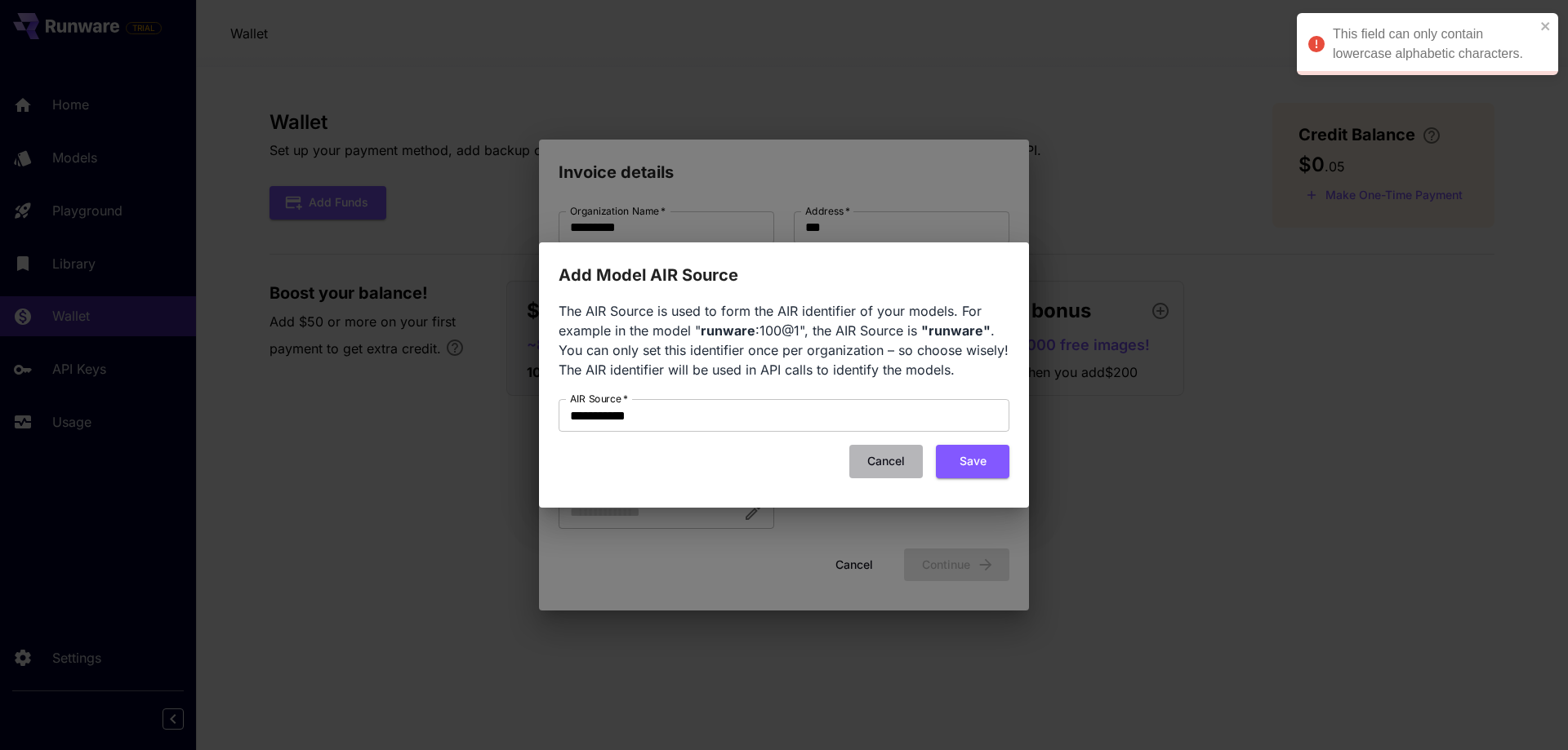
click at [876, 455] on button "Cancel" at bounding box center [886, 461] width 73 height 33
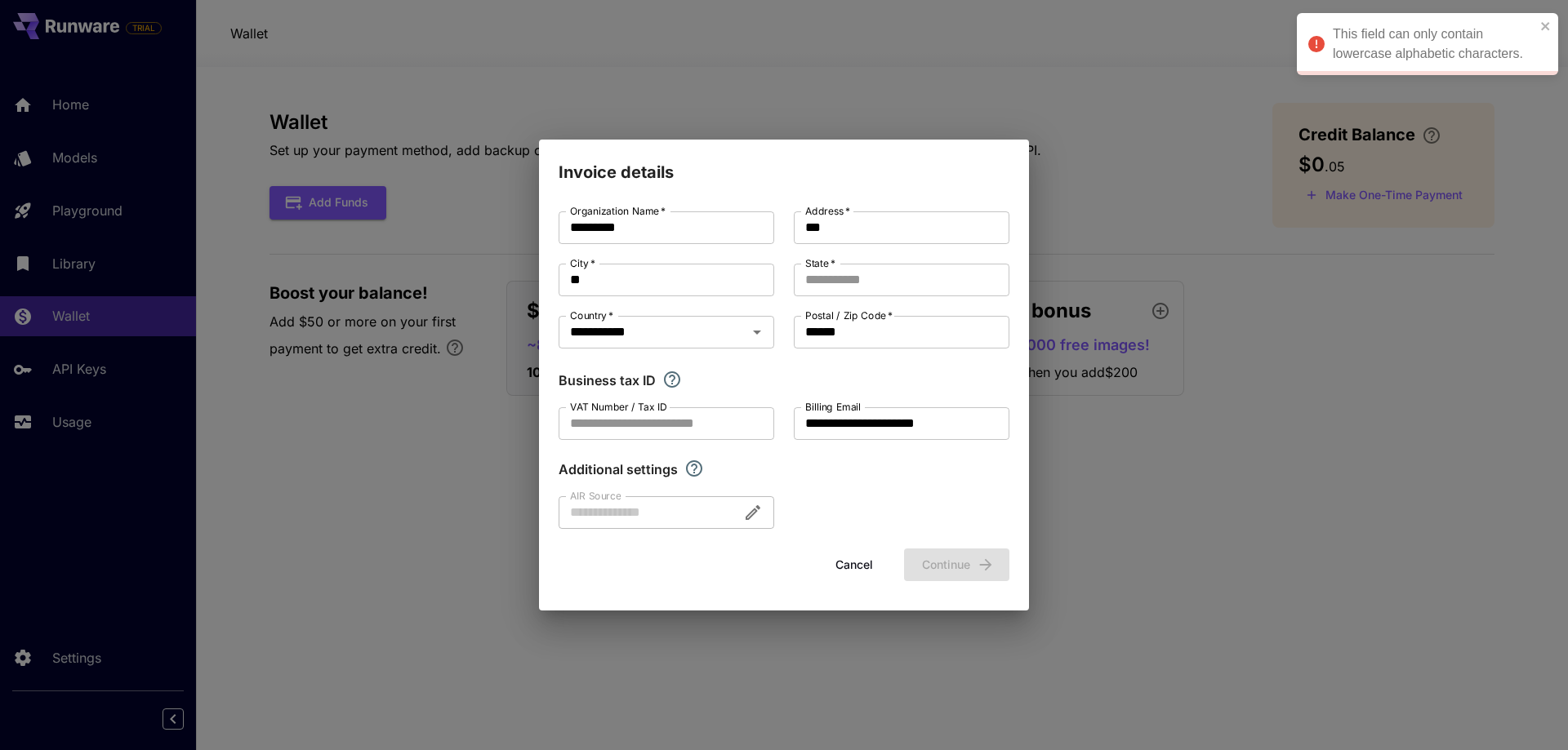
click at [858, 565] on button "Cancel" at bounding box center [854, 565] width 73 height 33
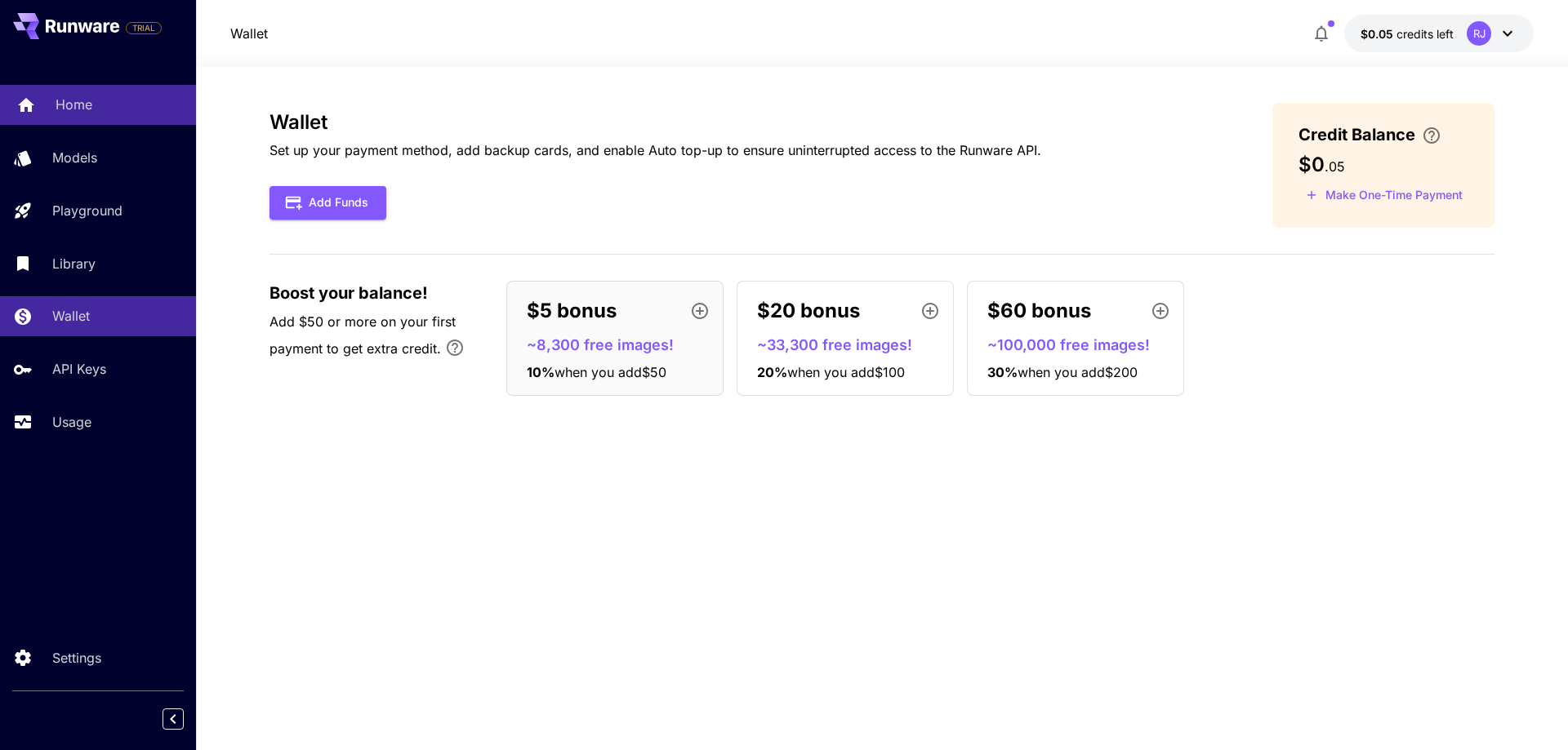
click at [71, 120] on link "Home" at bounding box center [97, 104] width 196 height 40
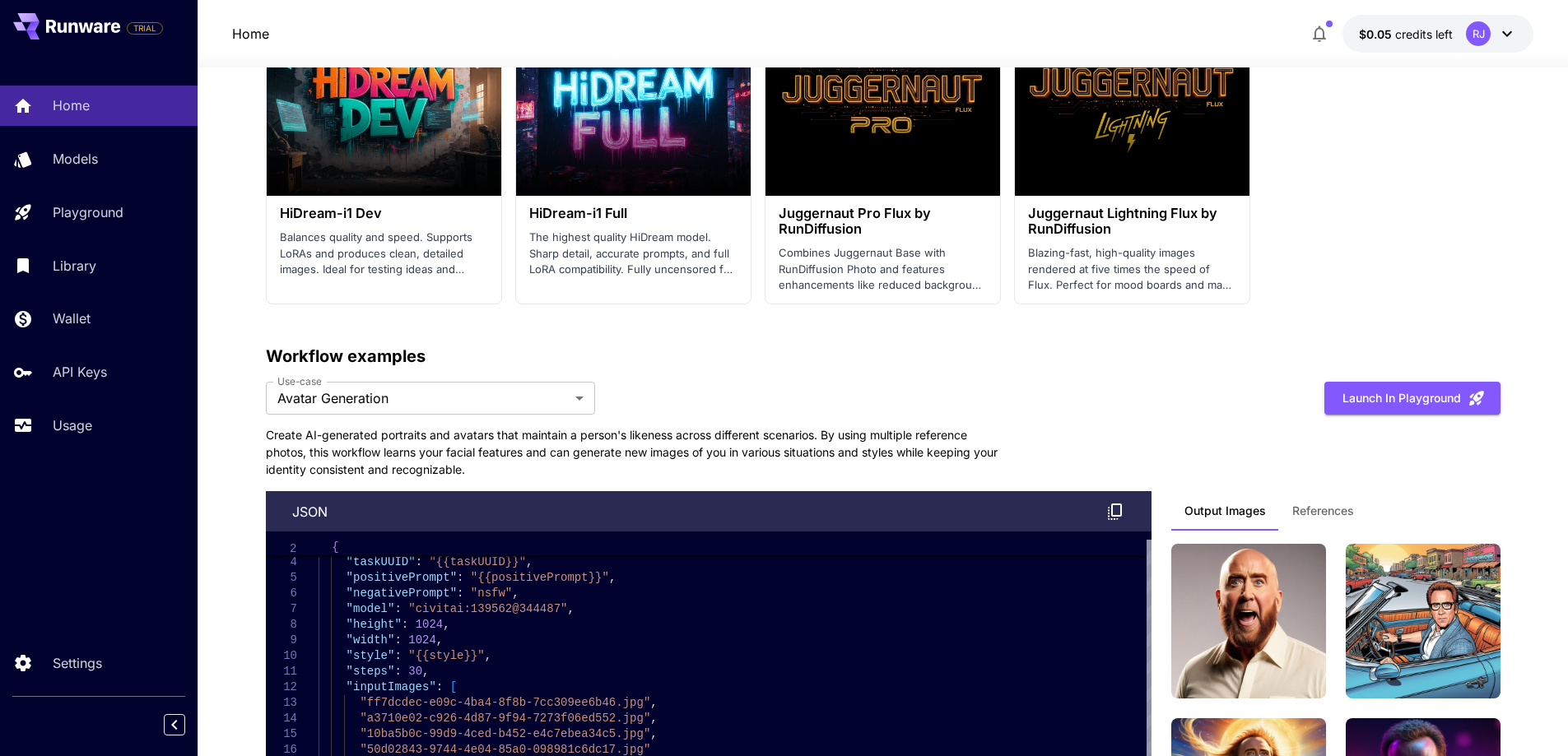
scroll to position [3126, 0]
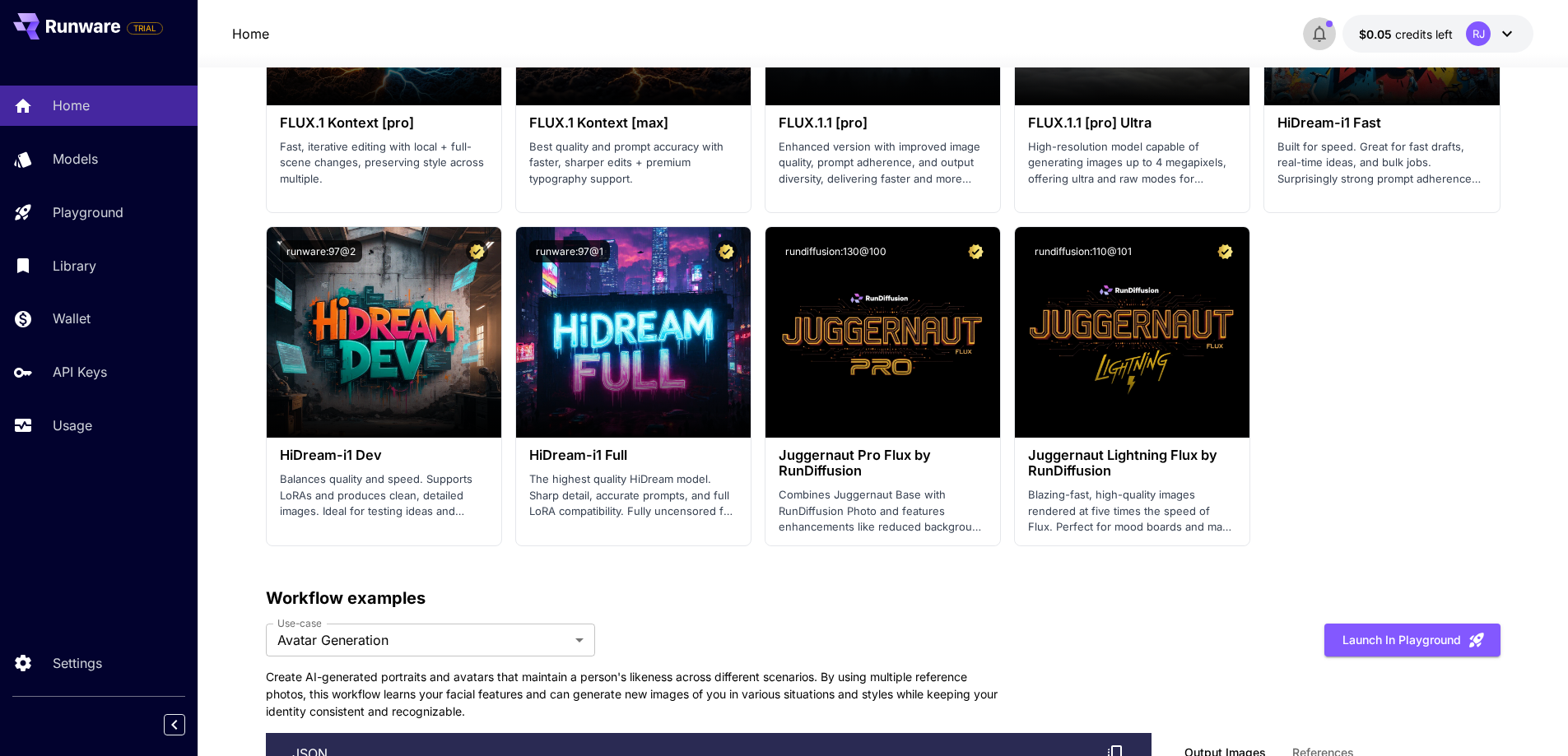
click at [1322, 34] on icon "button" at bounding box center [1319, 34] width 20 height 20
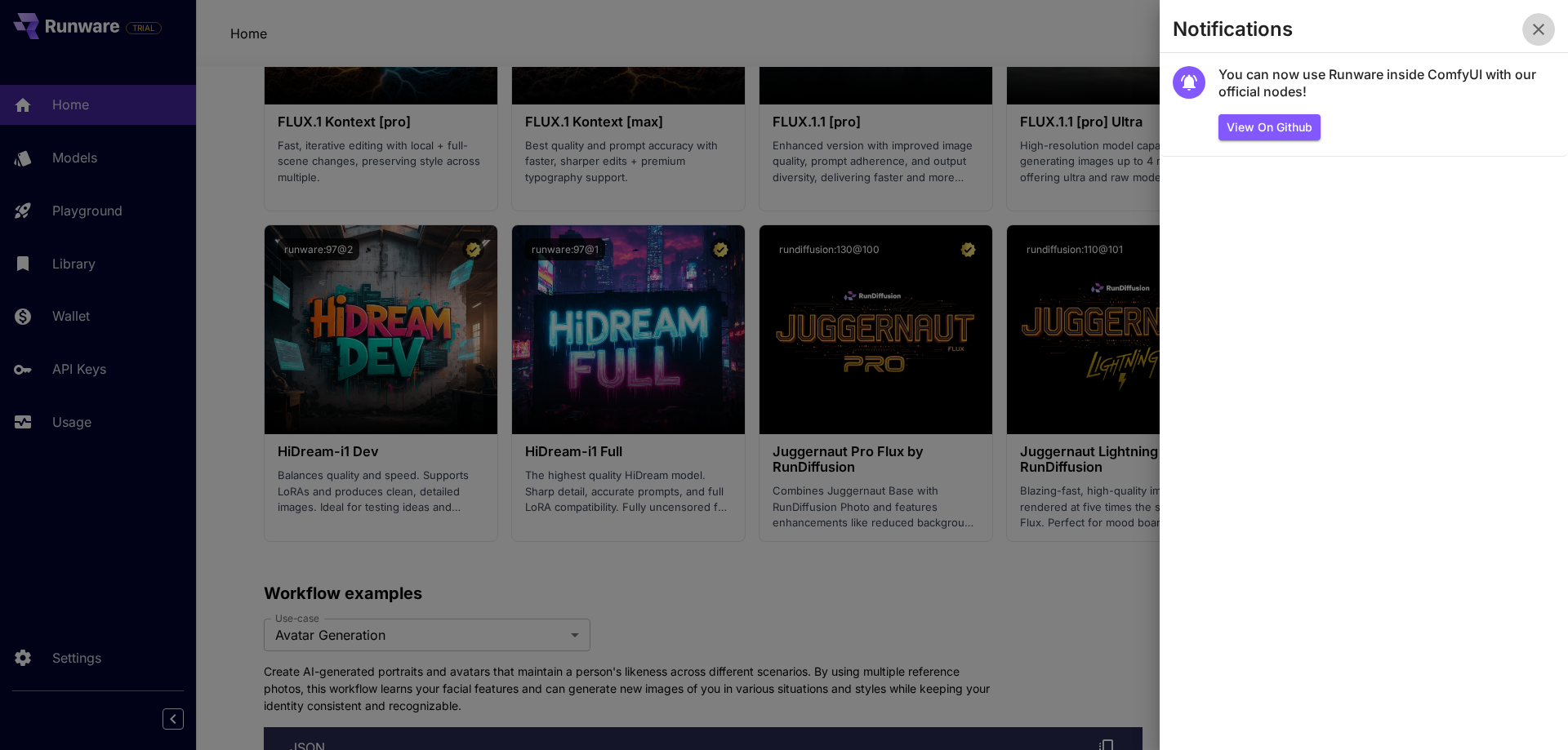
click at [1539, 32] on icon "button" at bounding box center [1538, 29] width 20 height 20
